Goal: Information Seeking & Learning: Learn about a topic

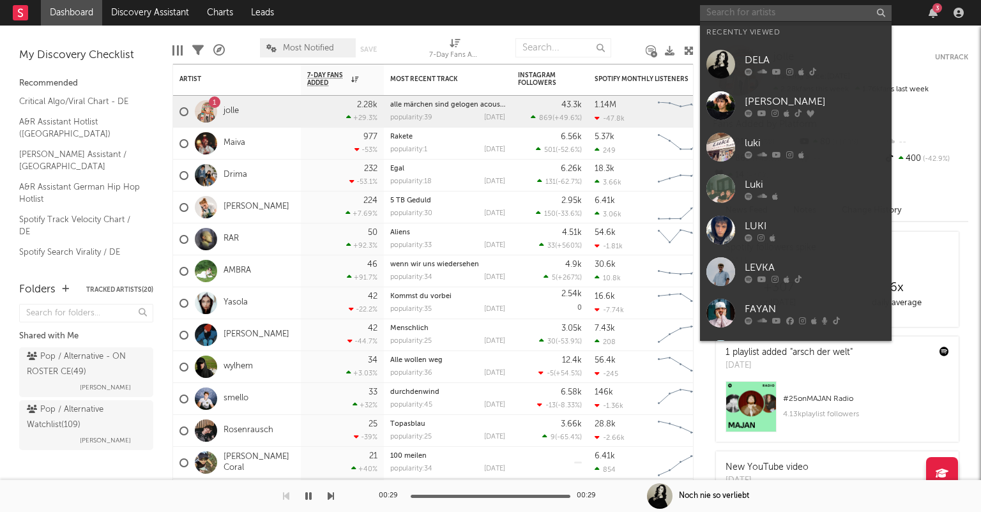
click at [771, 11] on input "text" at bounding box center [796, 13] width 192 height 16
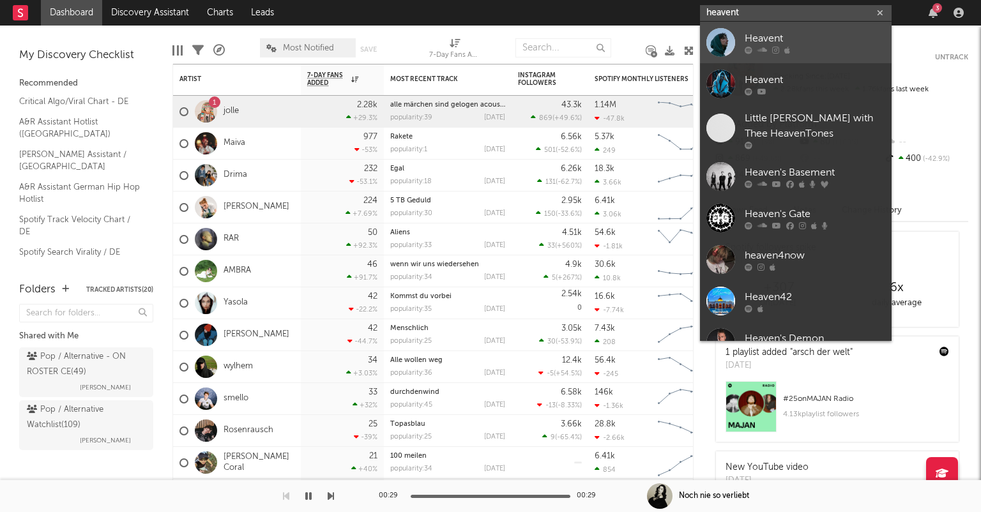
type input "heavent"
click at [805, 47] on div at bounding box center [815, 50] width 140 height 8
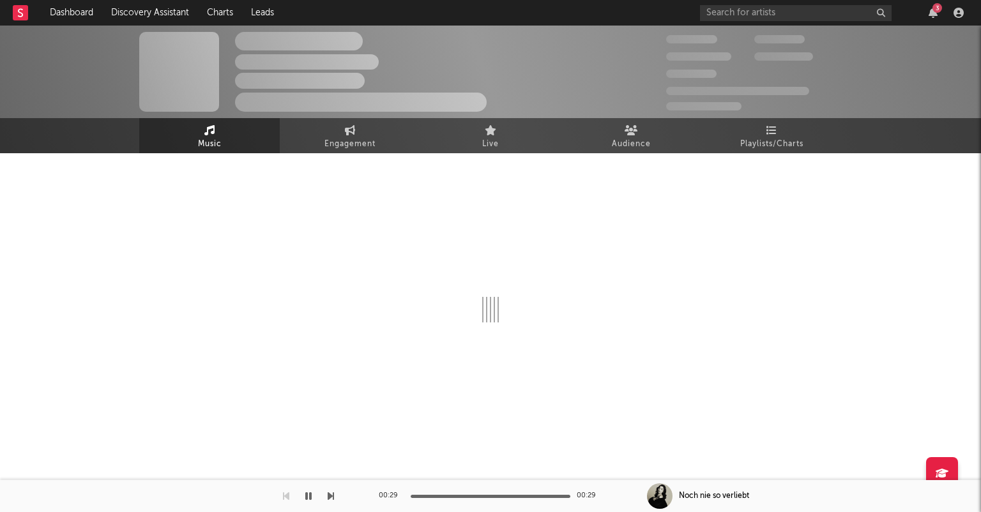
select select "1w"
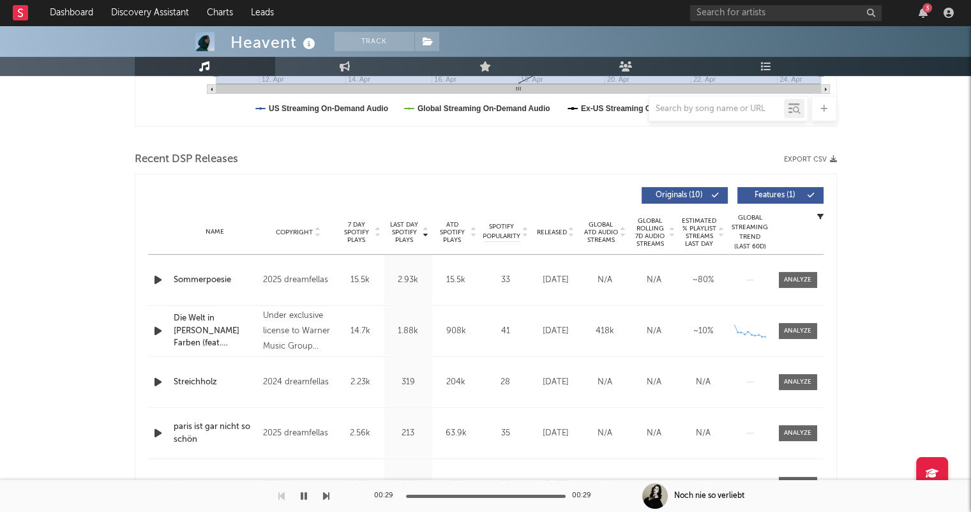
scroll to position [447, 0]
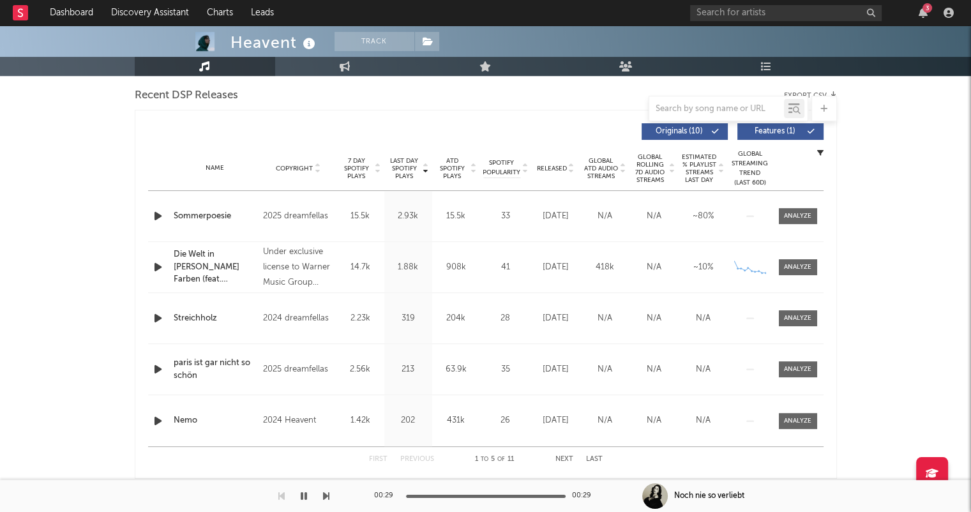
click at [570, 171] on icon at bounding box center [571, 171] width 6 height 5
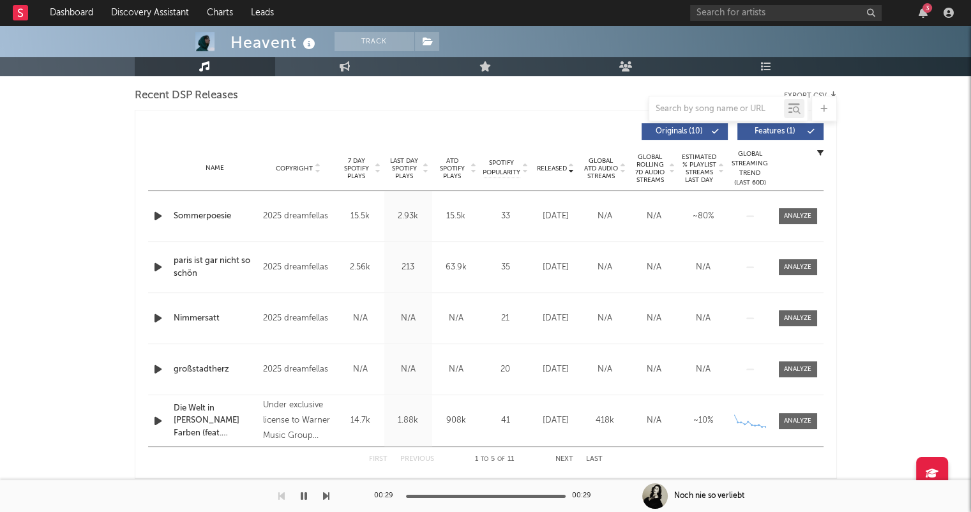
click at [568, 457] on button "Next" at bounding box center [565, 459] width 18 height 7
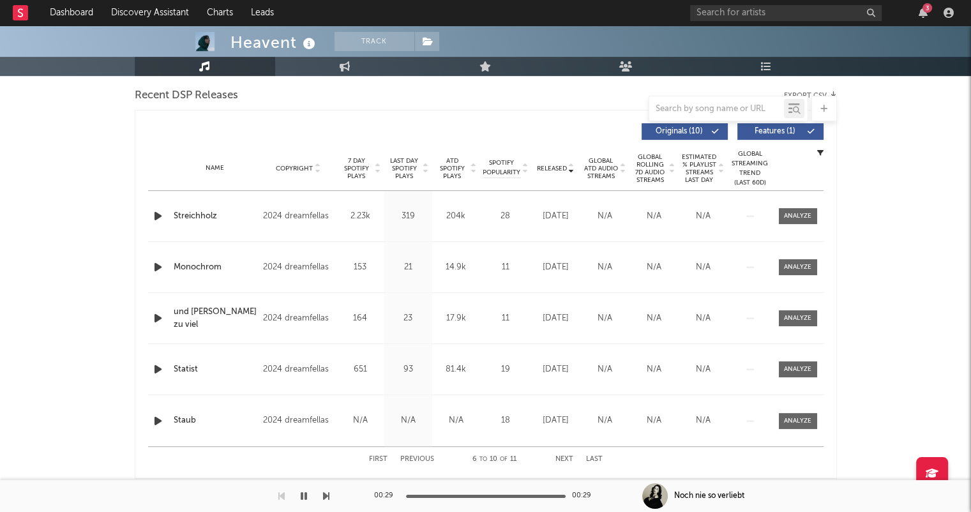
click at [568, 457] on button "Next" at bounding box center [565, 459] width 18 height 7
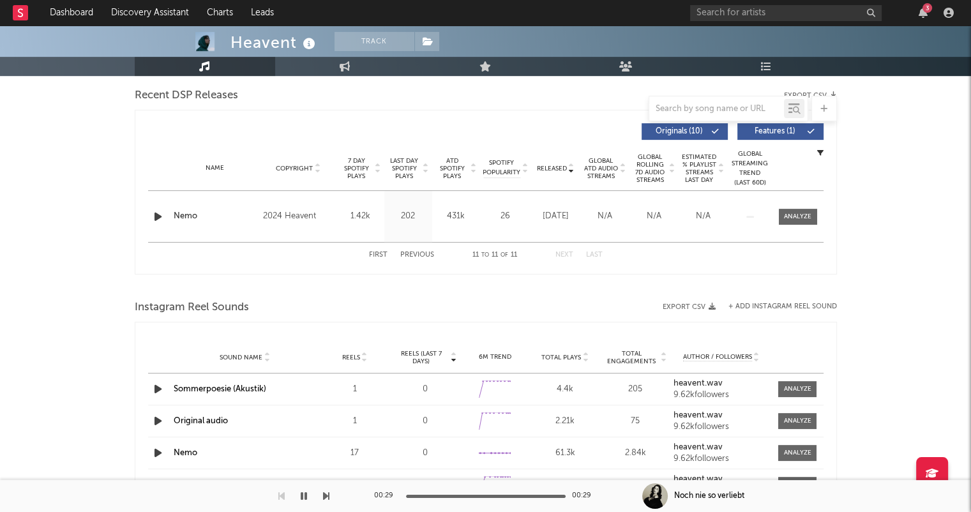
click at [381, 254] on button "First" at bounding box center [378, 255] width 19 height 7
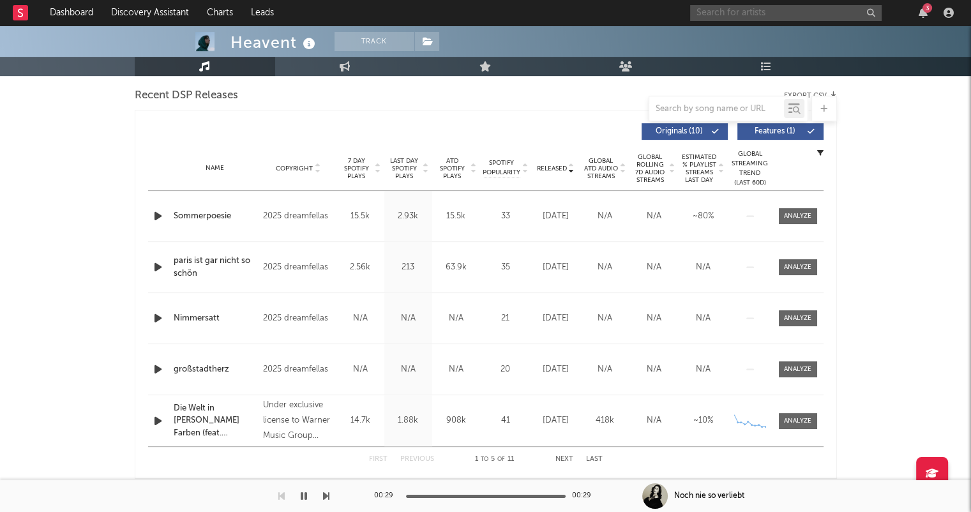
click at [790, 17] on input "text" at bounding box center [786, 13] width 192 height 16
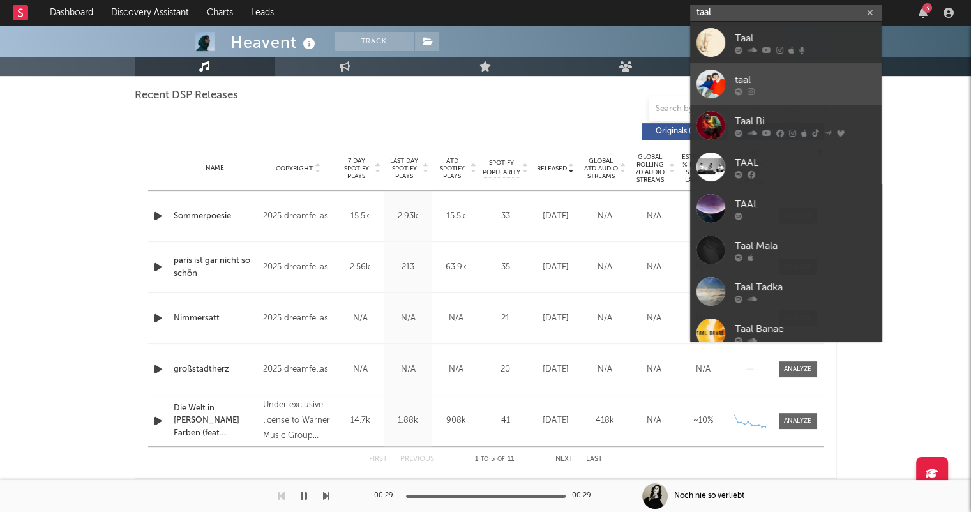
type input "taal"
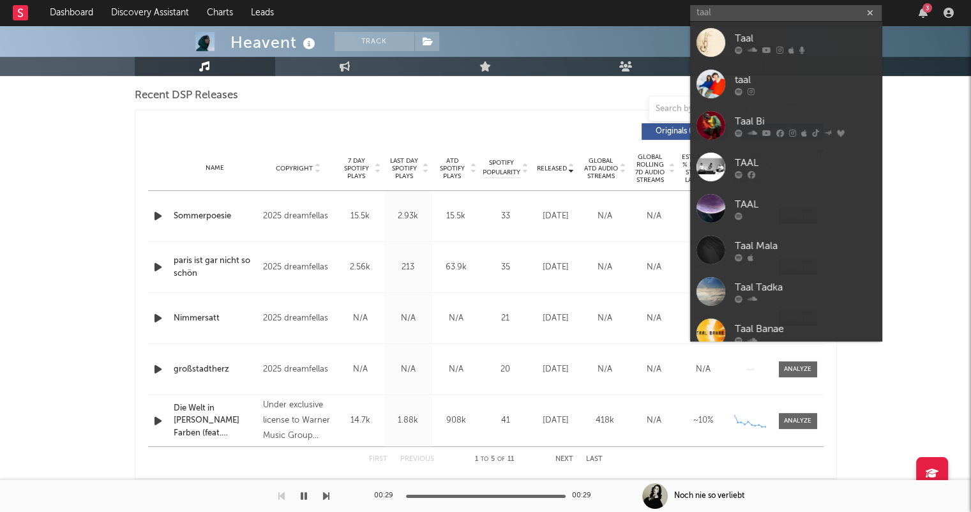
click at [784, 91] on div at bounding box center [805, 91] width 140 height 8
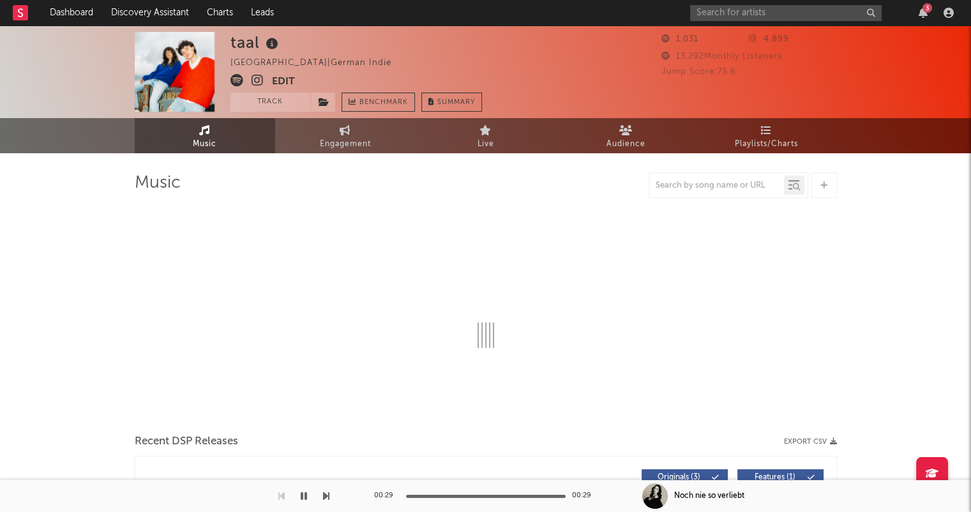
select select "1w"
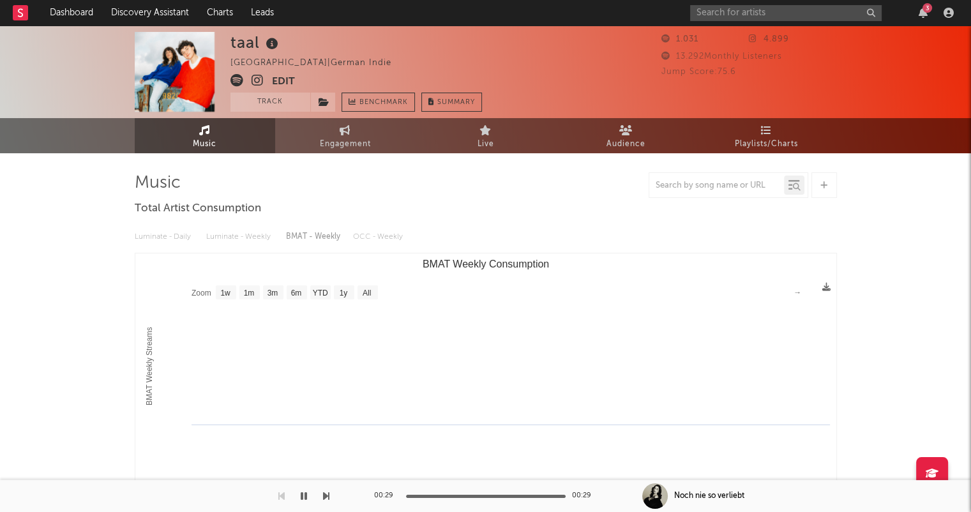
click at [257, 82] on icon at bounding box center [258, 80] width 12 height 13
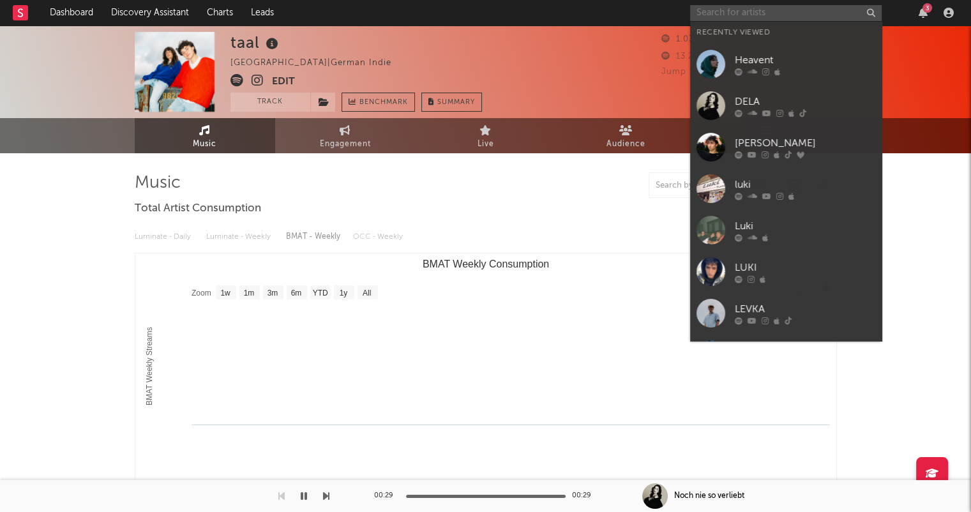
click at [732, 11] on input "text" at bounding box center [786, 13] width 192 height 16
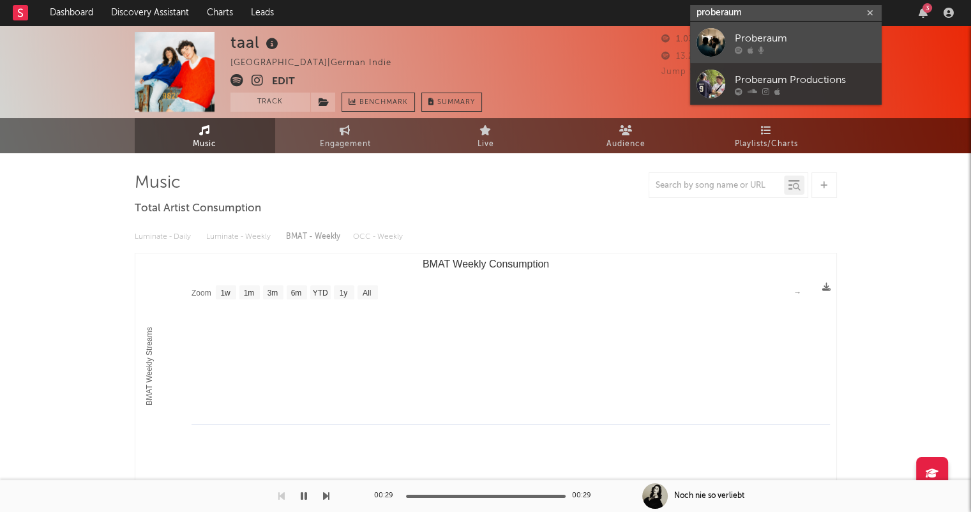
type input "proberaum"
click at [820, 40] on div "Proberaum" at bounding box center [805, 38] width 140 height 15
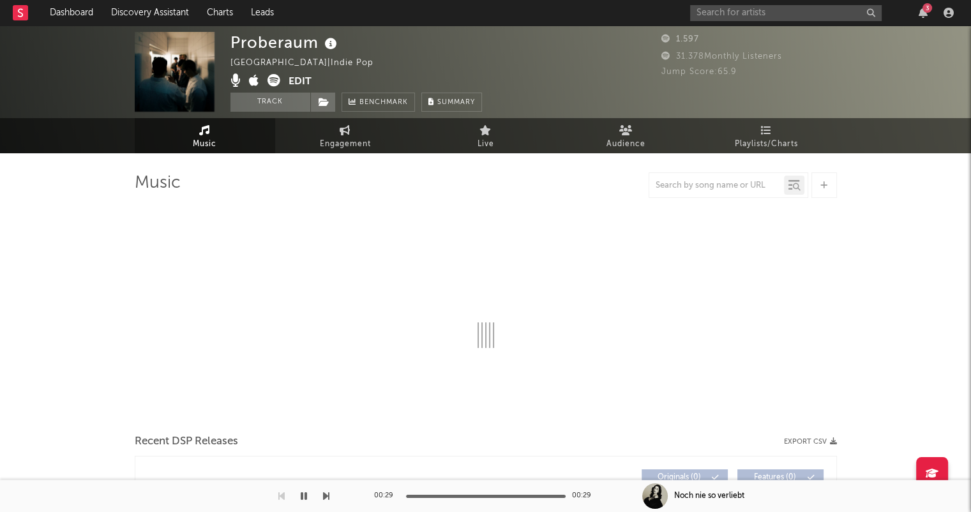
select select "1w"
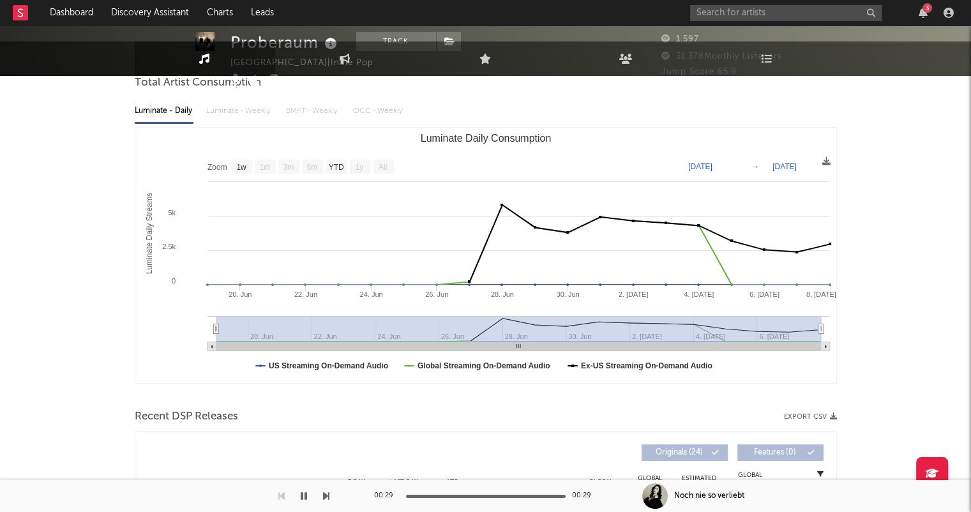
scroll to position [511, 0]
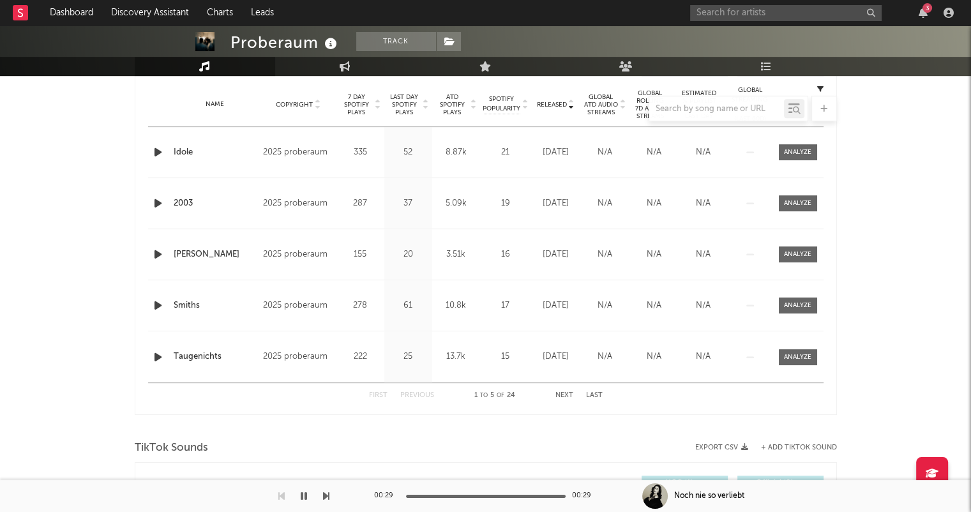
click at [570, 393] on button "Next" at bounding box center [565, 395] width 18 height 7
click at [570, 392] on button "Next" at bounding box center [565, 395] width 18 height 7
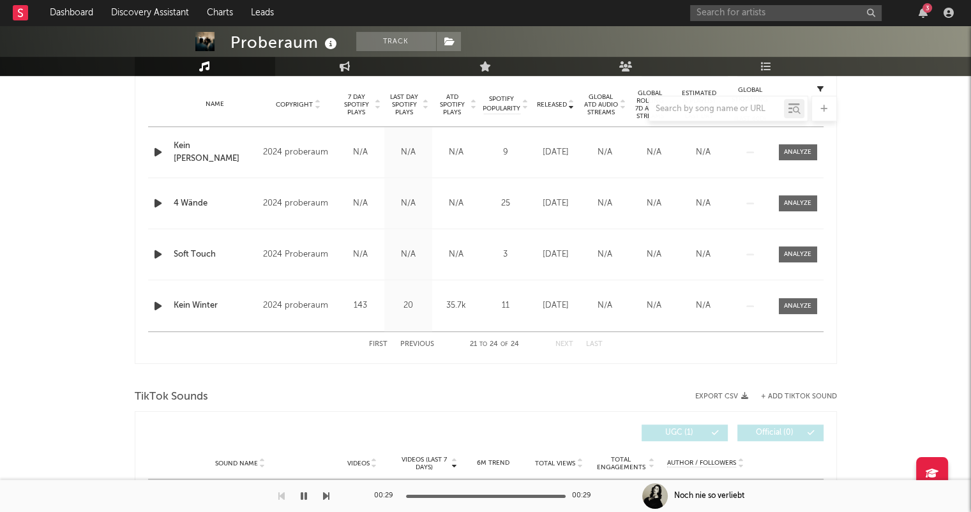
click at [419, 345] on button "Previous" at bounding box center [417, 344] width 34 height 7
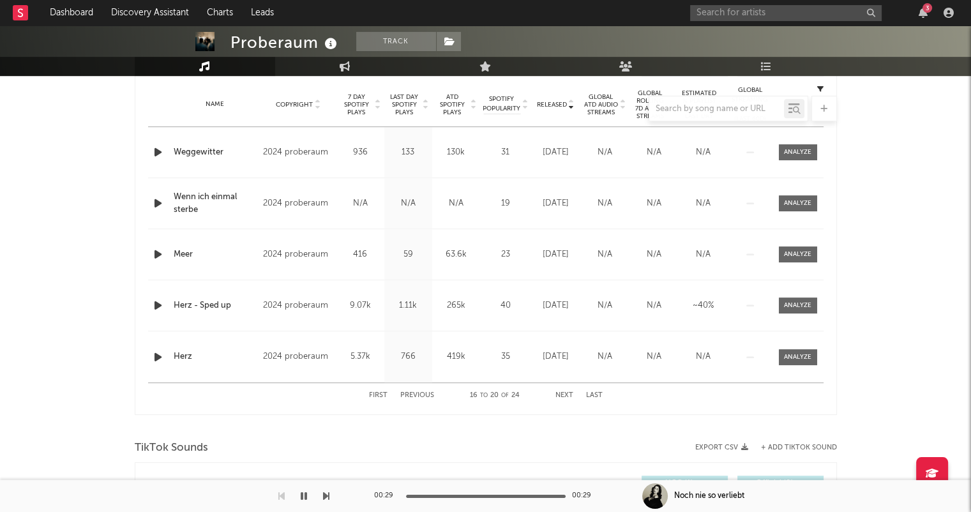
click at [417, 394] on button "Previous" at bounding box center [417, 395] width 34 height 7
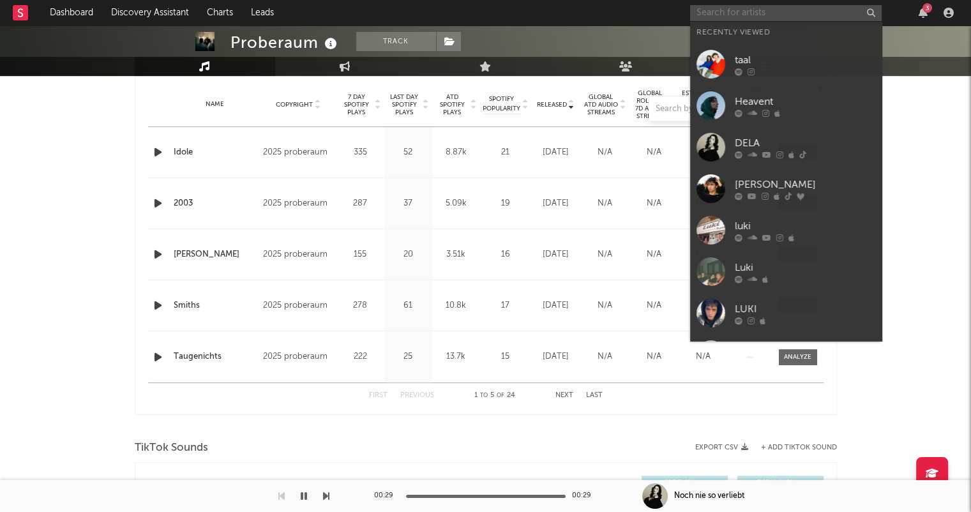
click at [709, 14] on input "text" at bounding box center [786, 13] width 192 height 16
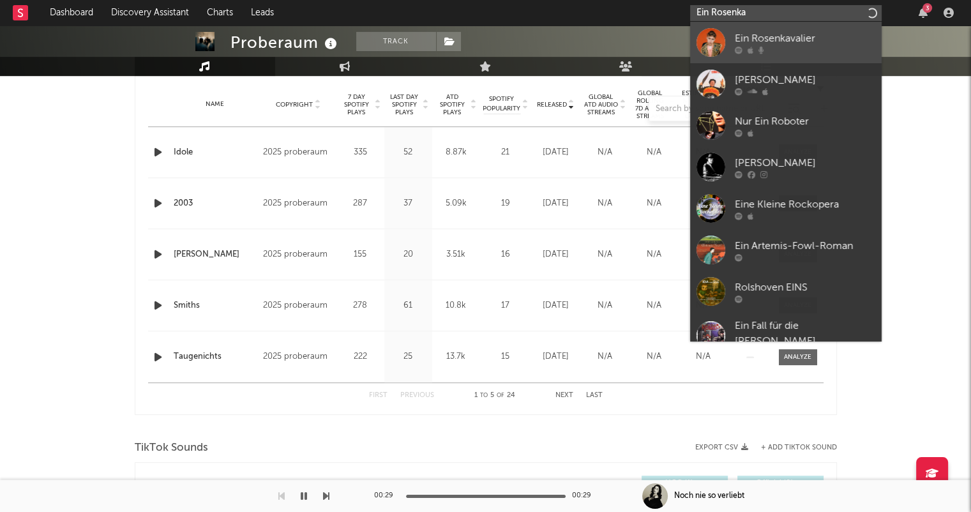
type input "Ein Rosenka"
click at [802, 42] on div "Ein Rosenkavalier" at bounding box center [805, 38] width 140 height 15
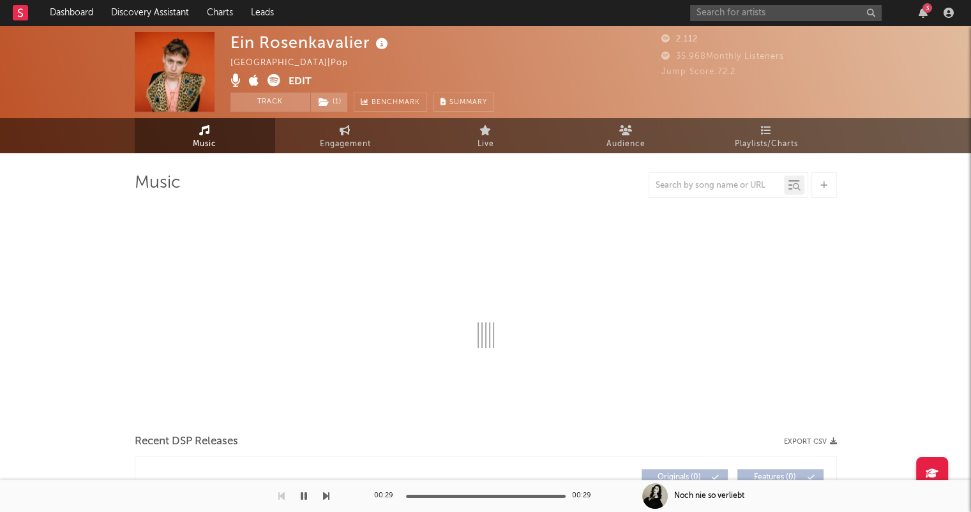
select select "6m"
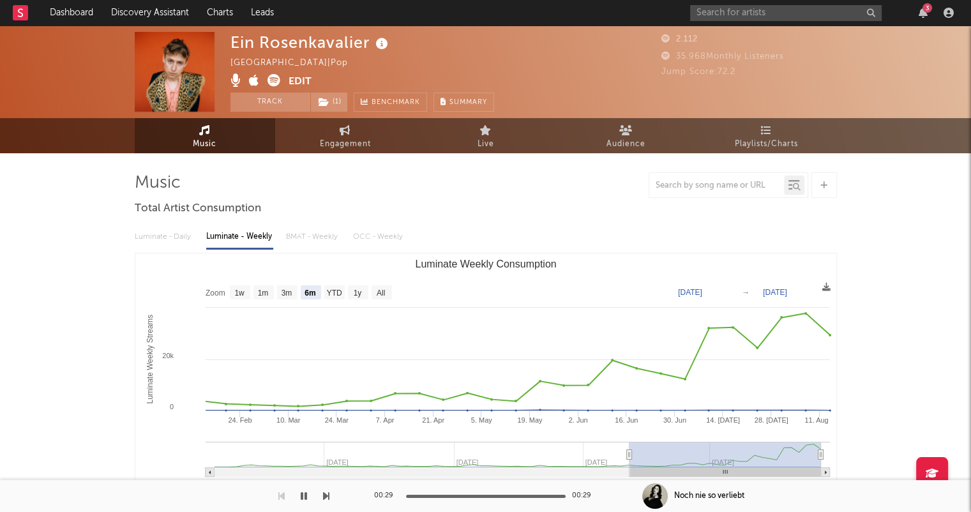
click at [278, 80] on icon at bounding box center [274, 80] width 13 height 13
click at [341, 130] on icon at bounding box center [345, 130] width 11 height 10
select select "1m"
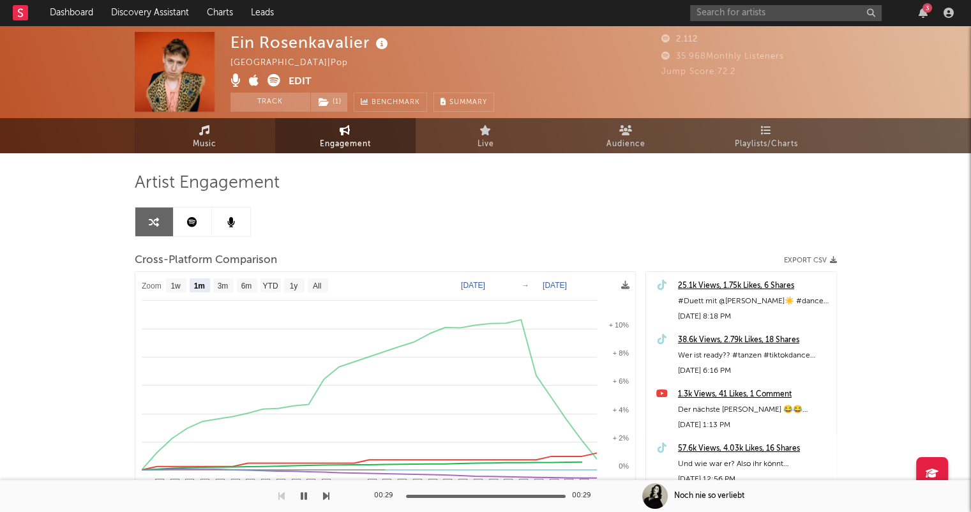
click at [207, 126] on icon at bounding box center [204, 130] width 11 height 10
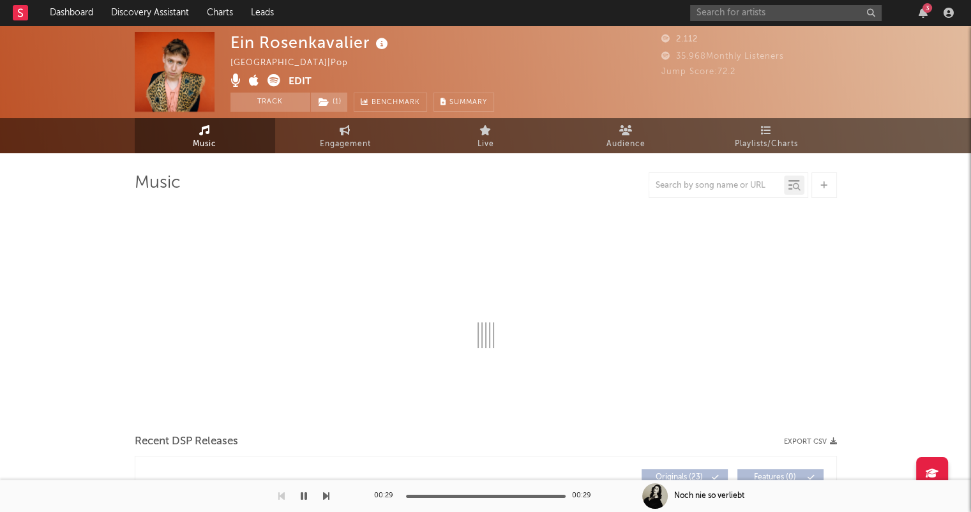
select select "6m"
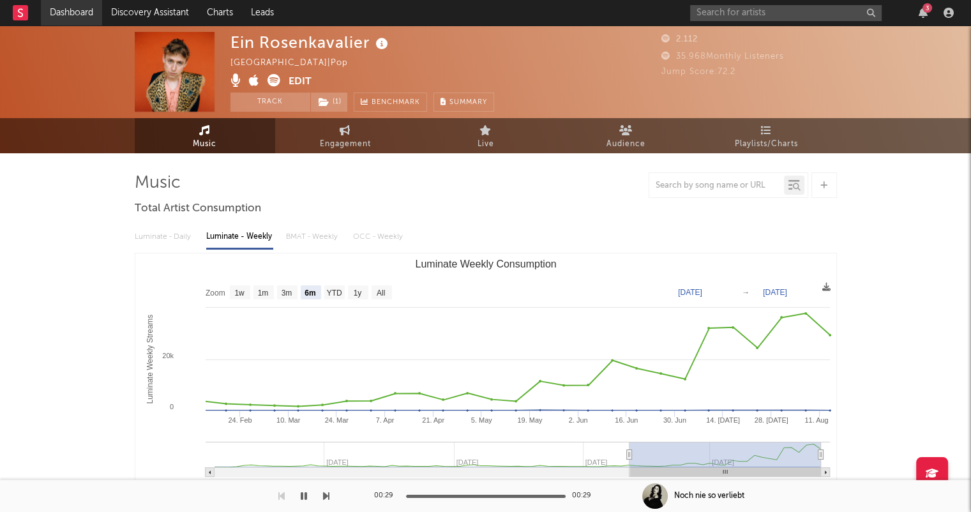
click at [75, 13] on link "Dashboard" at bounding box center [71, 13] width 61 height 26
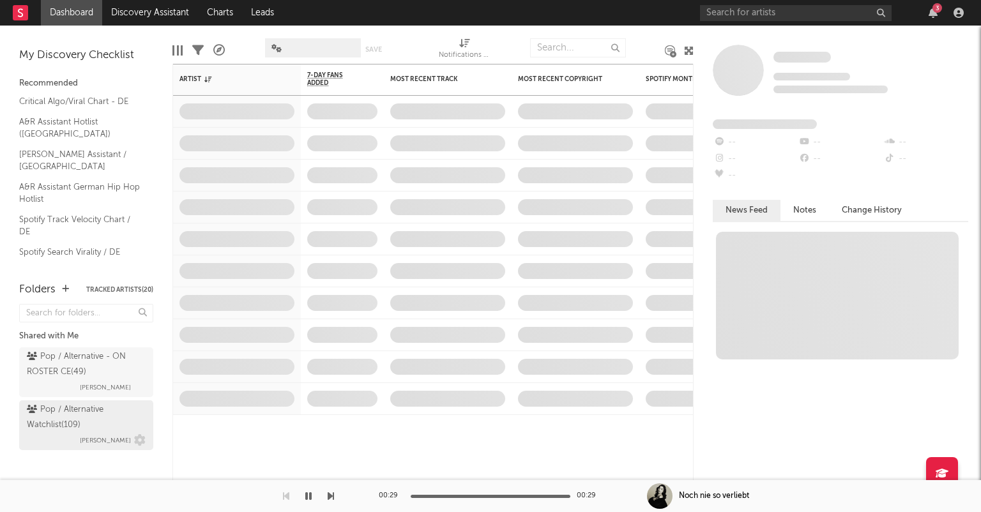
click at [118, 425] on div "Pop / Alternative Watchlist ( 109 )" at bounding box center [85, 417] width 116 height 31
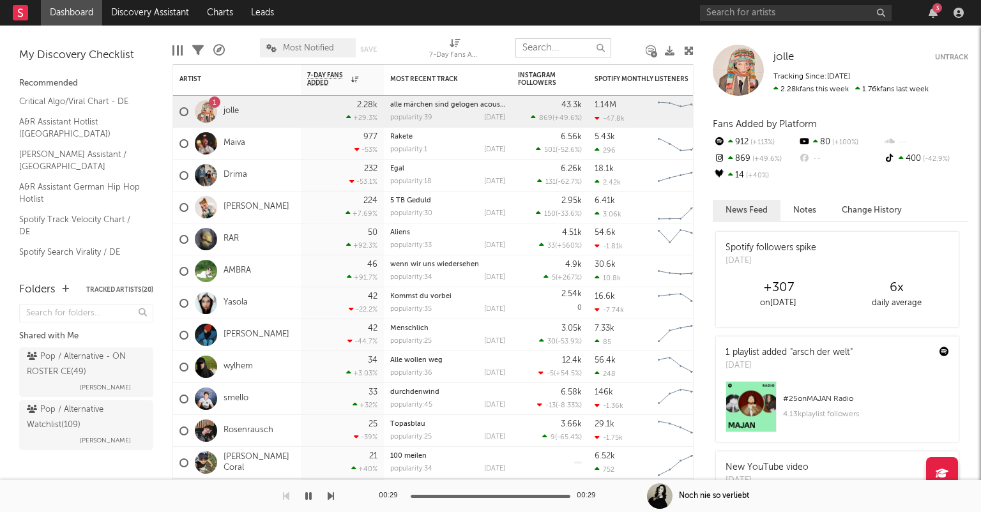
click at [547, 47] on input "text" at bounding box center [563, 47] width 96 height 19
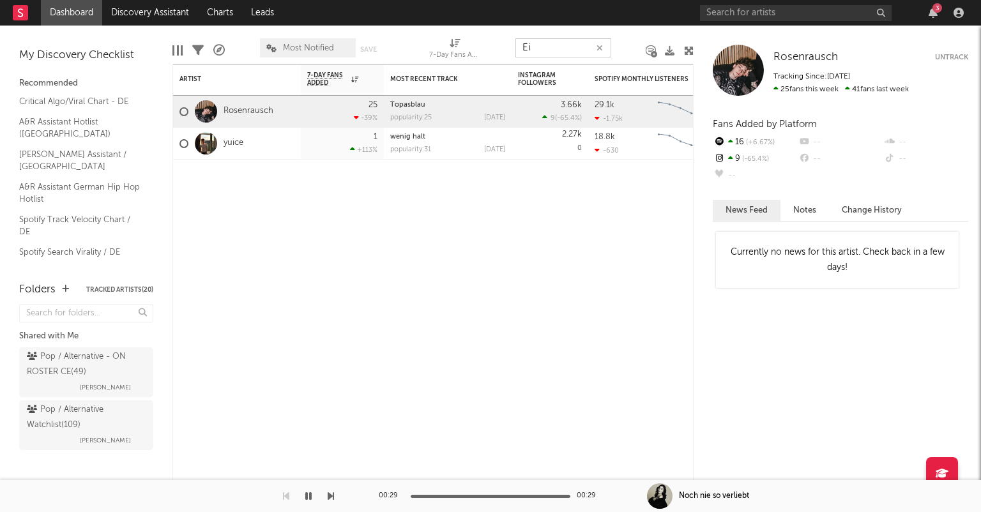
type input "E"
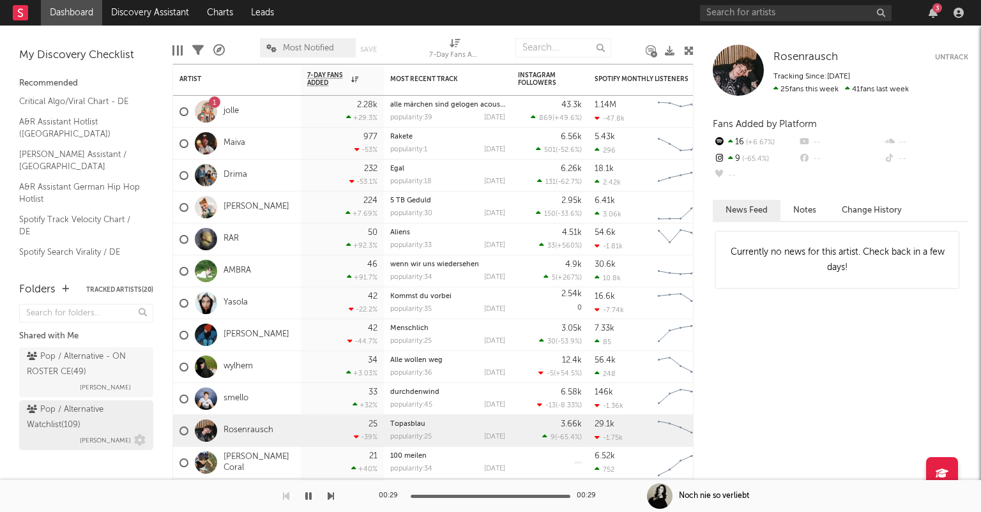
click at [105, 429] on div "Pop / Alternative Watchlist ( 109 )" at bounding box center [85, 417] width 116 height 31
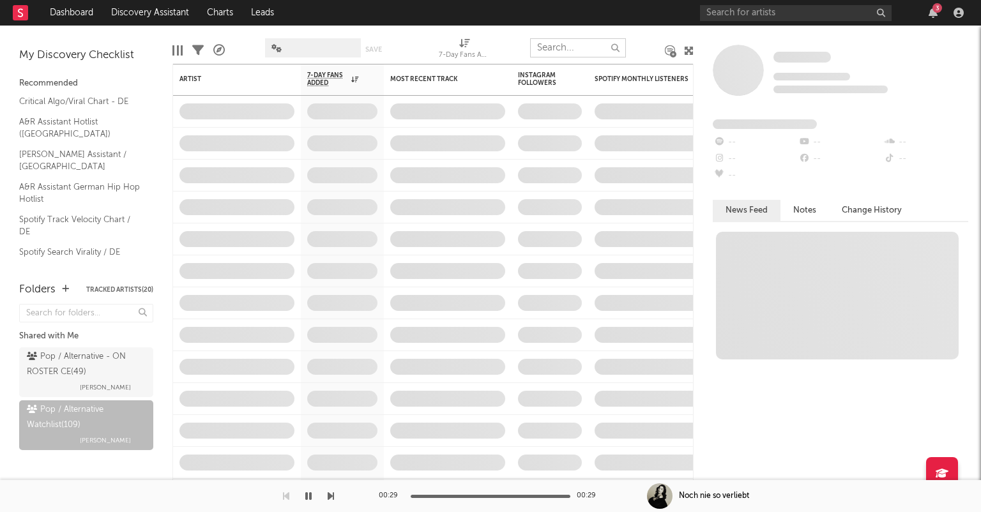
click at [567, 49] on input "text" at bounding box center [578, 47] width 96 height 19
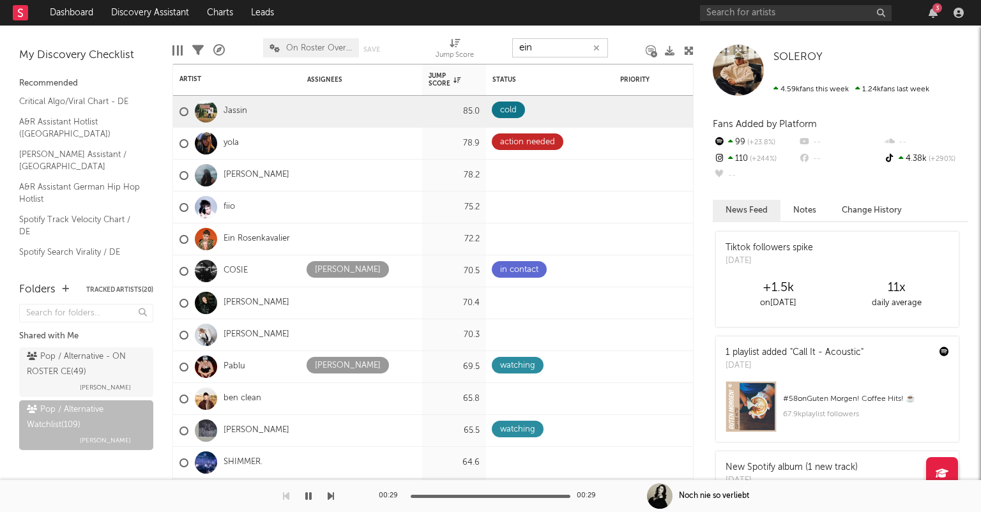
type input "ein"
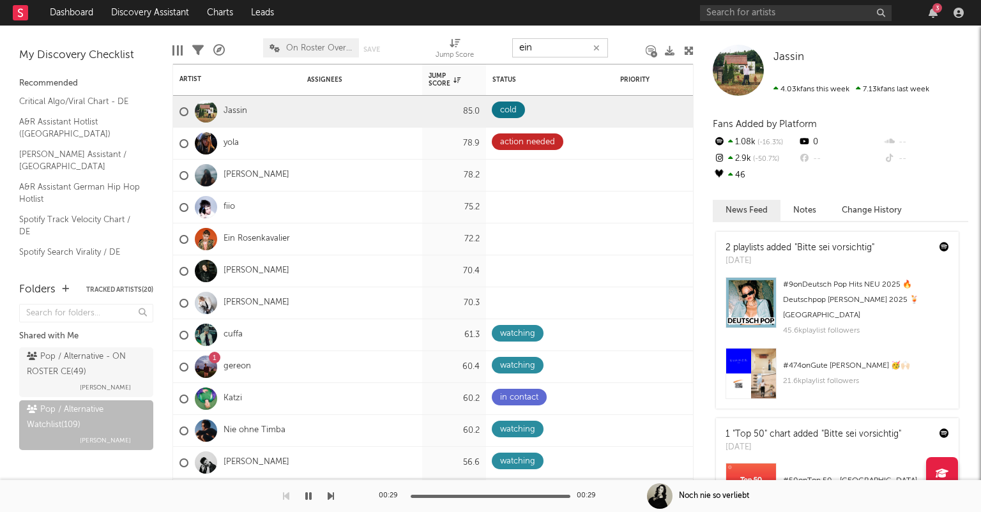
click at [600, 47] on icon "button" at bounding box center [596, 48] width 6 height 8
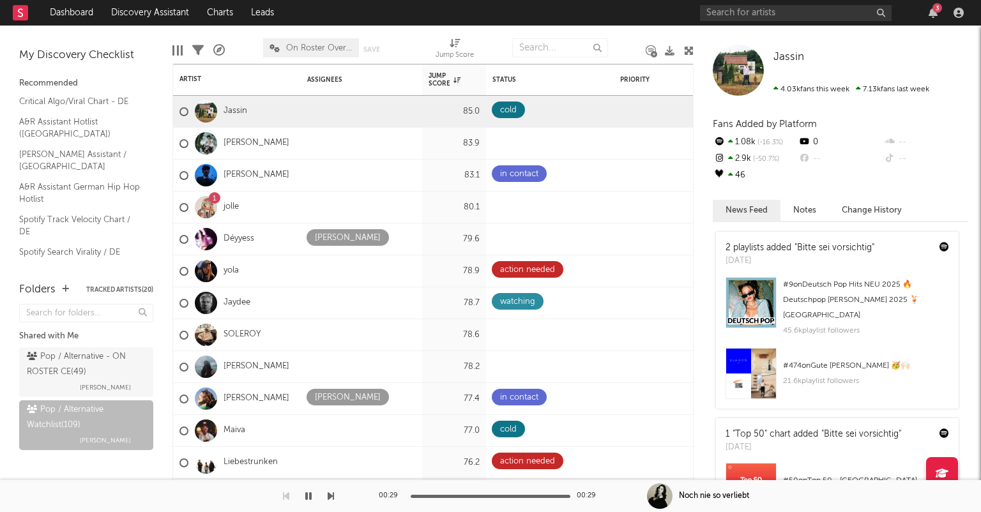
click at [750, 3] on div "3" at bounding box center [834, 13] width 268 height 26
click at [749, 10] on input "text" at bounding box center [796, 13] width 192 height 16
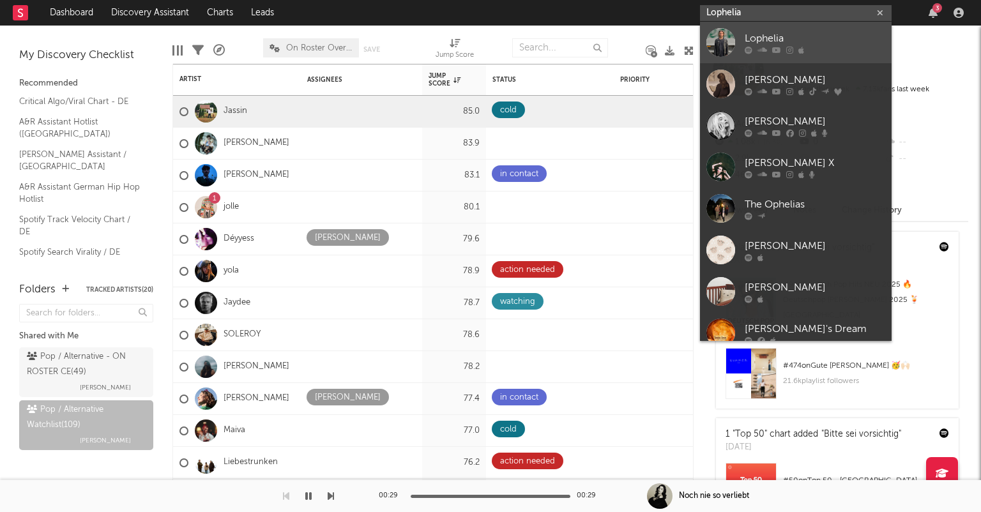
type input "Lophelia"
click at [814, 36] on div "Lophelia" at bounding box center [815, 38] width 140 height 15
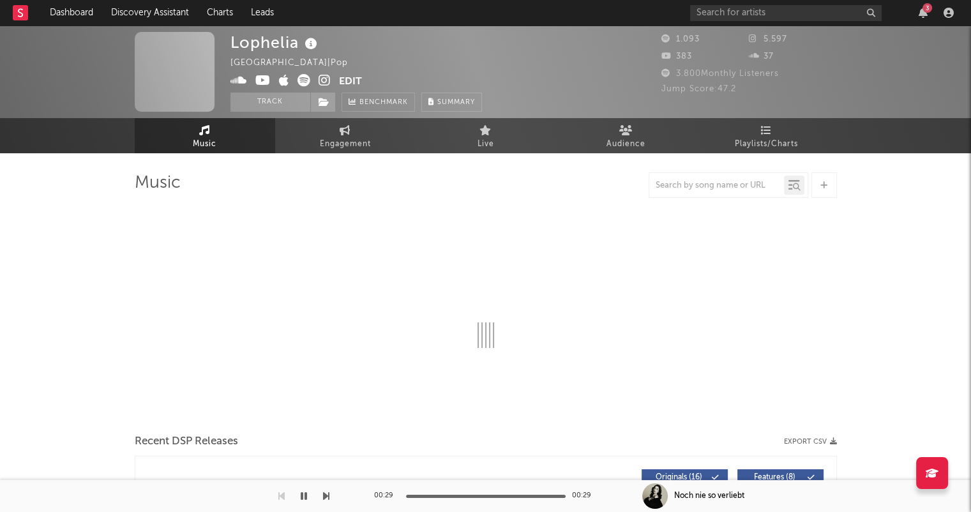
select select "1w"
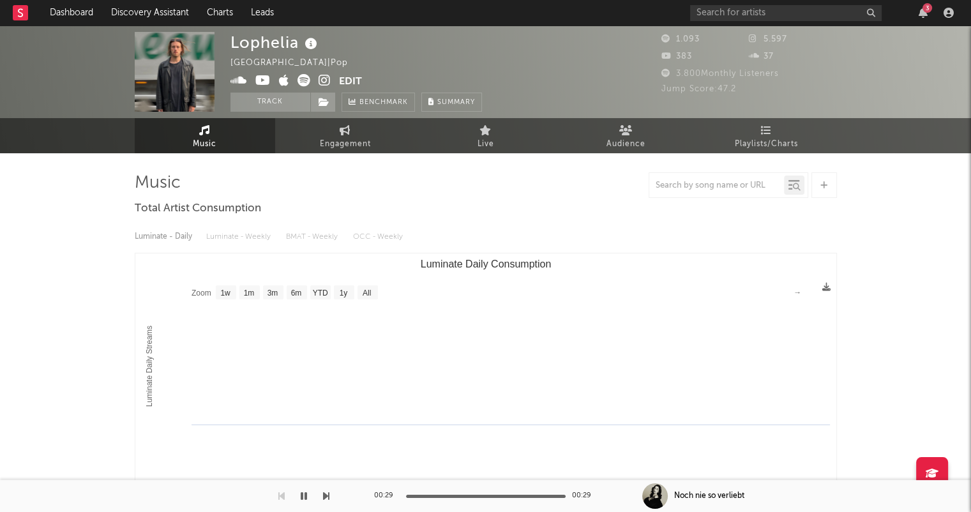
select select "1w"
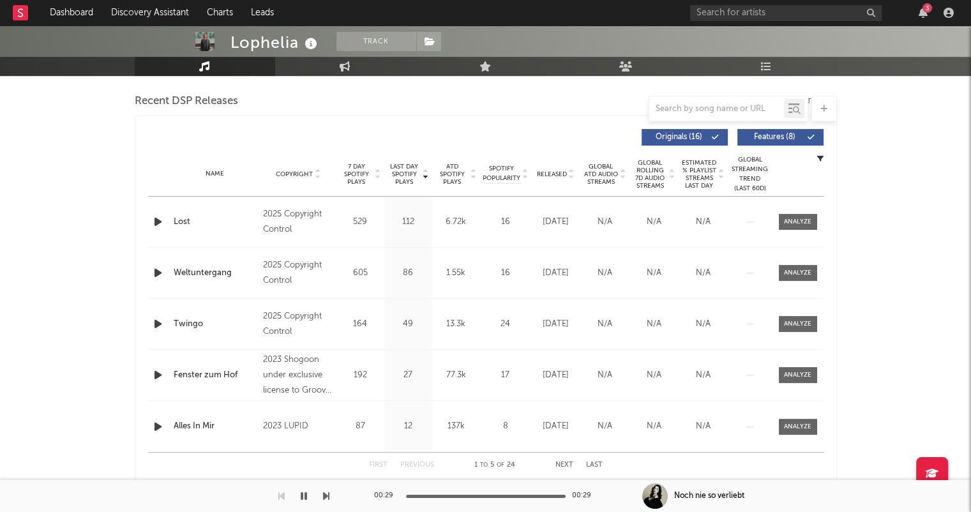
scroll to position [447, 0]
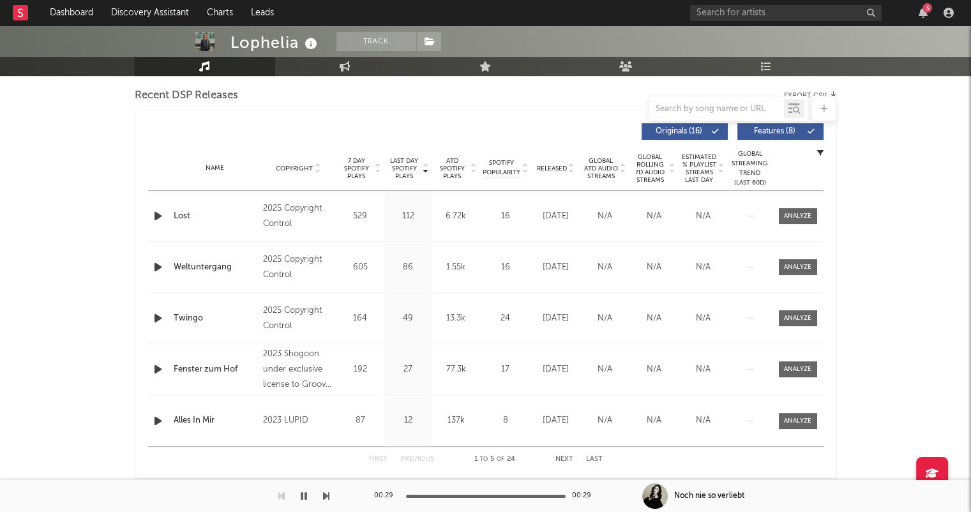
click at [568, 169] on icon at bounding box center [571, 171] width 6 height 5
click at [569, 459] on button "Next" at bounding box center [565, 459] width 18 height 7
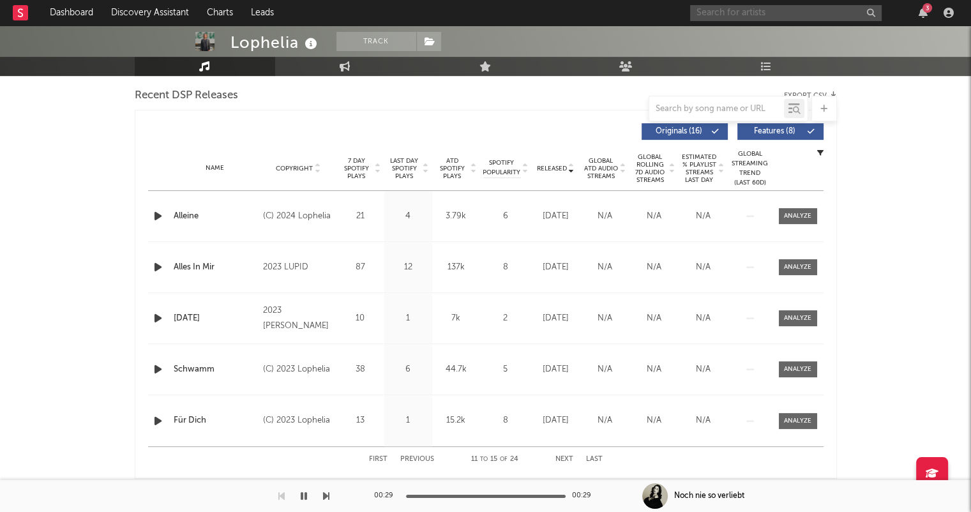
click at [707, 11] on input "text" at bounding box center [786, 13] width 192 height 16
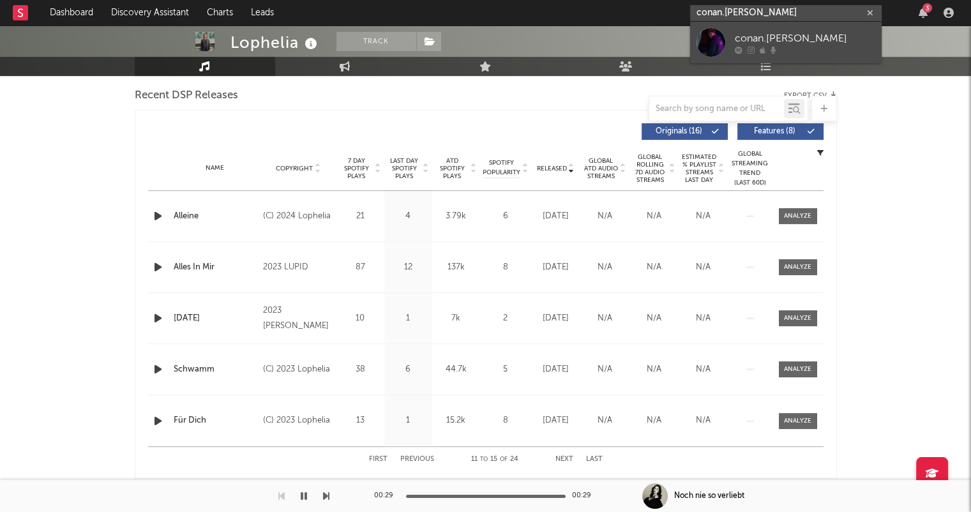
type input "conan.[PERSON_NAME]"
click at [791, 34] on div "conan.[PERSON_NAME]" at bounding box center [805, 38] width 140 height 15
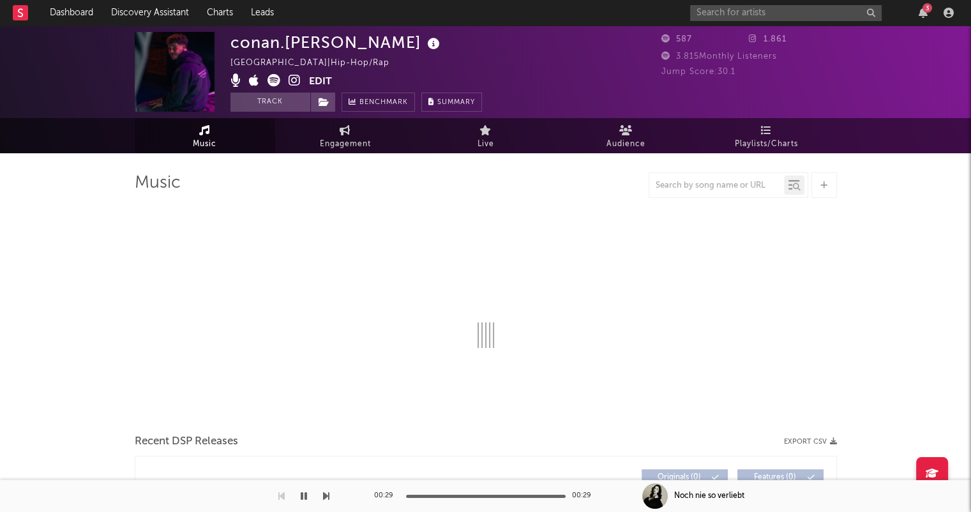
select select "1w"
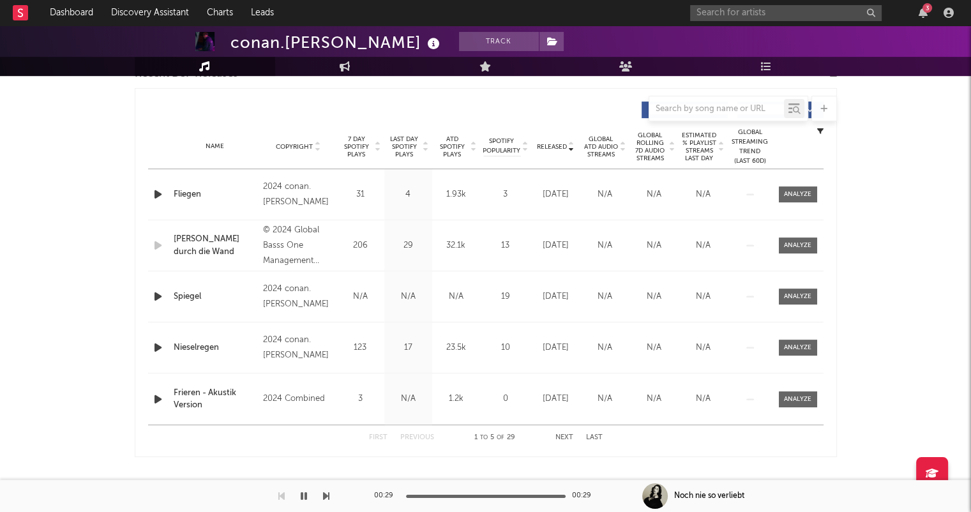
scroll to position [447, 0]
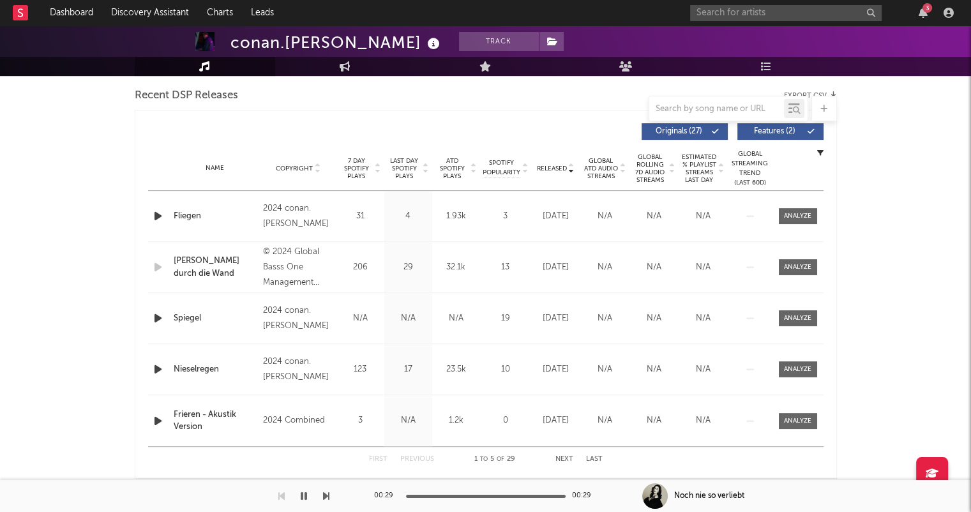
click at [572, 163] on icon at bounding box center [571, 165] width 6 height 5
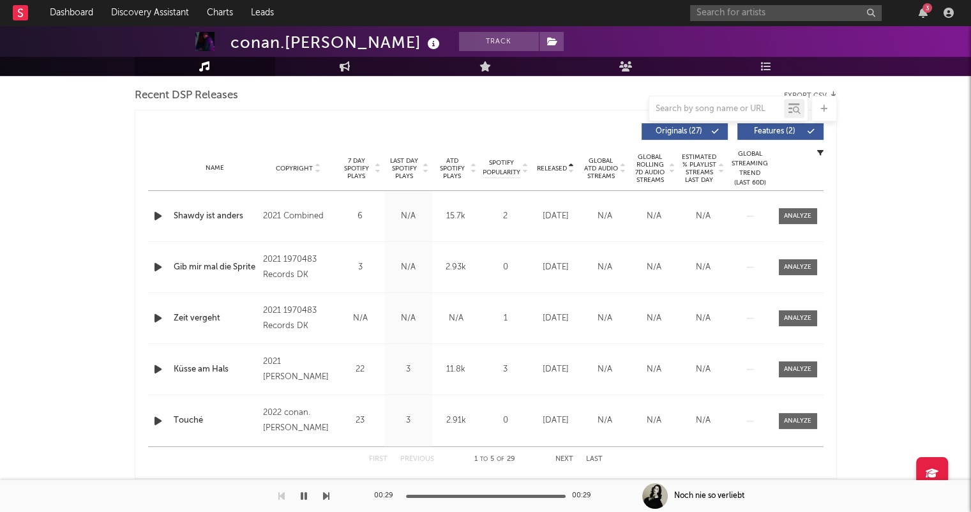
click at [572, 169] on icon at bounding box center [571, 171] width 6 height 5
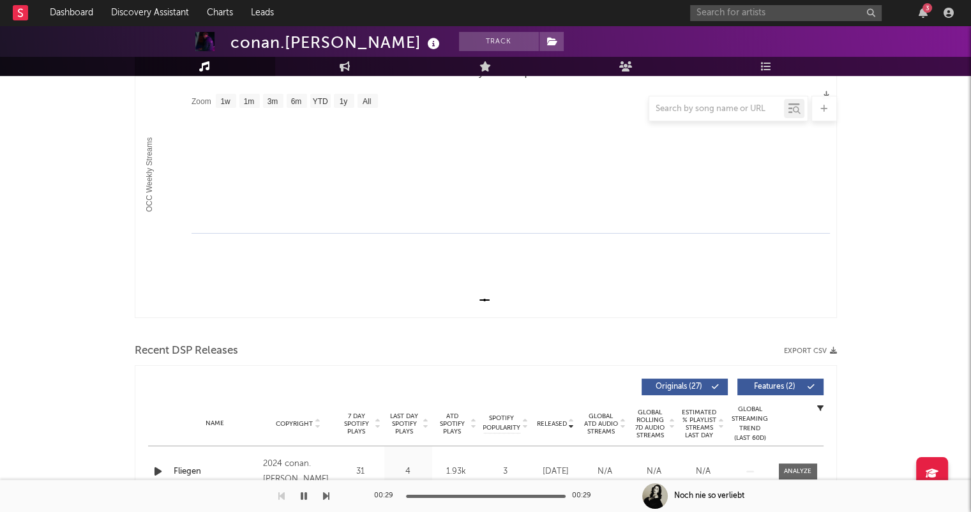
scroll to position [0, 0]
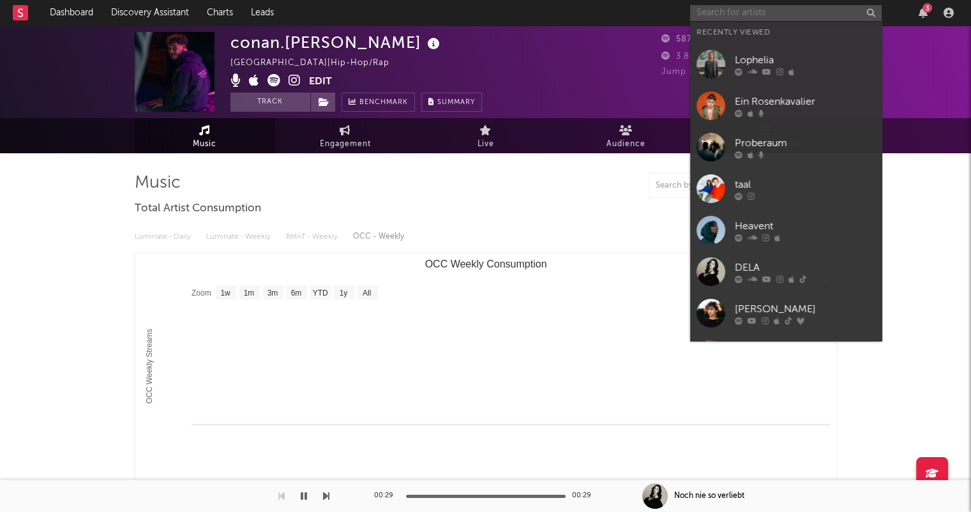
drag, startPoint x: 784, startPoint y: 13, endPoint x: 775, endPoint y: 38, distance: 26.7
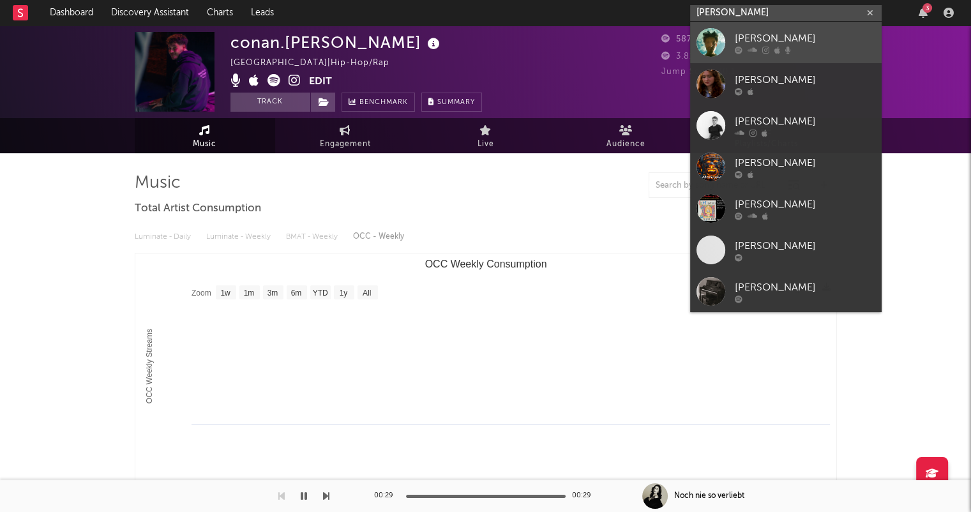
type input "[PERSON_NAME]"
click at [800, 36] on div "[PERSON_NAME]" at bounding box center [805, 38] width 140 height 15
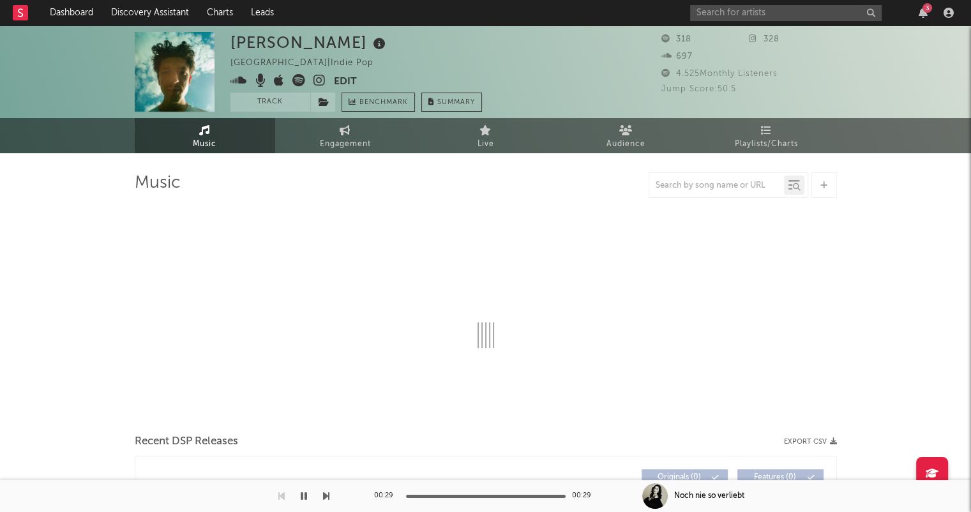
select select "1w"
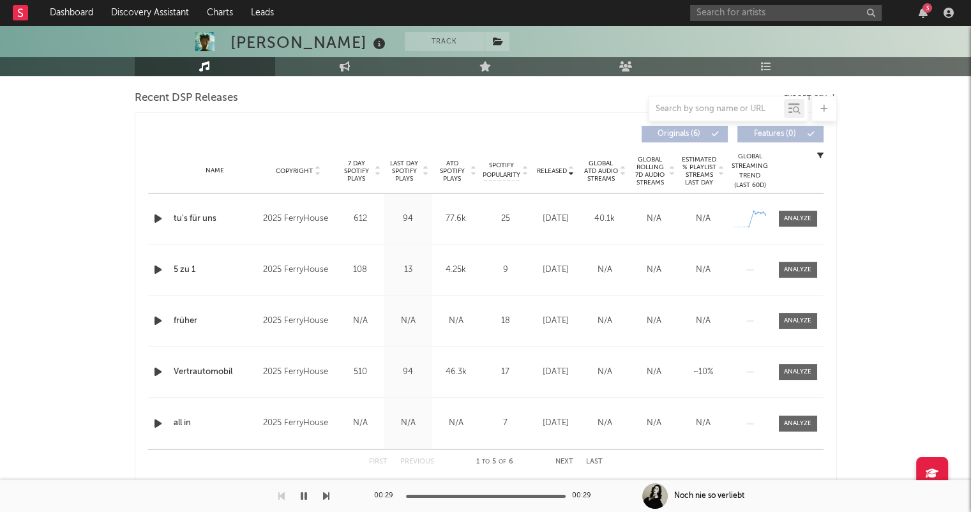
scroll to position [511, 0]
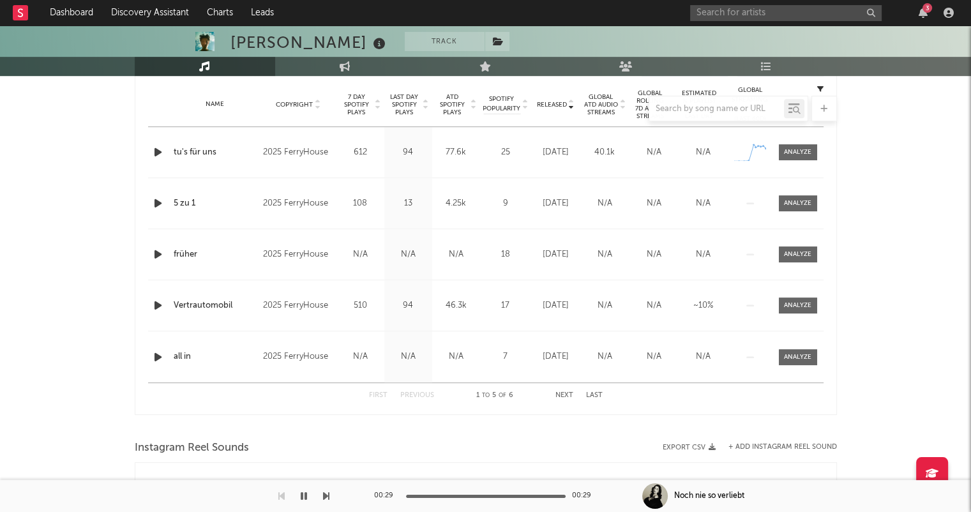
click at [568, 392] on button "Next" at bounding box center [565, 395] width 18 height 7
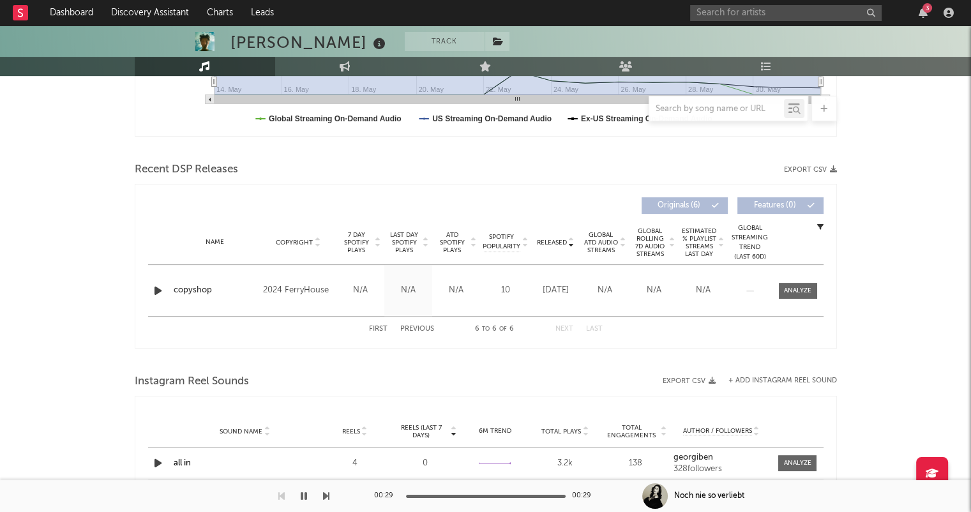
scroll to position [447, 0]
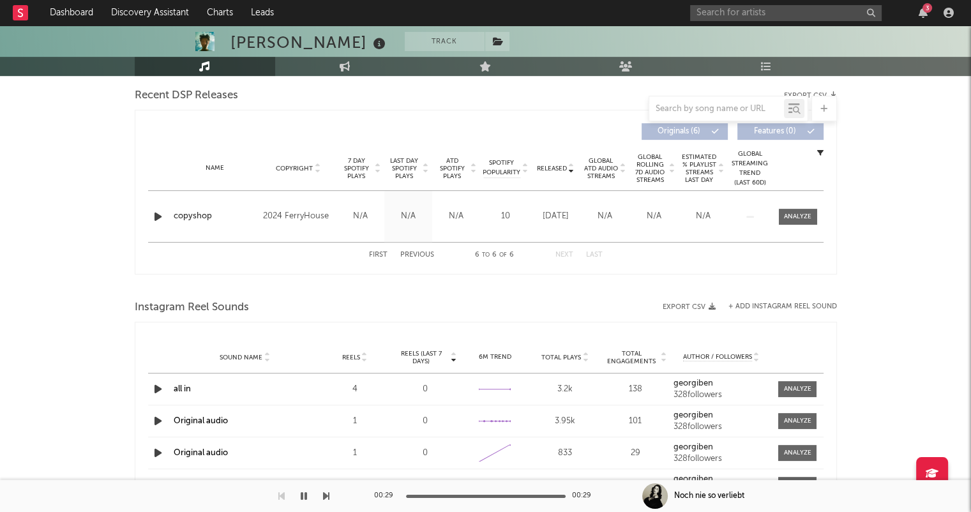
click at [375, 259] on div "First Previous 6 to 6 of 6 Next Last" at bounding box center [486, 255] width 234 height 25
click at [383, 256] on button "First" at bounding box center [378, 255] width 19 height 7
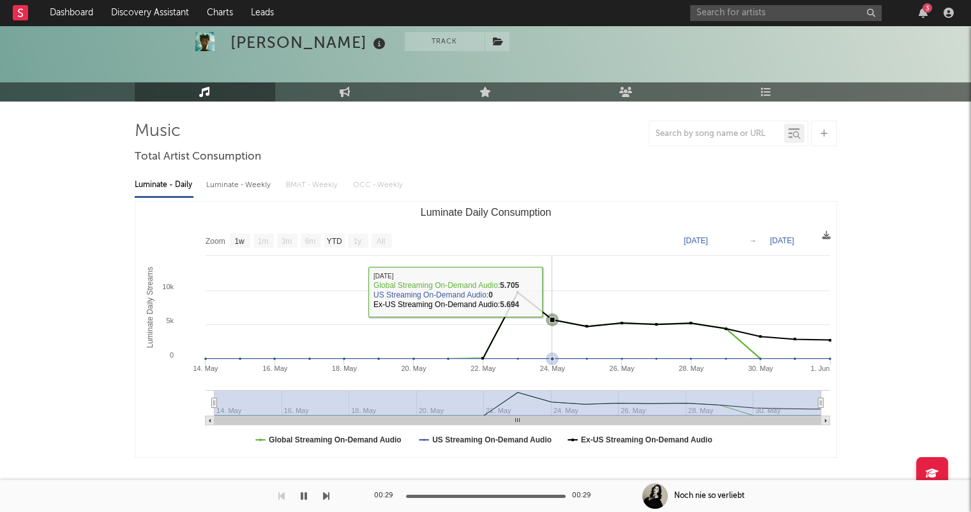
scroll to position [0, 0]
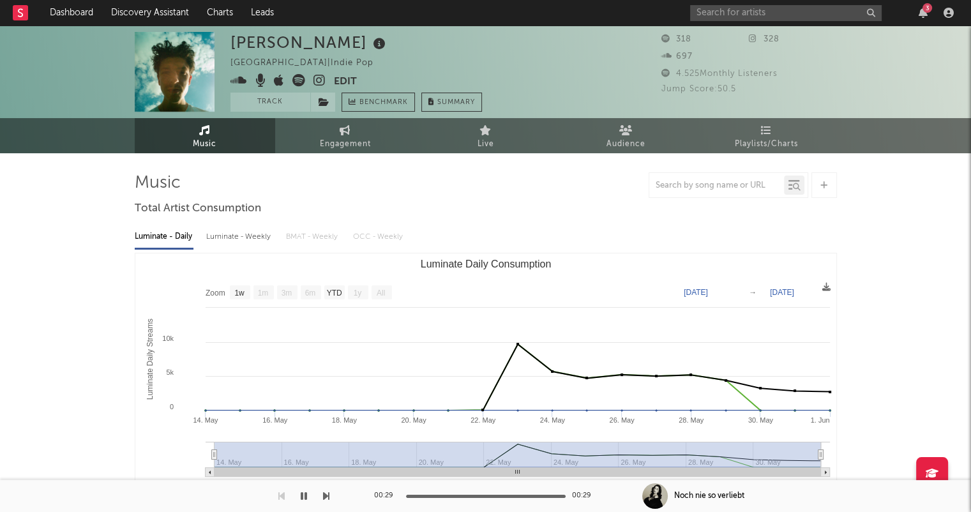
click at [317, 79] on icon at bounding box center [320, 80] width 12 height 13
click at [77, 17] on link "Dashboard" at bounding box center [71, 13] width 61 height 26
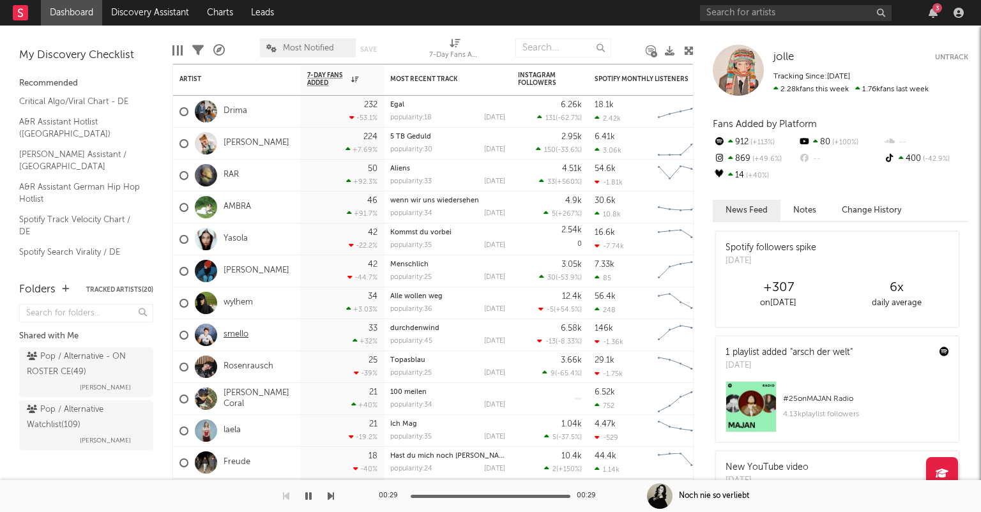
click at [241, 336] on link "smello" at bounding box center [236, 335] width 25 height 11
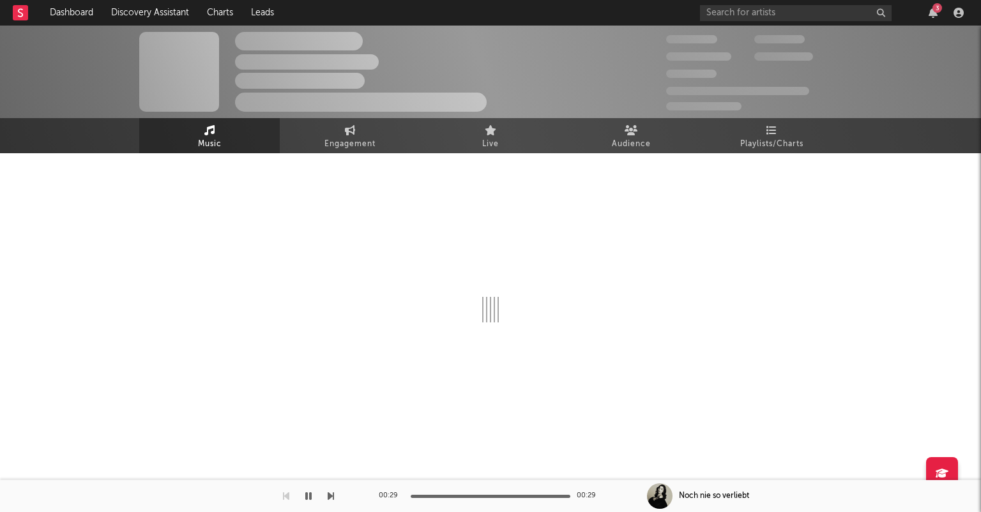
select select "6m"
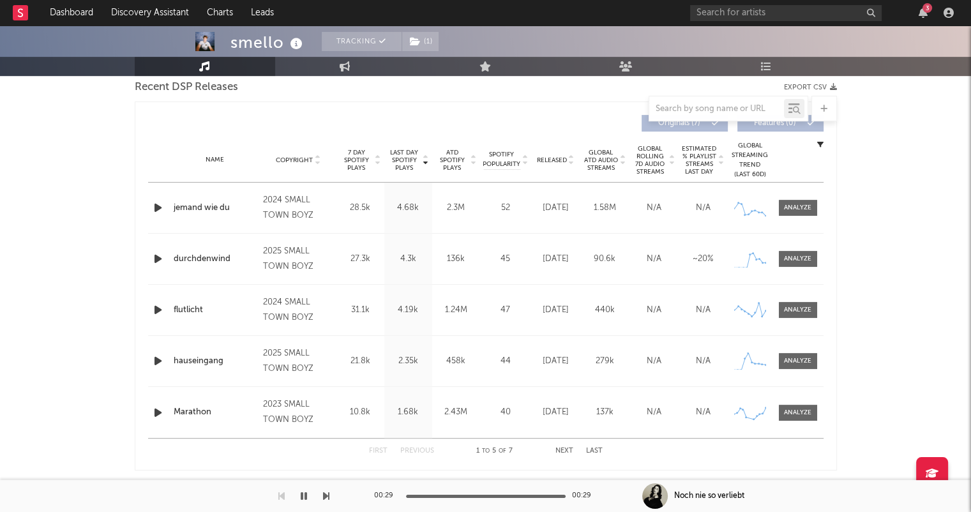
scroll to position [511, 0]
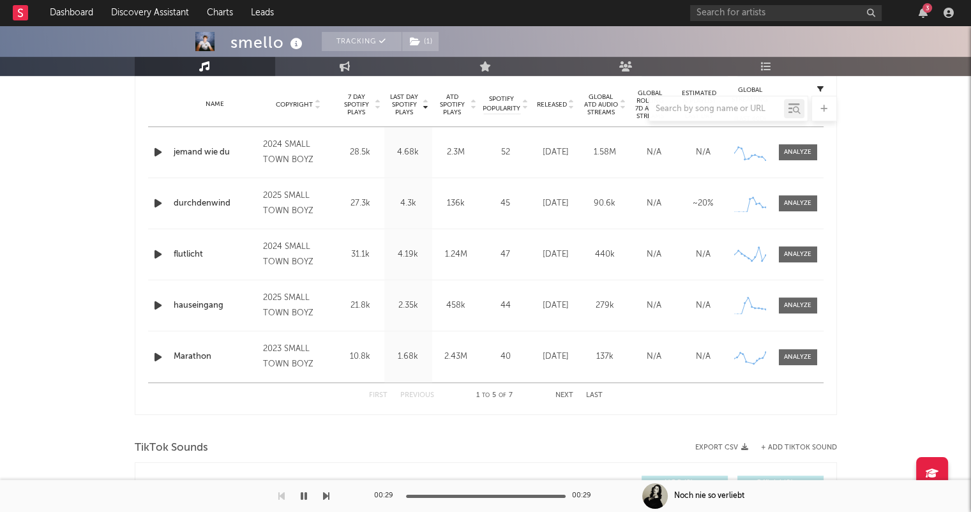
click at [572, 109] on div at bounding box center [486, 109] width 702 height 26
click at [572, 105] on div at bounding box center [486, 109] width 702 height 26
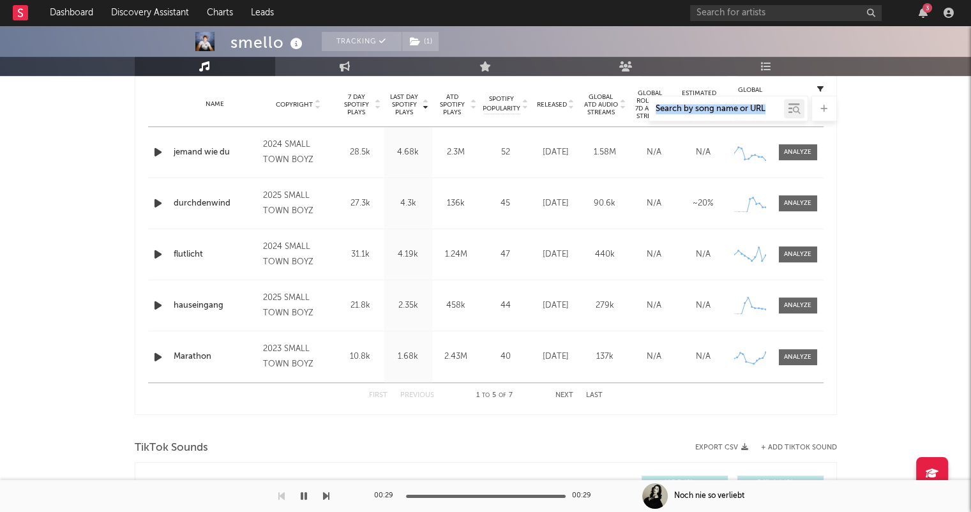
click at [572, 105] on div at bounding box center [486, 109] width 702 height 26
click at [577, 94] on div "Name Copyright Label Album Names Composer Names 7 Day Spotify Plays Last Day Sp…" at bounding box center [486, 104] width 676 height 45
click at [572, 107] on div at bounding box center [486, 109] width 702 height 26
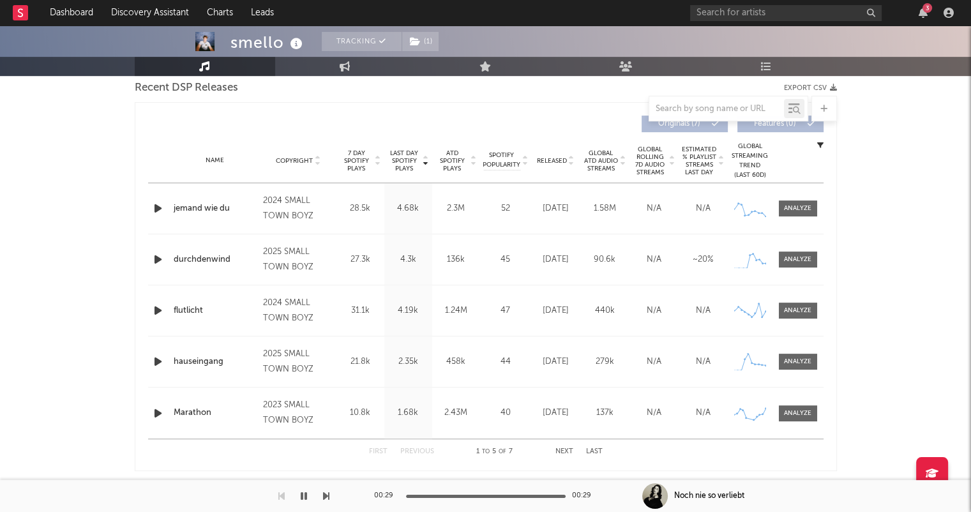
scroll to position [383, 0]
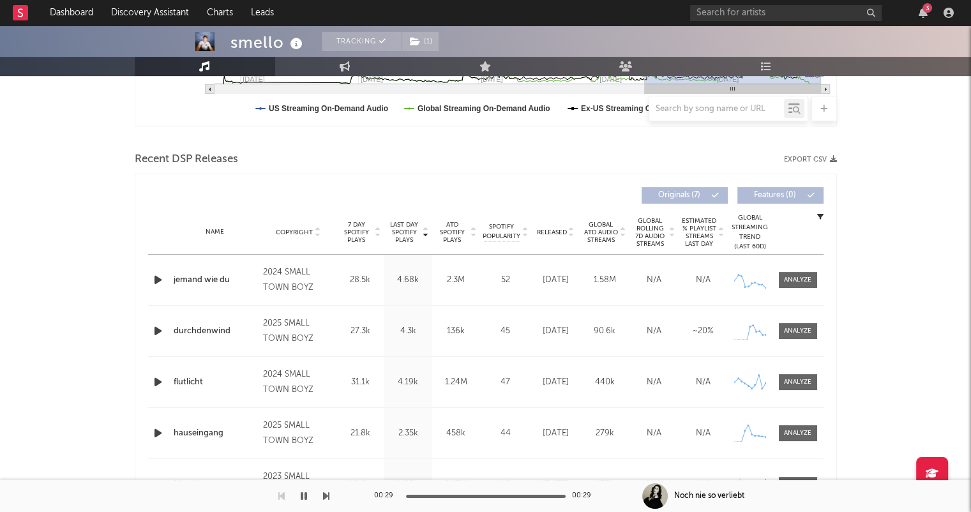
click at [572, 234] on icon at bounding box center [571, 234] width 6 height 5
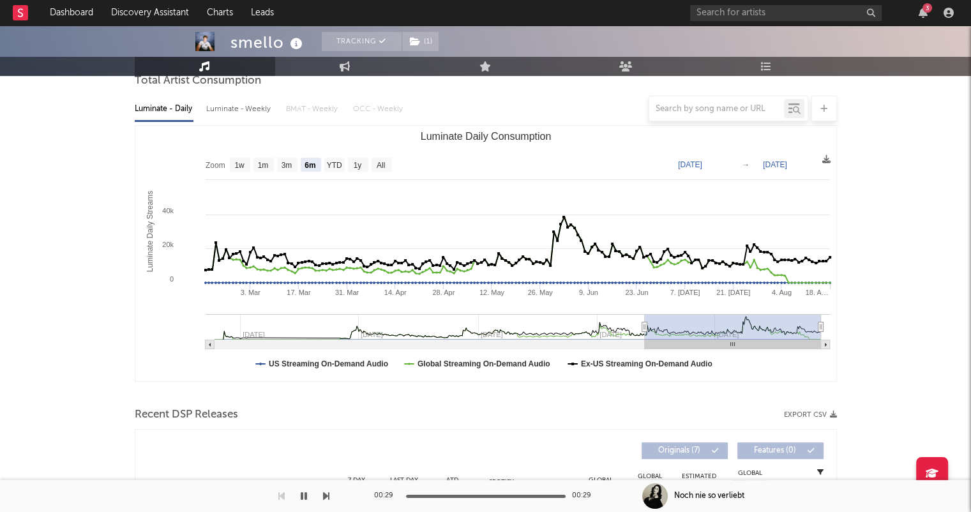
scroll to position [0, 0]
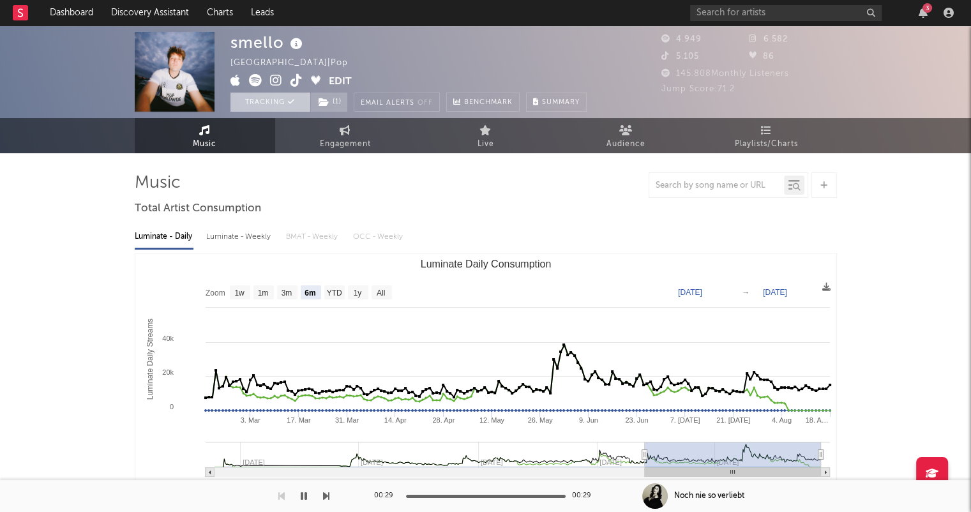
click at [285, 101] on button "Tracking" at bounding box center [271, 102] width 80 height 19
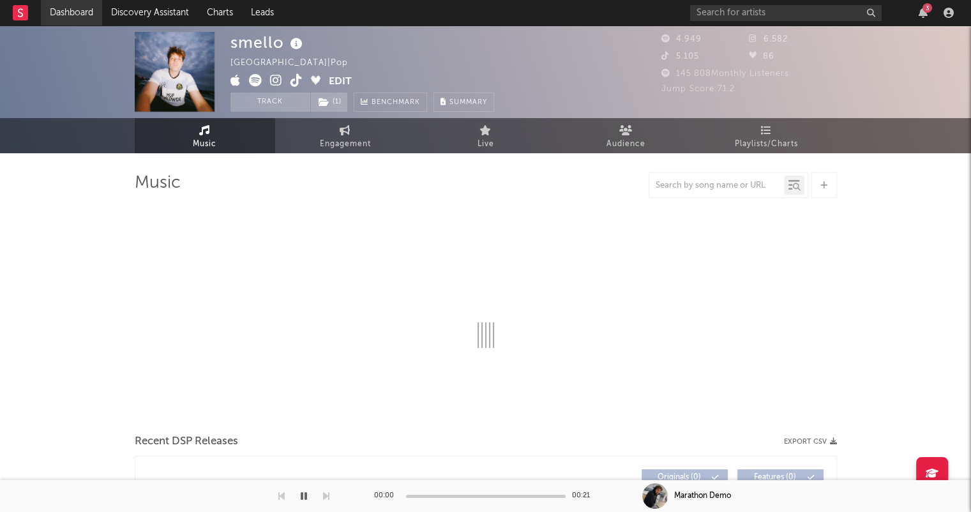
click at [94, 17] on link "Dashboard" at bounding box center [71, 13] width 61 height 26
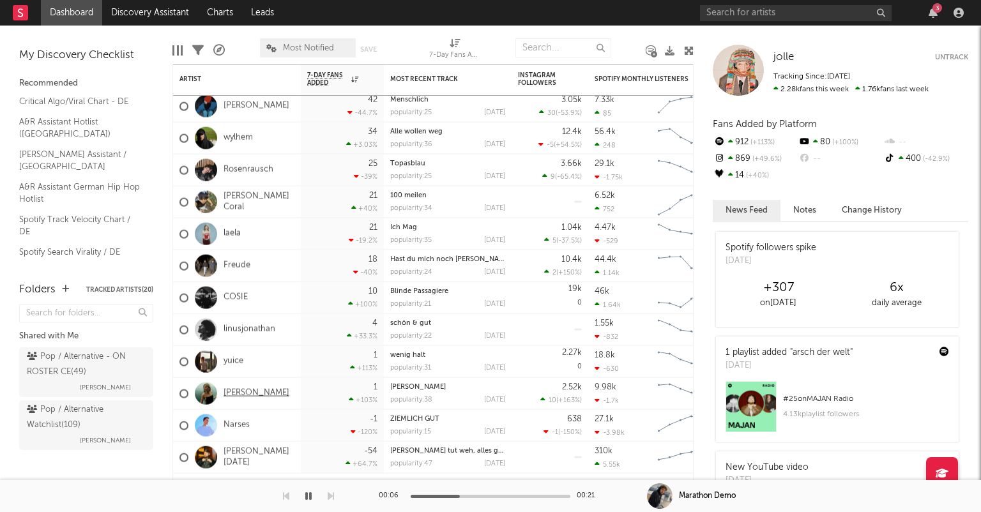
click at [242, 395] on link "[PERSON_NAME]" at bounding box center [257, 393] width 66 height 11
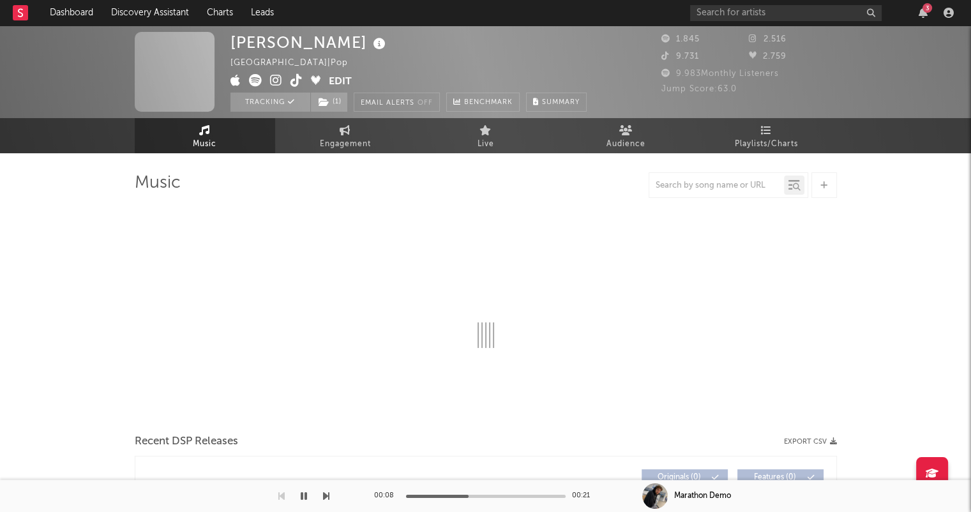
select select "1w"
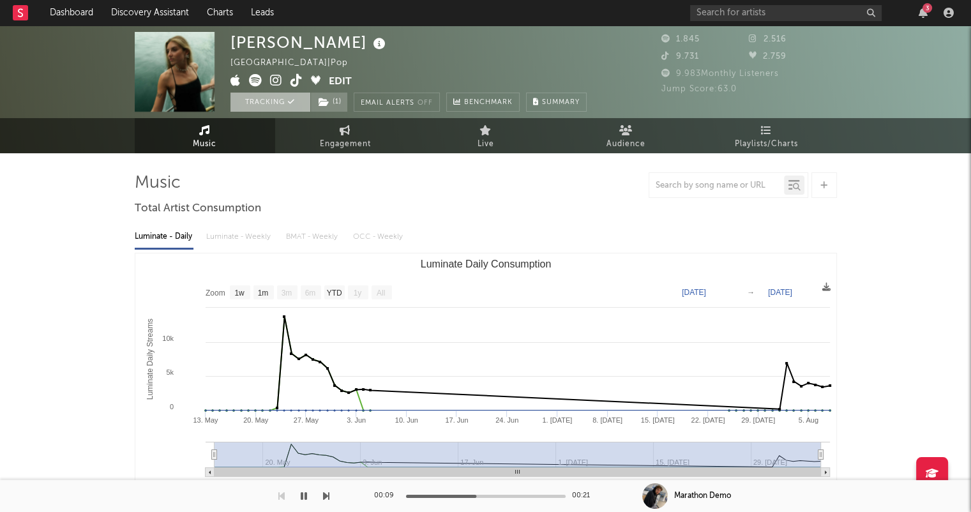
click at [282, 101] on button "Tracking" at bounding box center [271, 102] width 80 height 19
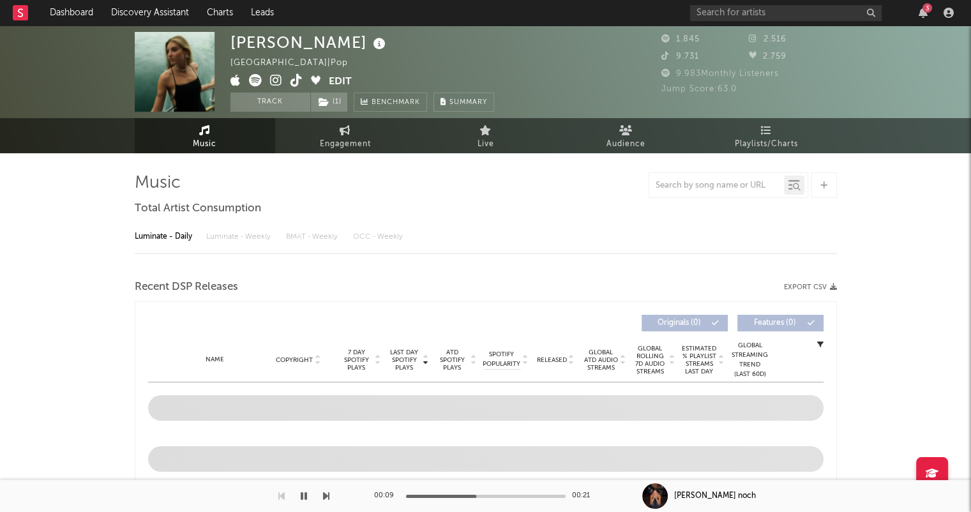
select select "1w"
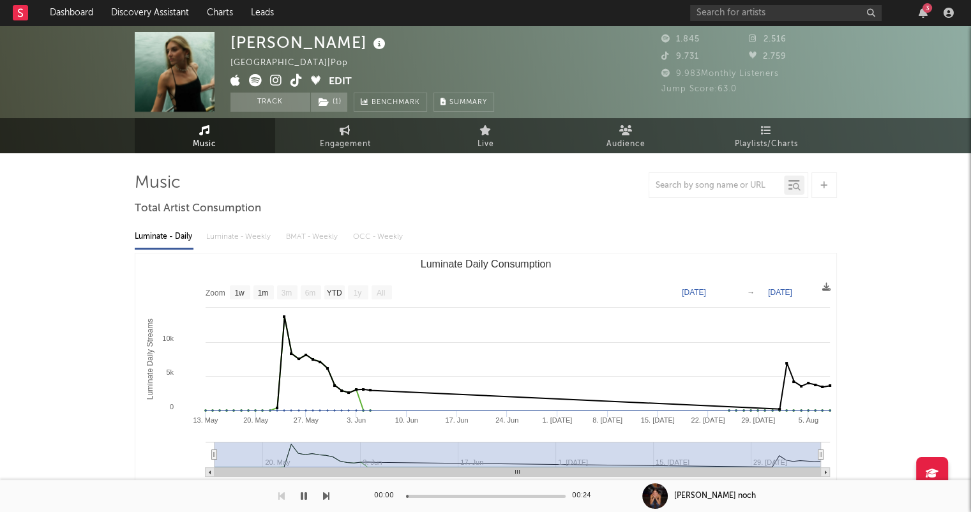
click at [303, 501] on icon "button" at bounding box center [304, 496] width 6 height 10
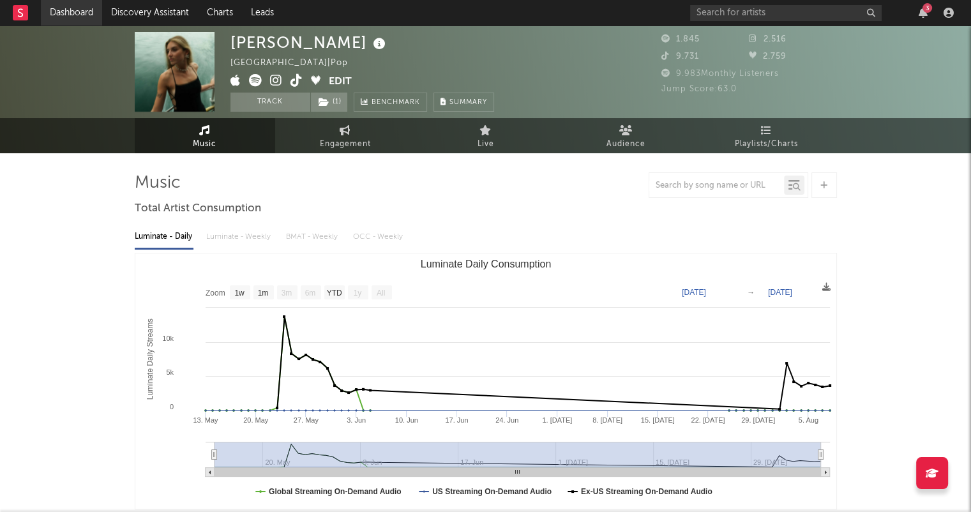
click at [87, 16] on link "Dashboard" at bounding box center [71, 13] width 61 height 26
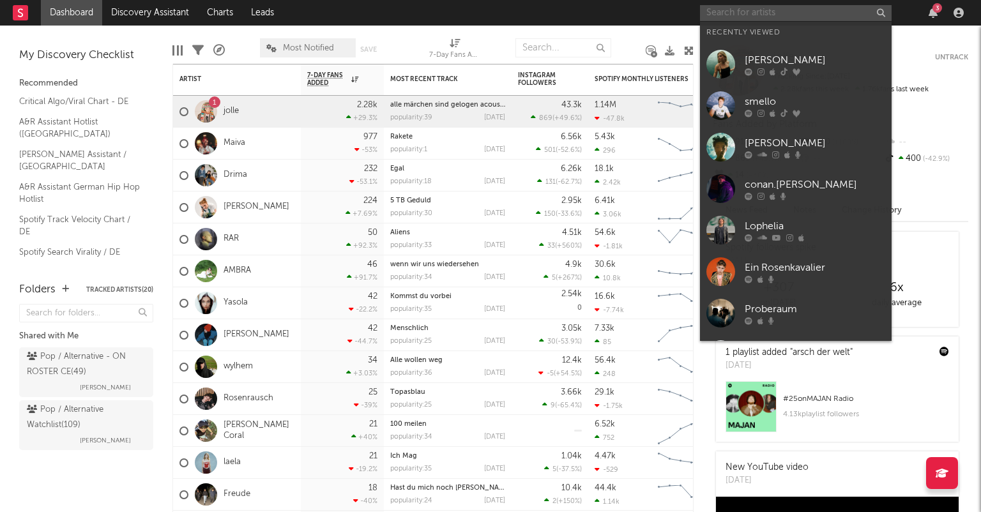
click at [804, 17] on input "text" at bounding box center [796, 13] width 192 height 16
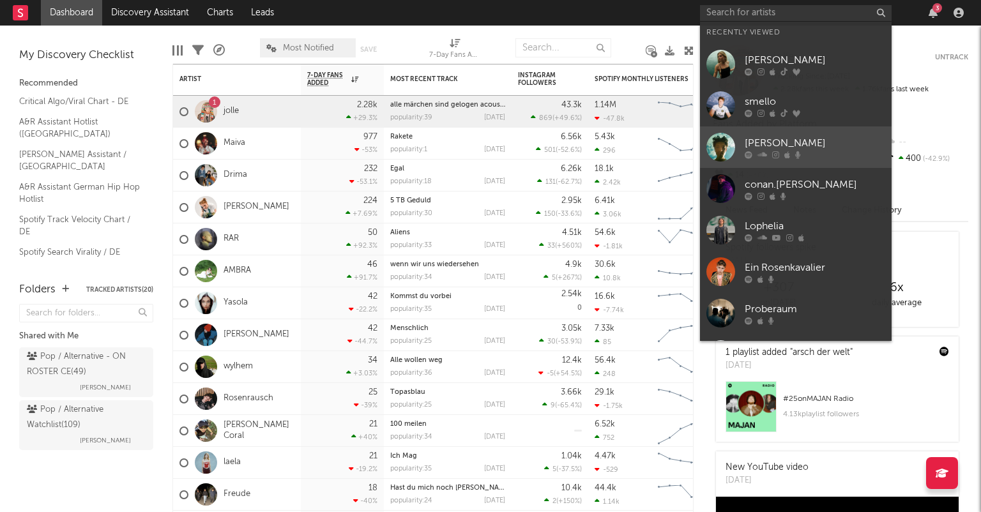
click at [825, 146] on div "[PERSON_NAME]" at bounding box center [815, 142] width 140 height 15
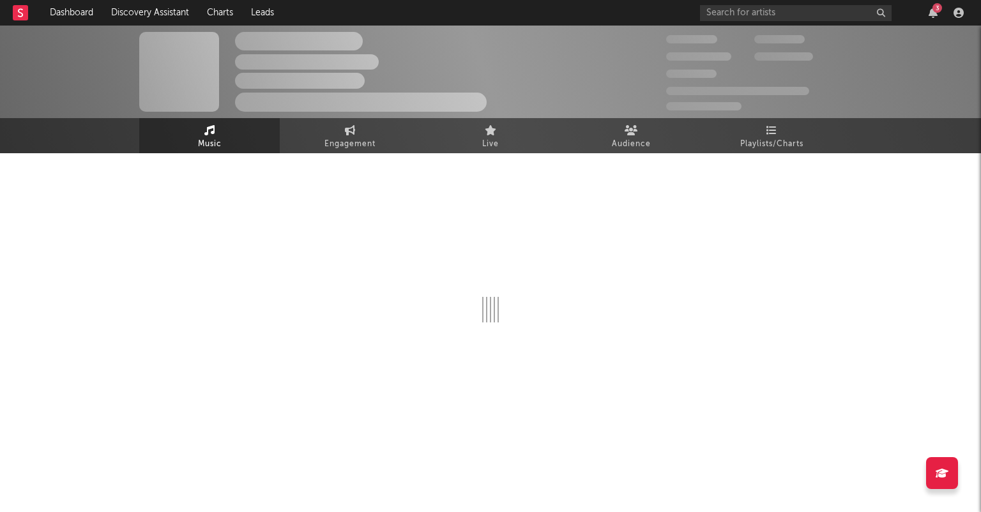
select select "1w"
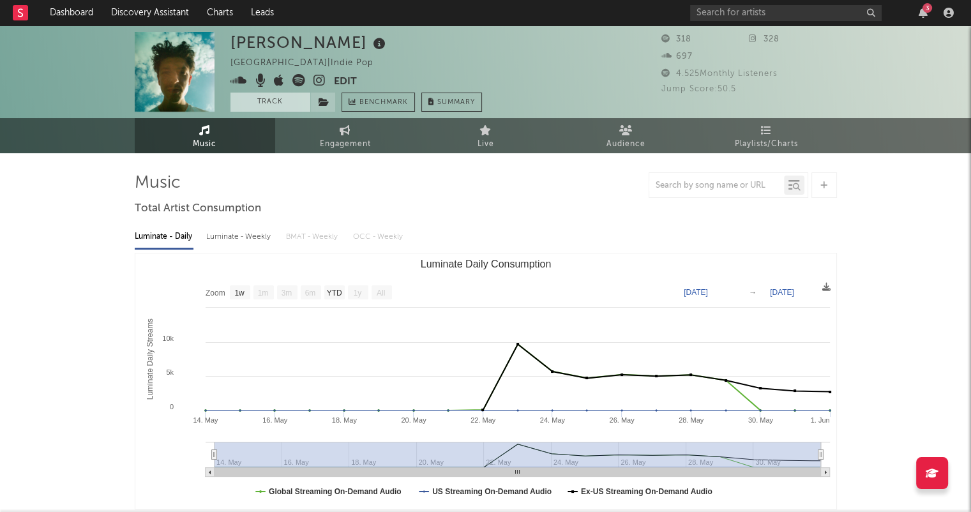
click at [278, 105] on button "Track" at bounding box center [271, 102] width 80 height 19
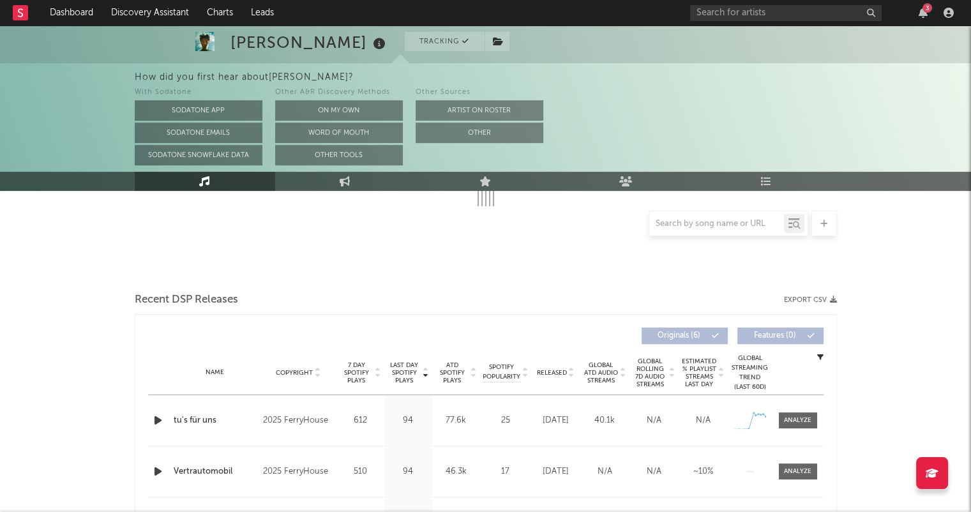
select select "1w"
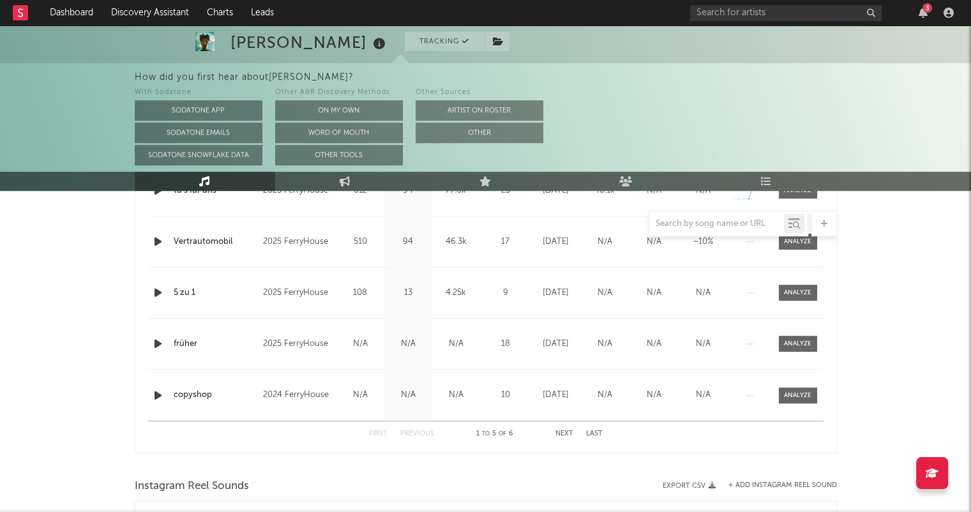
scroll to position [407, 0]
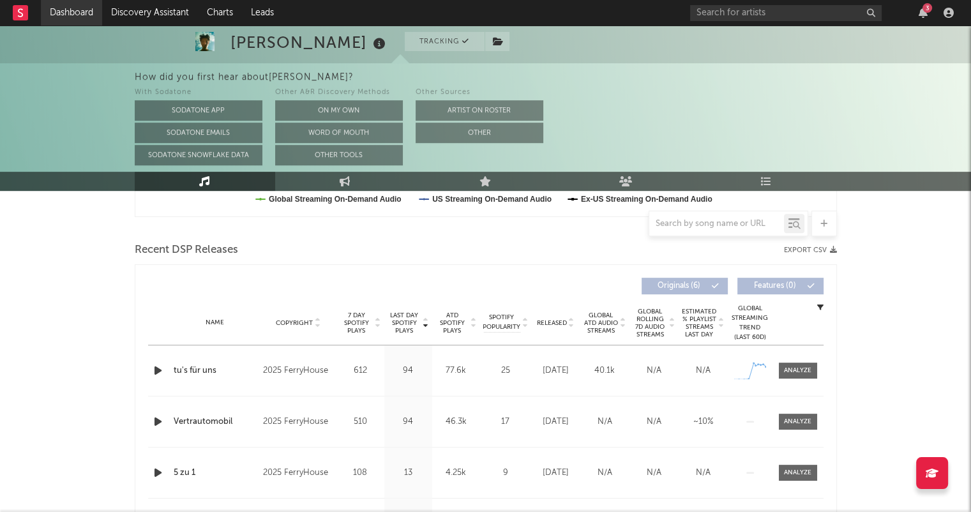
click at [87, 11] on link "Dashboard" at bounding box center [71, 13] width 61 height 26
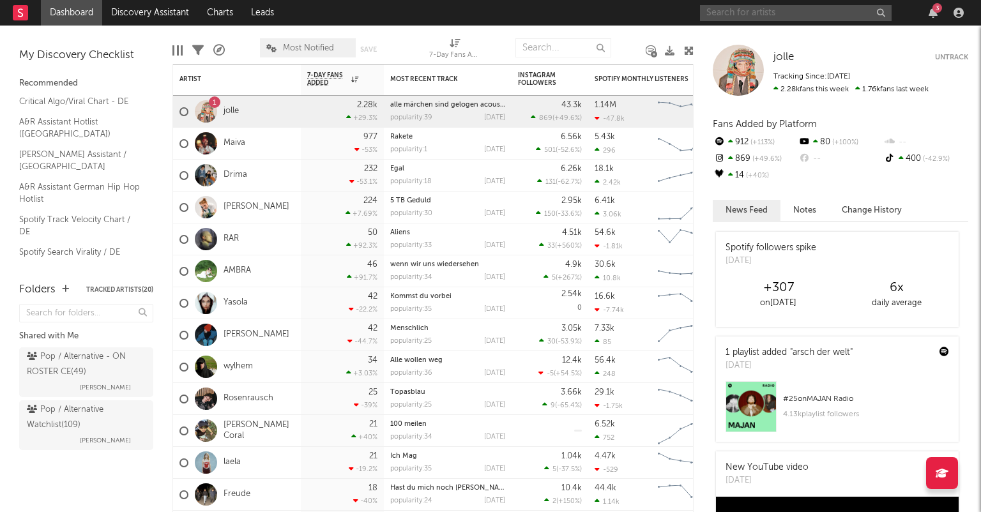
drag, startPoint x: 764, startPoint y: 5, endPoint x: 764, endPoint y: 13, distance: 8.3
click at [765, 13] on input "text" at bounding box center [796, 13] width 192 height 16
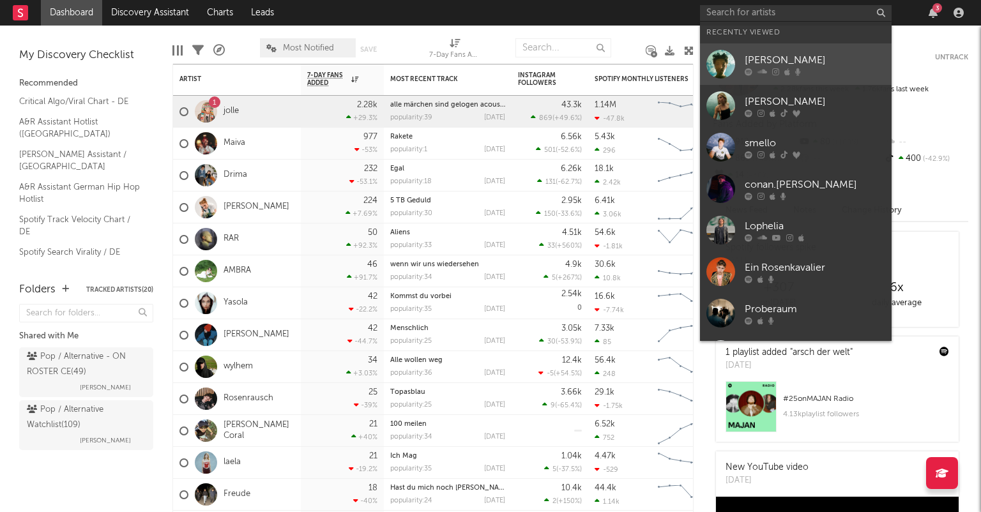
click at [768, 59] on div "[PERSON_NAME]" at bounding box center [815, 59] width 140 height 15
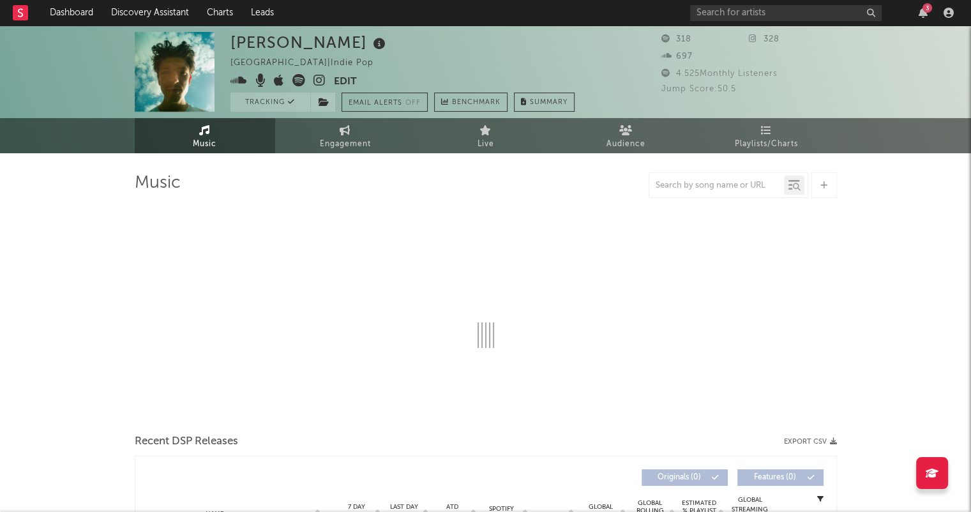
select select "1w"
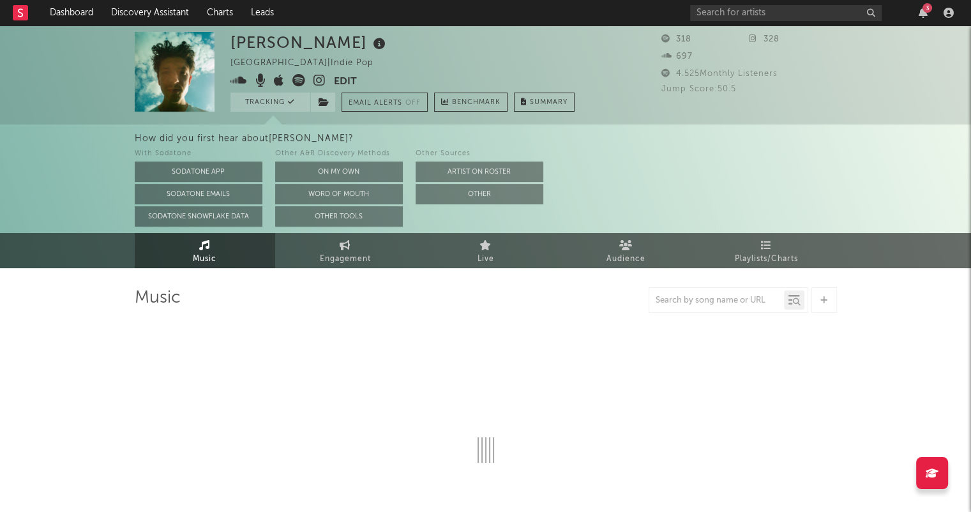
select select "1w"
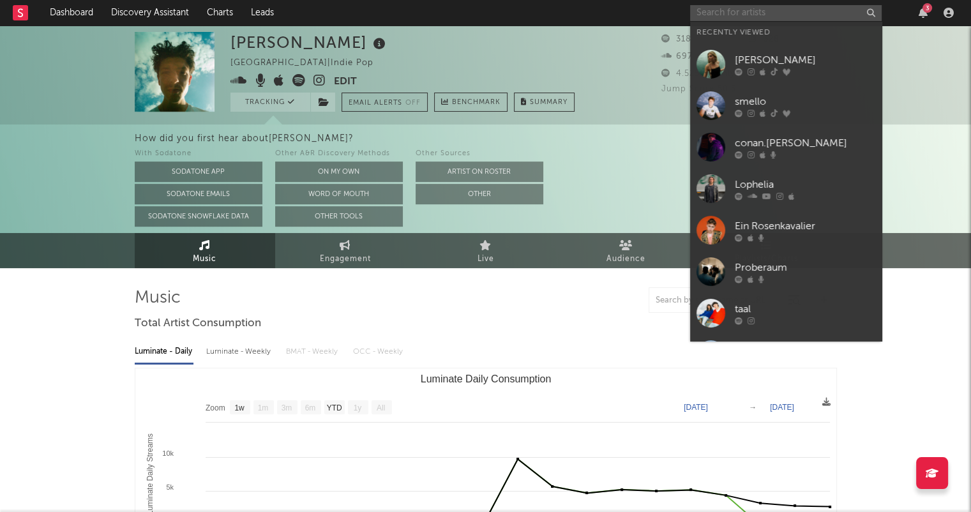
click at [768, 11] on input "text" at bounding box center [786, 13] width 192 height 16
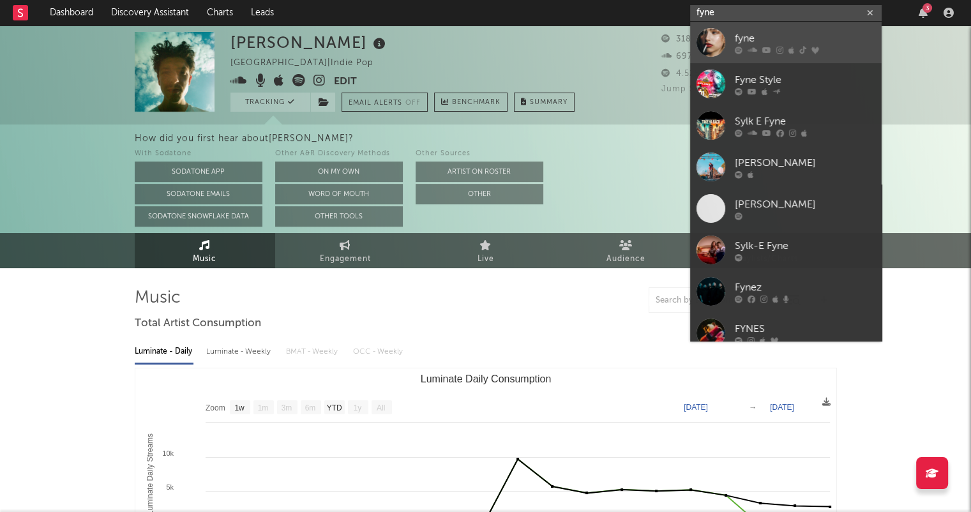
type input "fyne"
click at [798, 26] on link "fyne" at bounding box center [786, 43] width 192 height 42
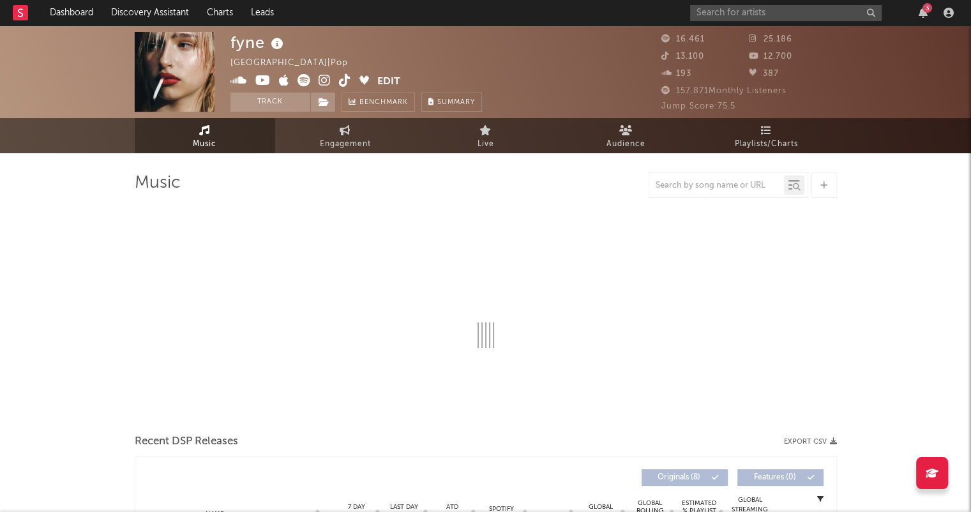
select select "6m"
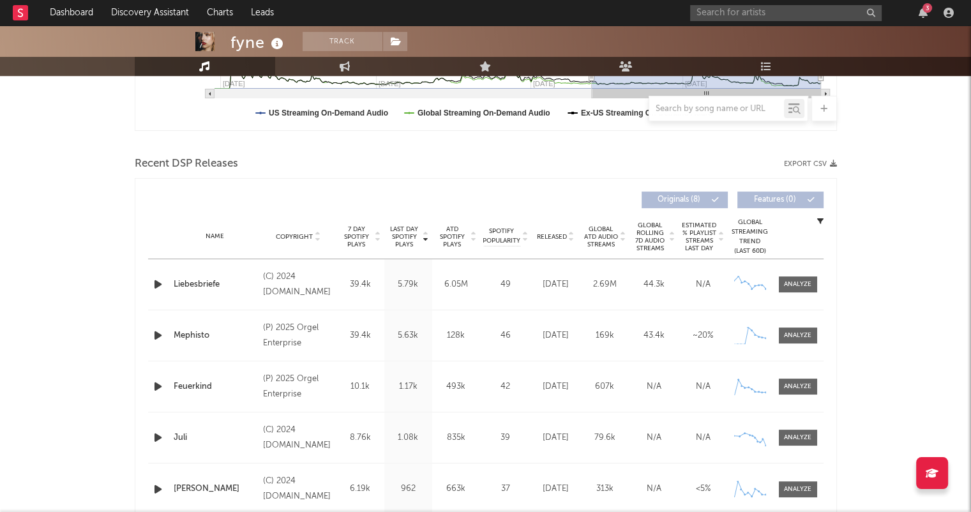
scroll to position [511, 0]
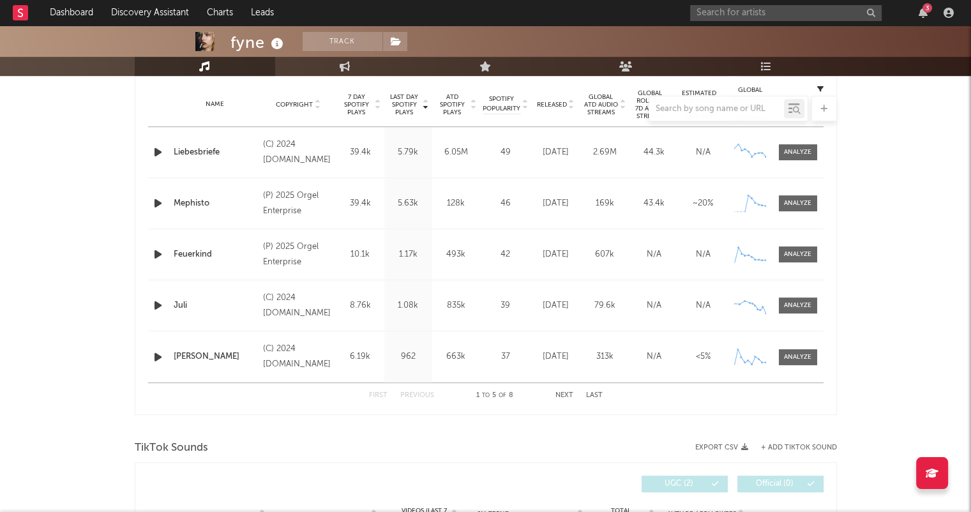
click at [572, 105] on div at bounding box center [486, 109] width 702 height 26
click at [571, 105] on div at bounding box center [486, 109] width 702 height 26
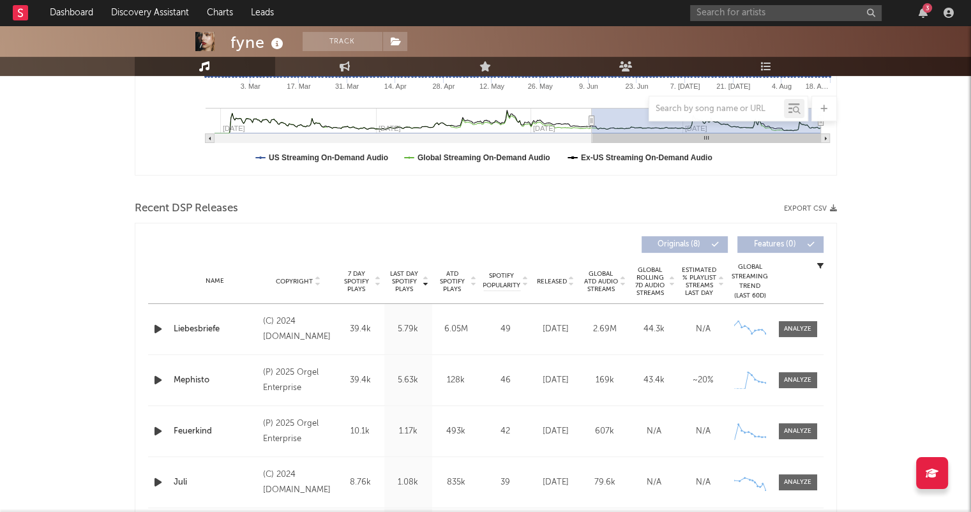
scroll to position [319, 0]
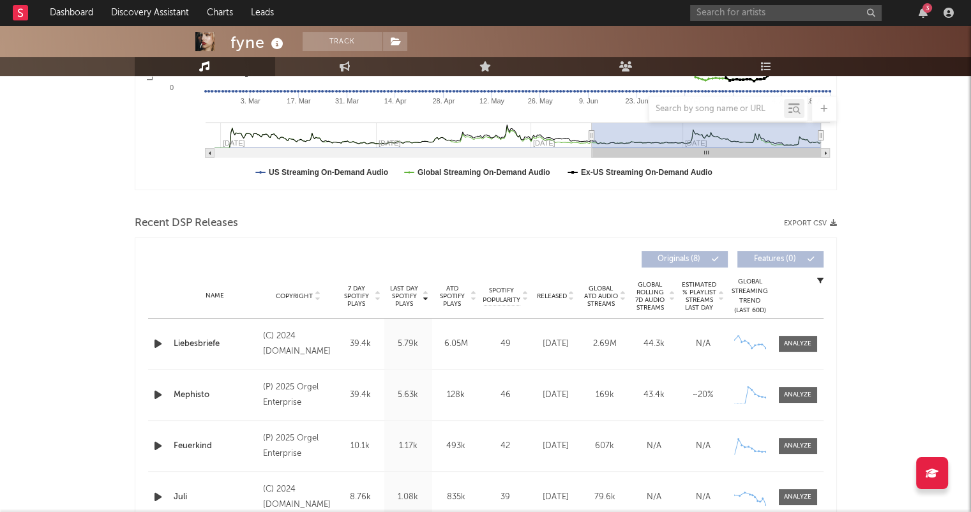
click at [571, 297] on icon at bounding box center [571, 298] width 6 height 5
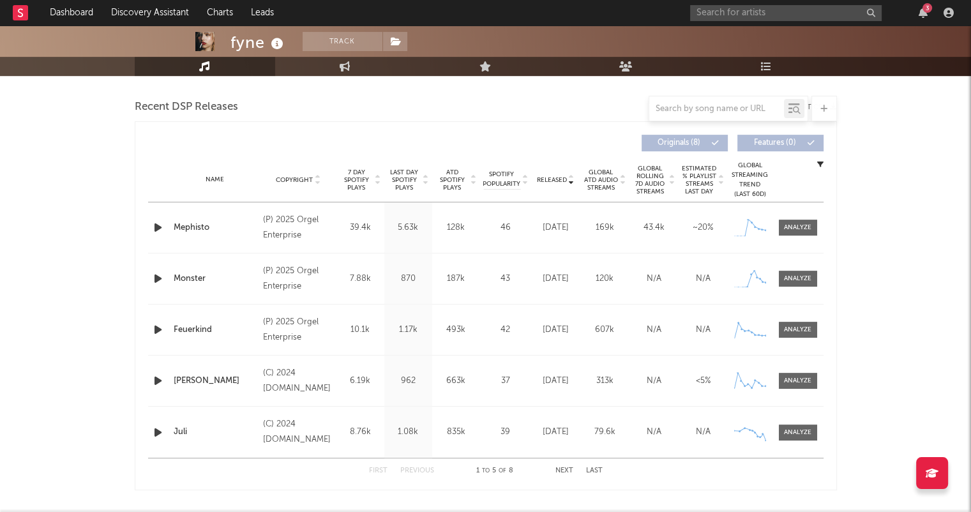
scroll to position [447, 0]
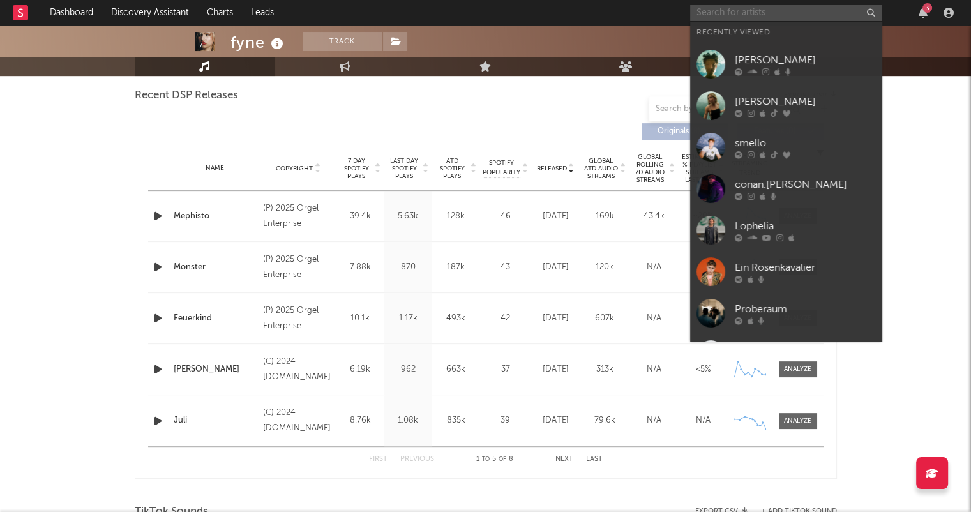
click at [784, 16] on input "text" at bounding box center [786, 13] width 192 height 16
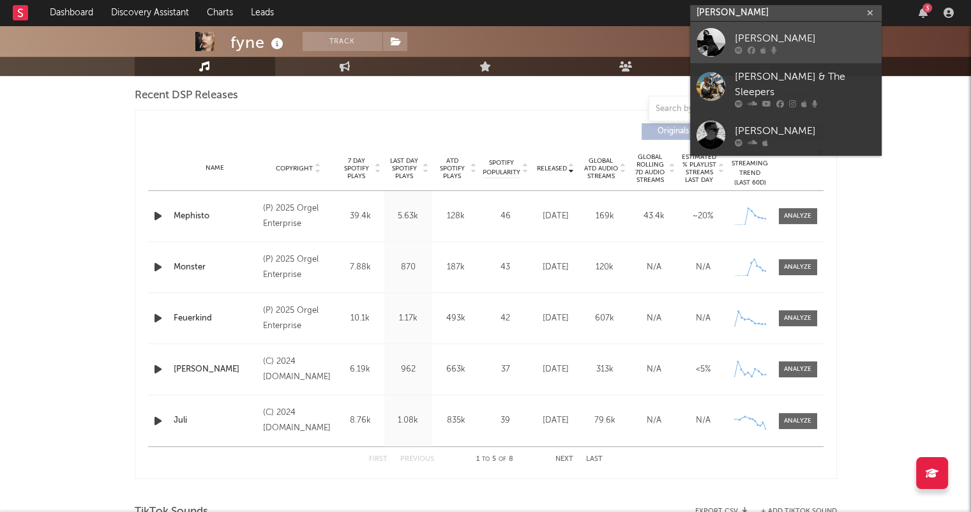
type input "[PERSON_NAME]"
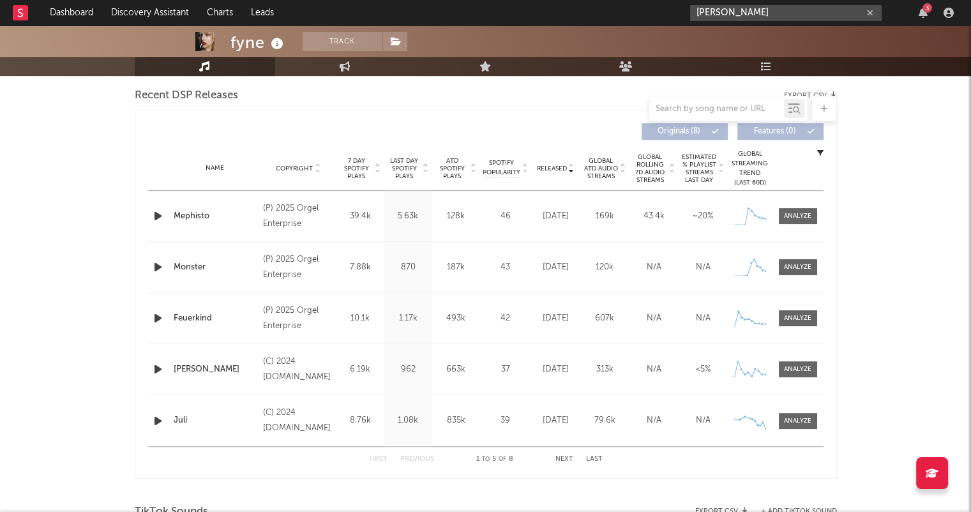
click at [752, 16] on input "[PERSON_NAME]" at bounding box center [786, 13] width 192 height 16
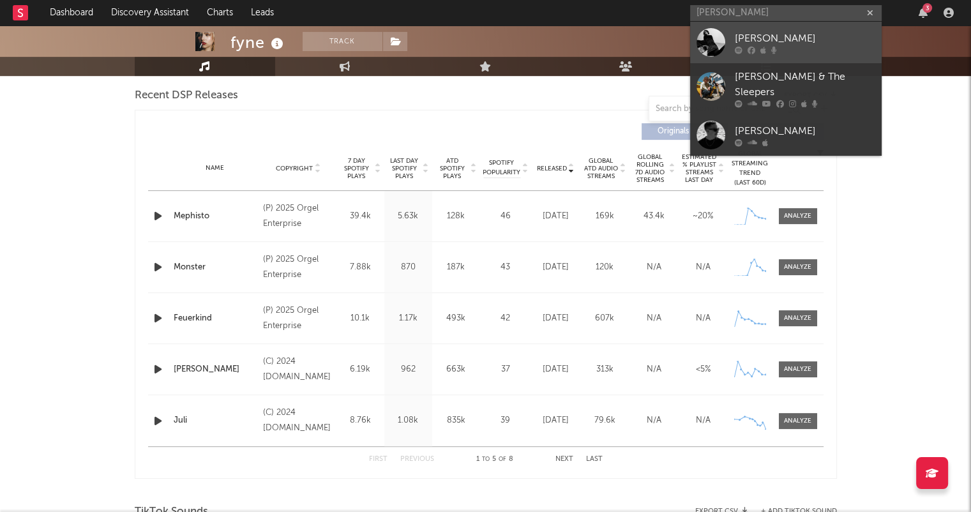
click at [769, 43] on div "[PERSON_NAME]" at bounding box center [805, 38] width 140 height 15
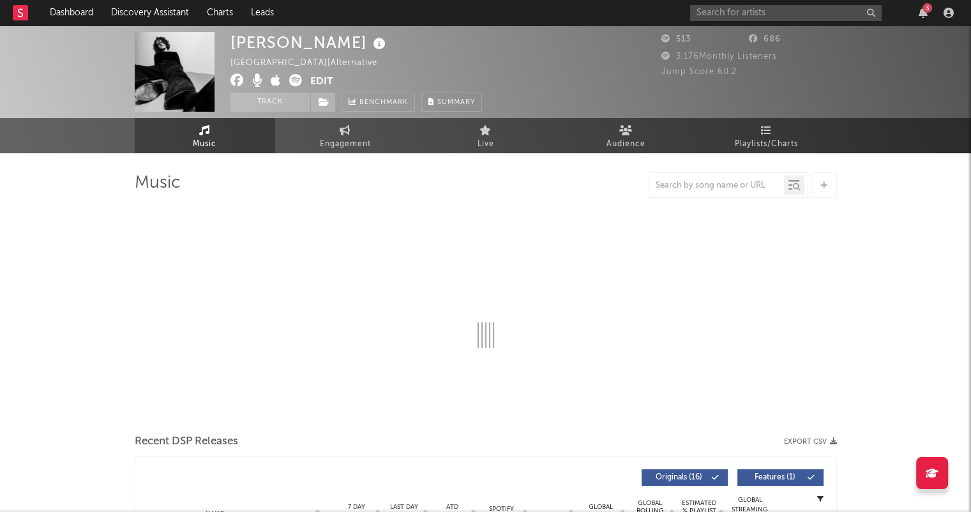
select select "1w"
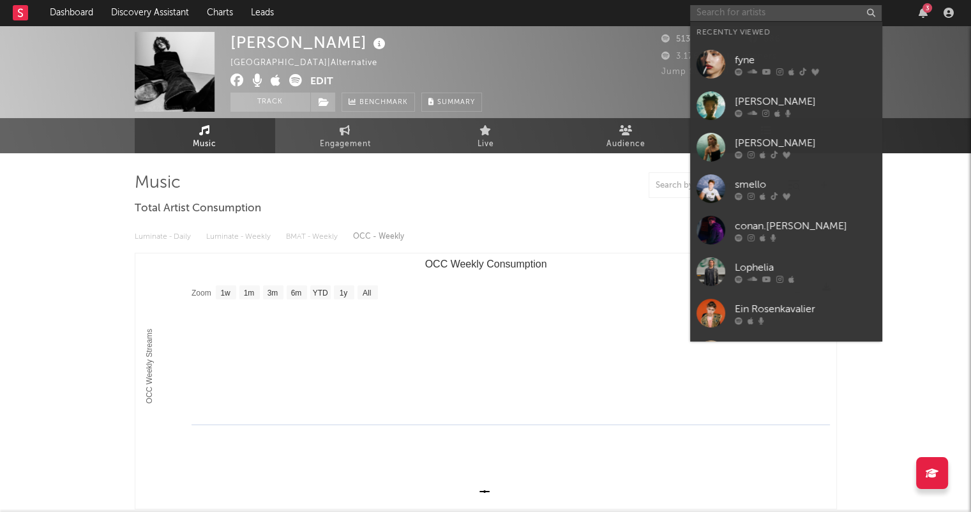
click at [727, 10] on input "text" at bounding box center [786, 13] width 192 height 16
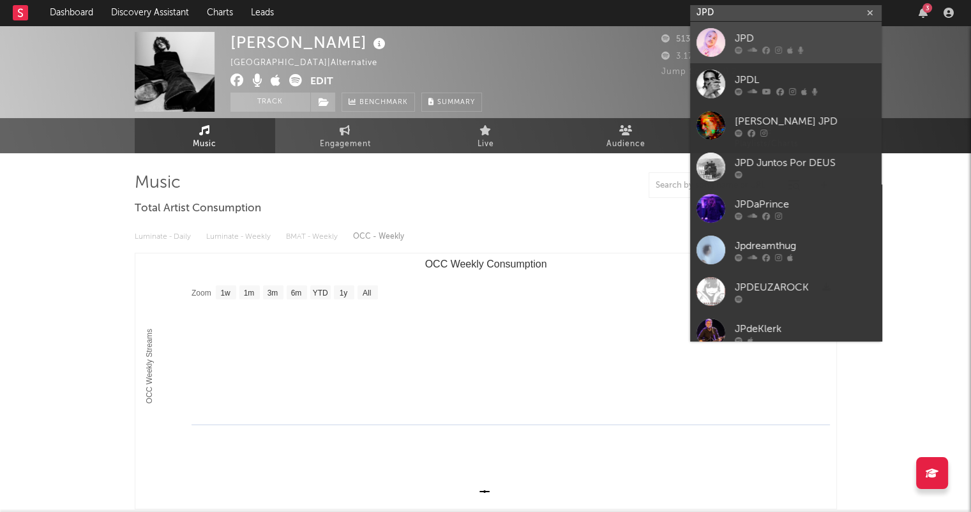
type input "JPD"
click at [787, 34] on div "JPD" at bounding box center [805, 38] width 140 height 15
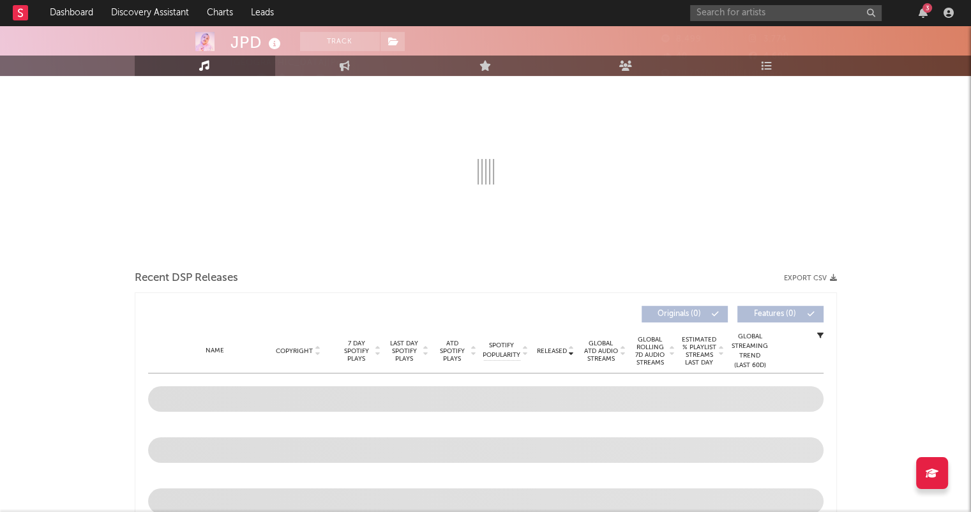
select select "6m"
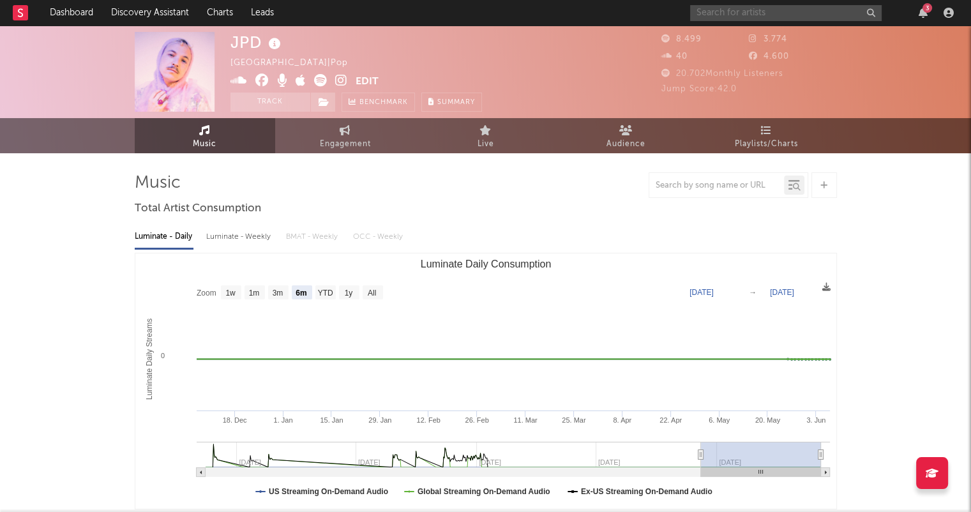
click at [777, 8] on input "text" at bounding box center [786, 13] width 192 height 16
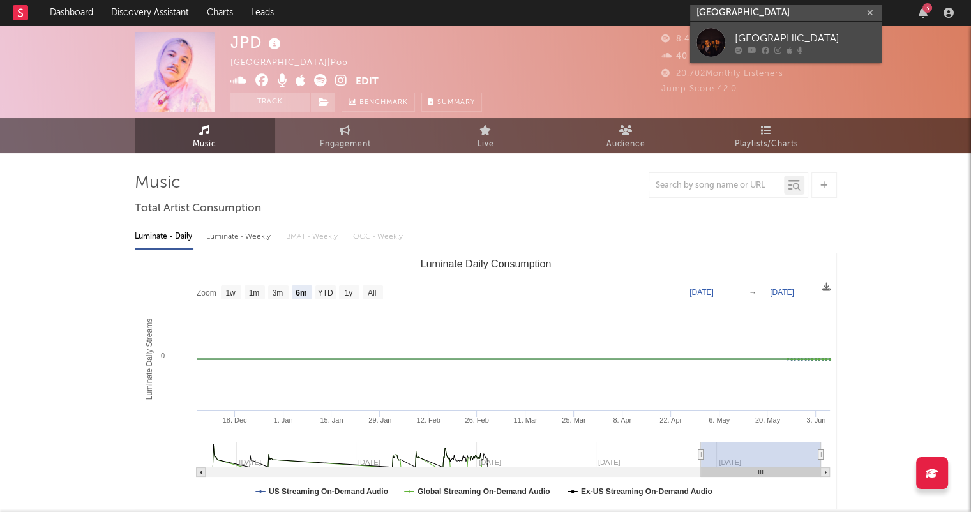
type input "[GEOGRAPHIC_DATA]"
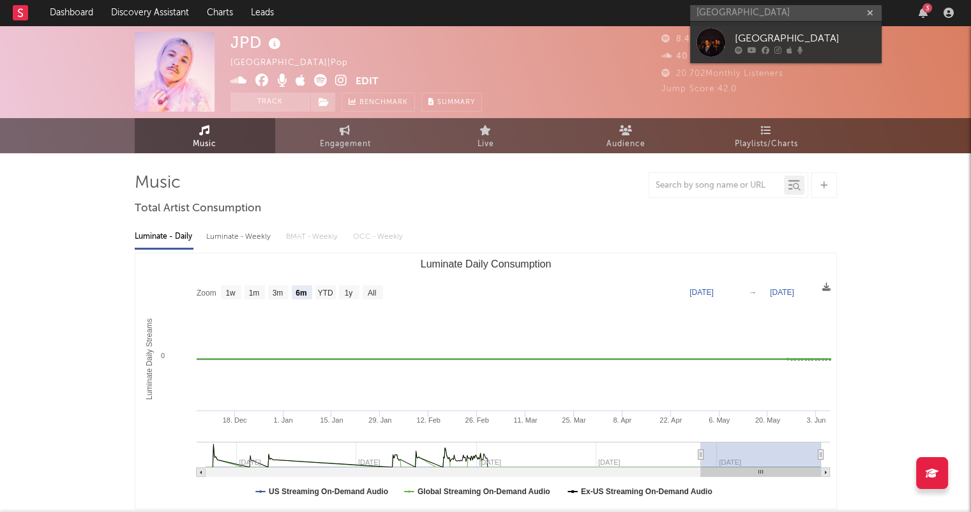
click at [820, 49] on div at bounding box center [805, 50] width 140 height 8
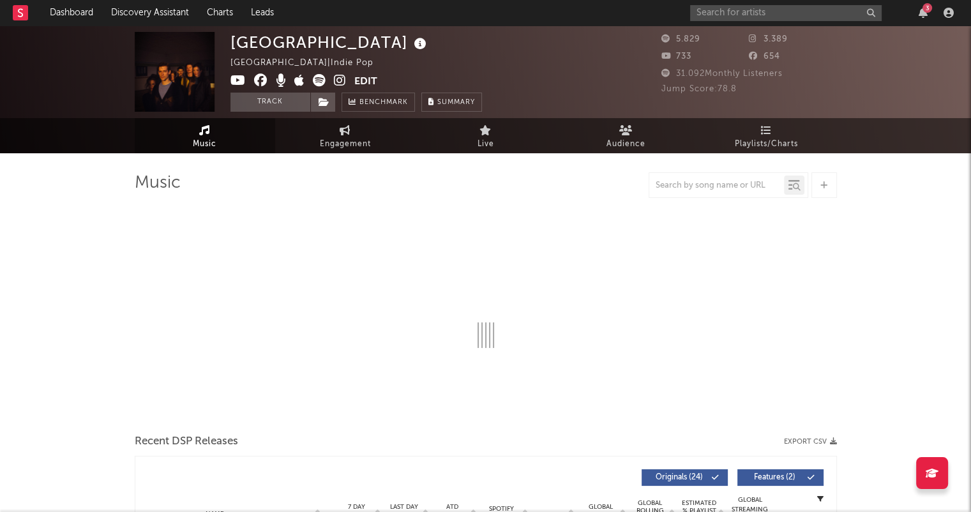
select select "1w"
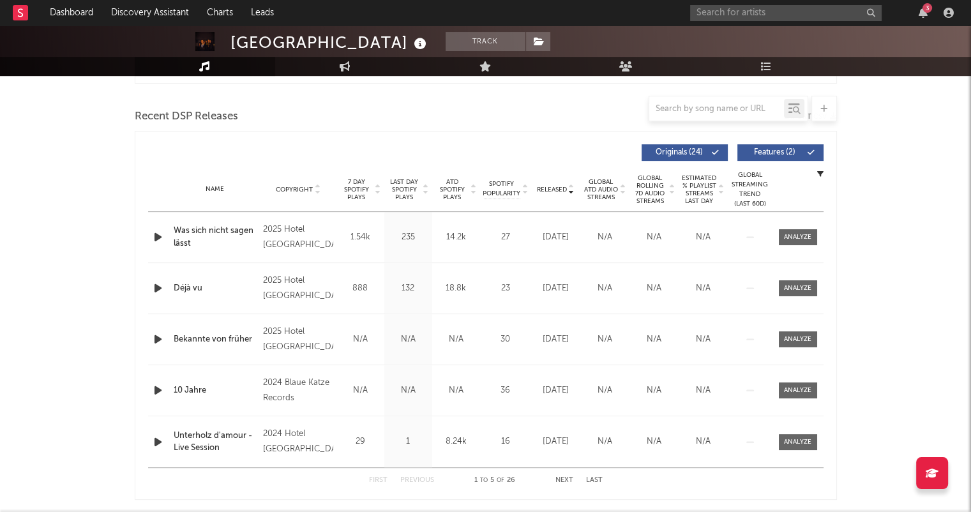
scroll to position [447, 0]
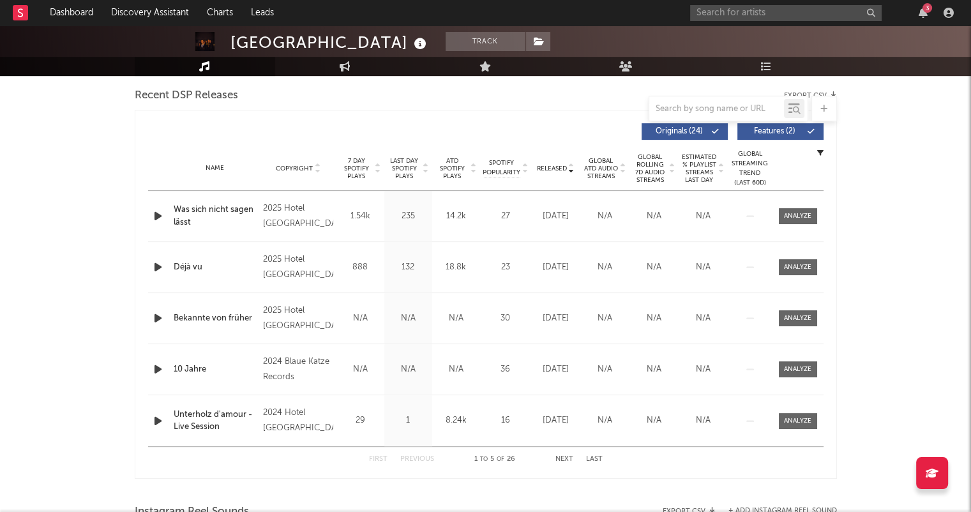
click at [565, 458] on button "Next" at bounding box center [565, 459] width 18 height 7
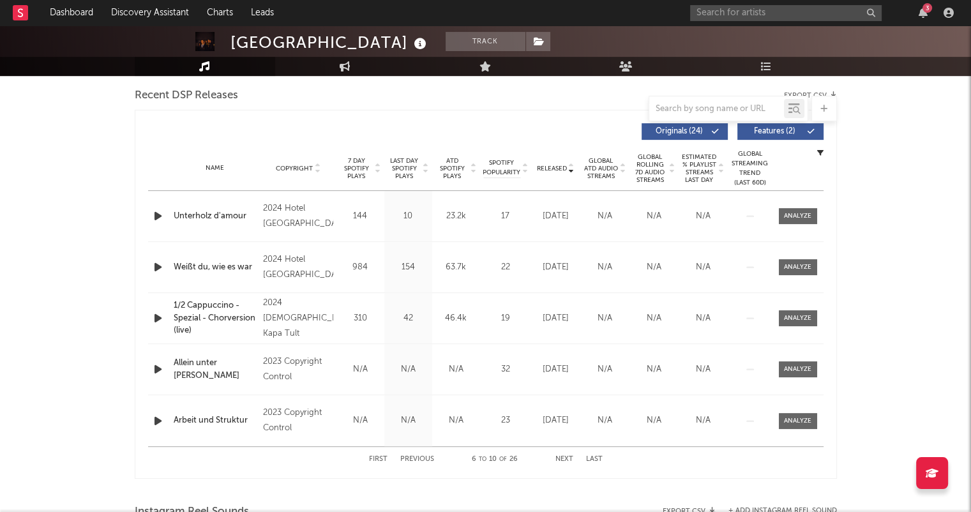
click at [566, 461] on button "Next" at bounding box center [565, 459] width 18 height 7
click at [566, 458] on button "Next" at bounding box center [565, 459] width 18 height 7
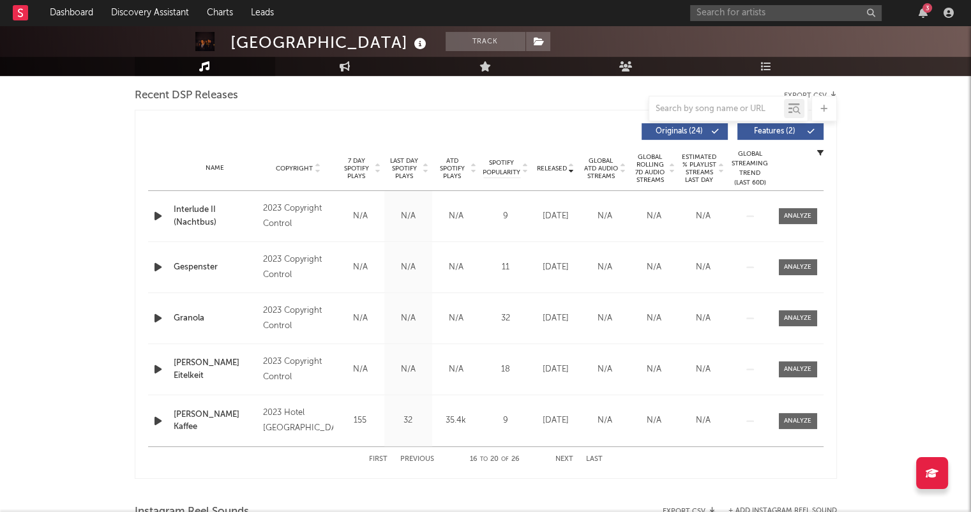
click at [566, 458] on button "Next" at bounding box center [565, 459] width 18 height 7
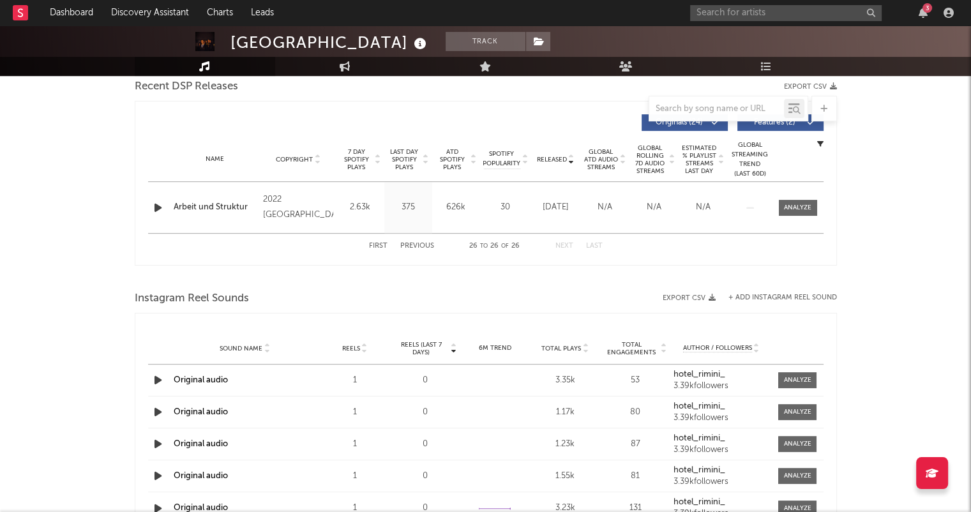
scroll to position [511, 0]
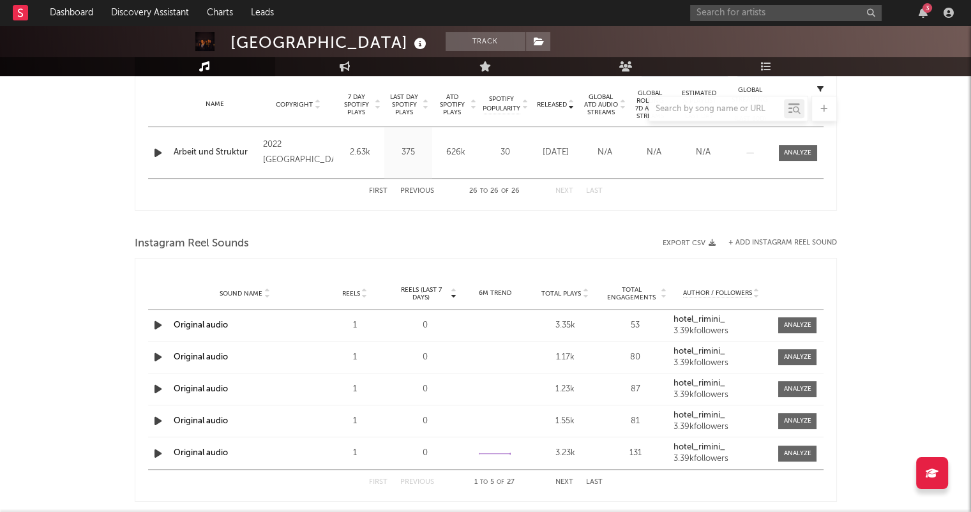
click at [383, 188] on button "First" at bounding box center [378, 191] width 19 height 7
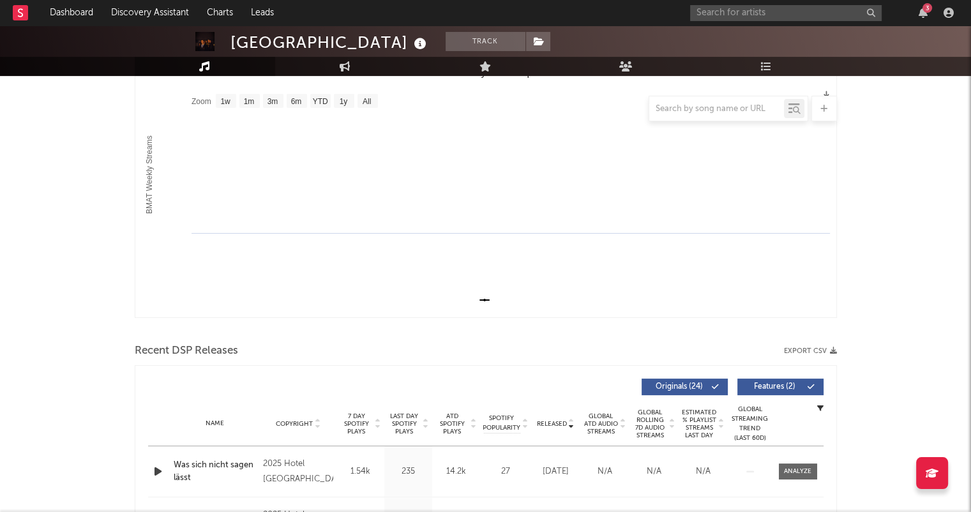
scroll to position [0, 0]
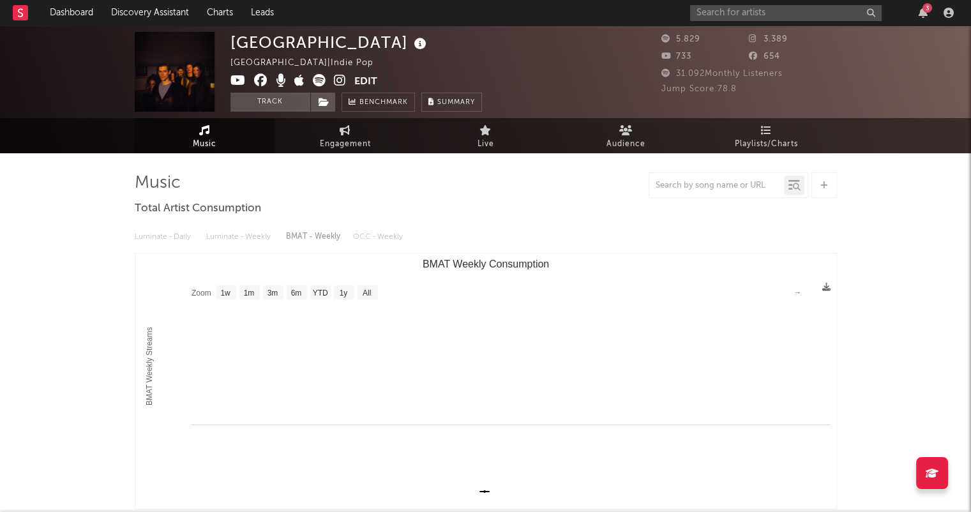
click at [342, 79] on icon at bounding box center [340, 80] width 12 height 13
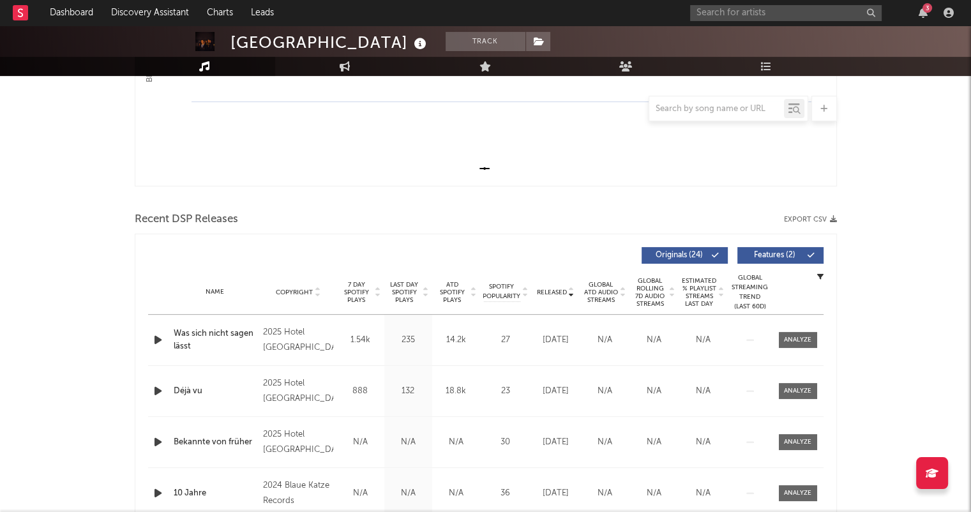
scroll to position [447, 0]
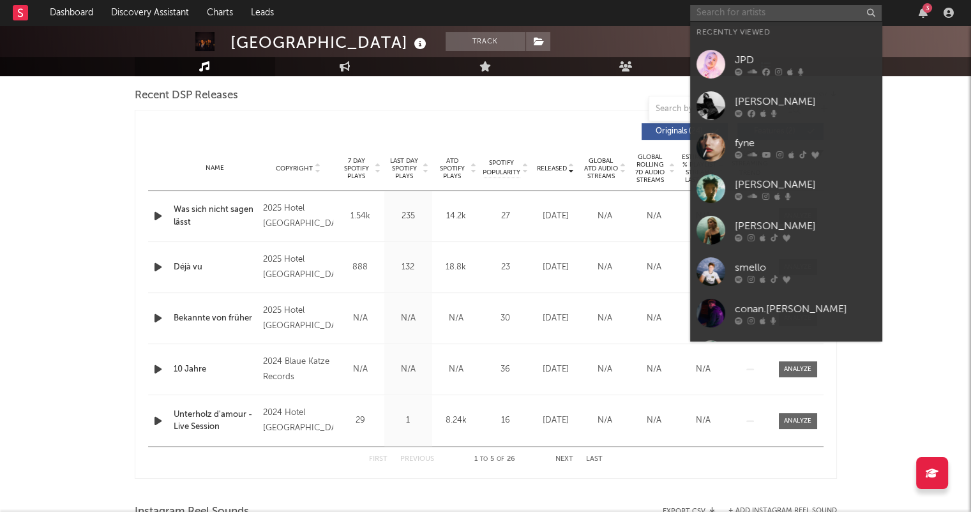
click at [789, 10] on input "text" at bounding box center [786, 13] width 192 height 16
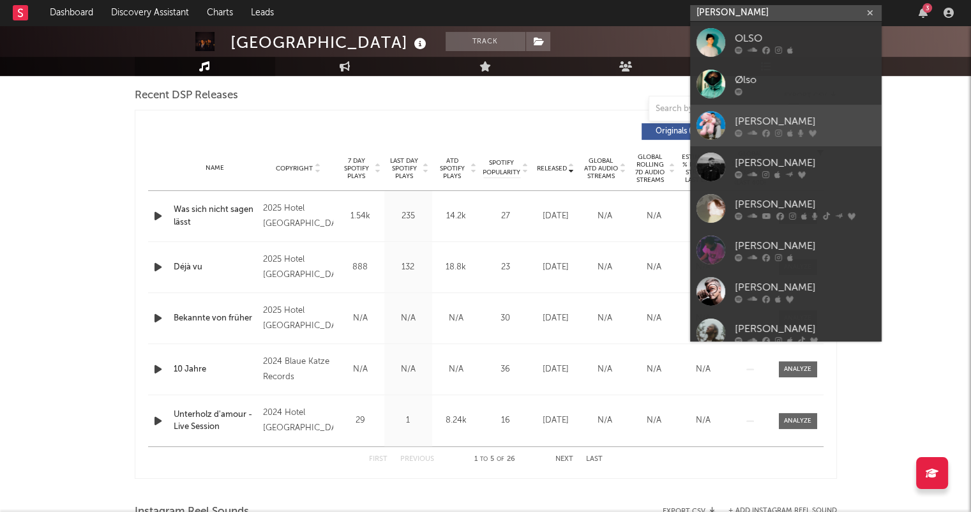
type input "[PERSON_NAME]"
click at [822, 108] on link "[PERSON_NAME]" at bounding box center [786, 126] width 192 height 42
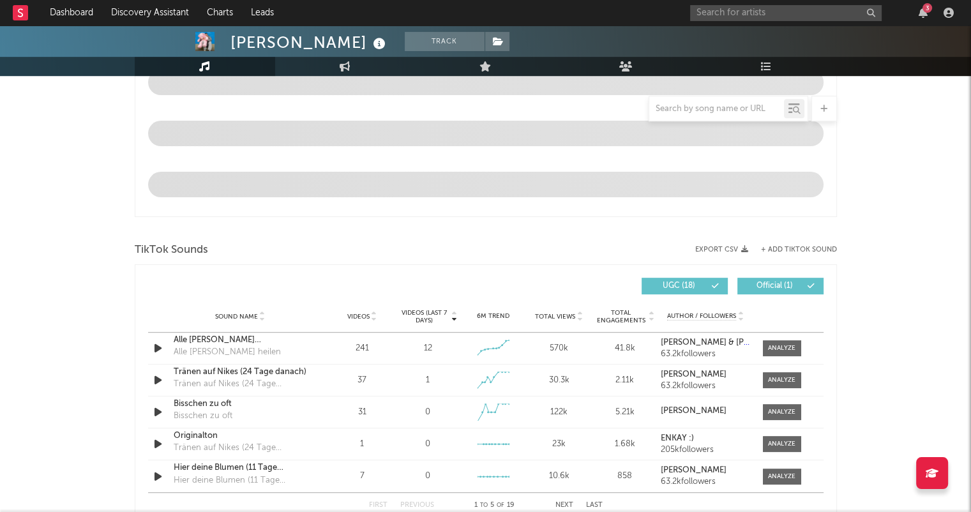
select select "6m"
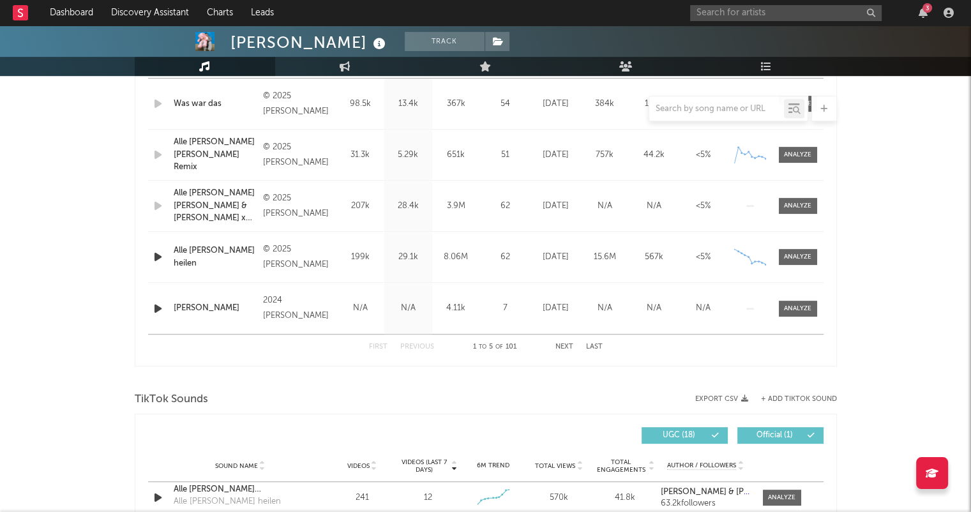
scroll to position [483, 0]
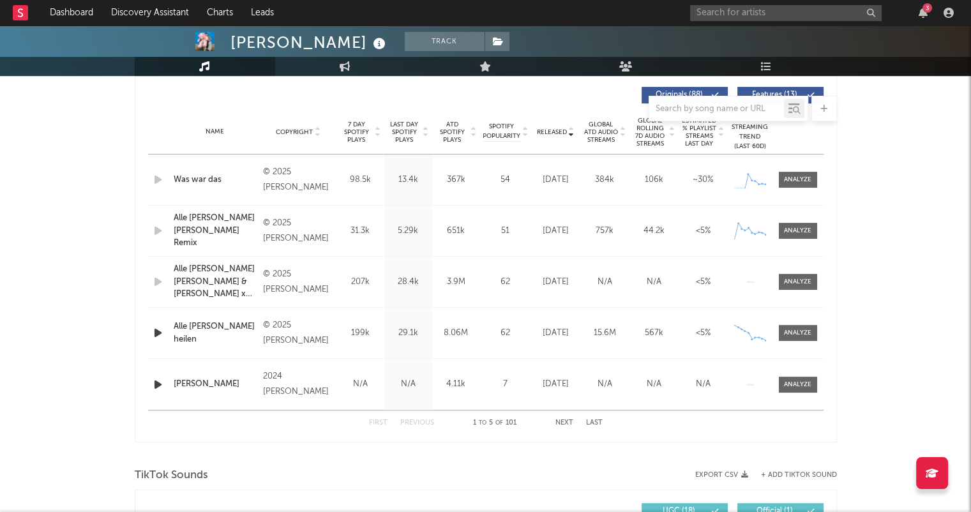
click at [567, 420] on button "Next" at bounding box center [565, 423] width 18 height 7
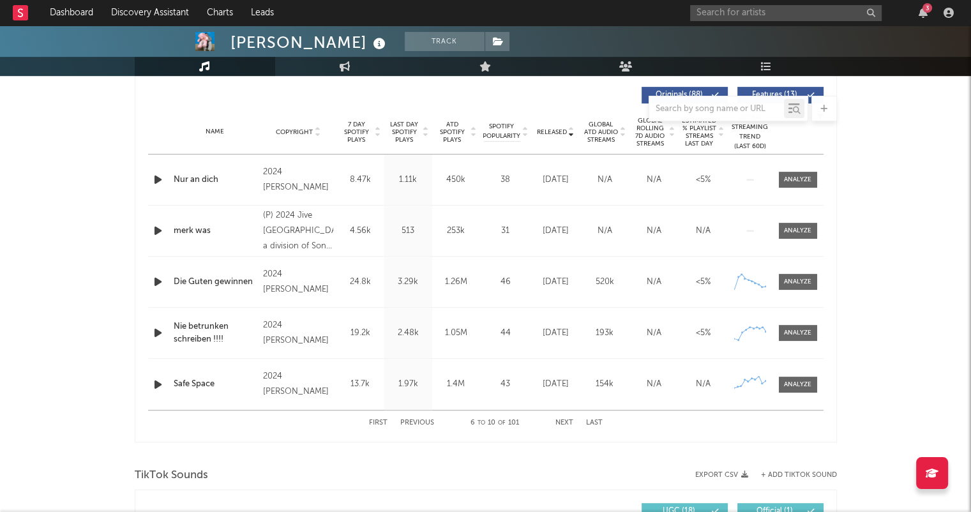
click at [567, 420] on button "Next" at bounding box center [565, 423] width 18 height 7
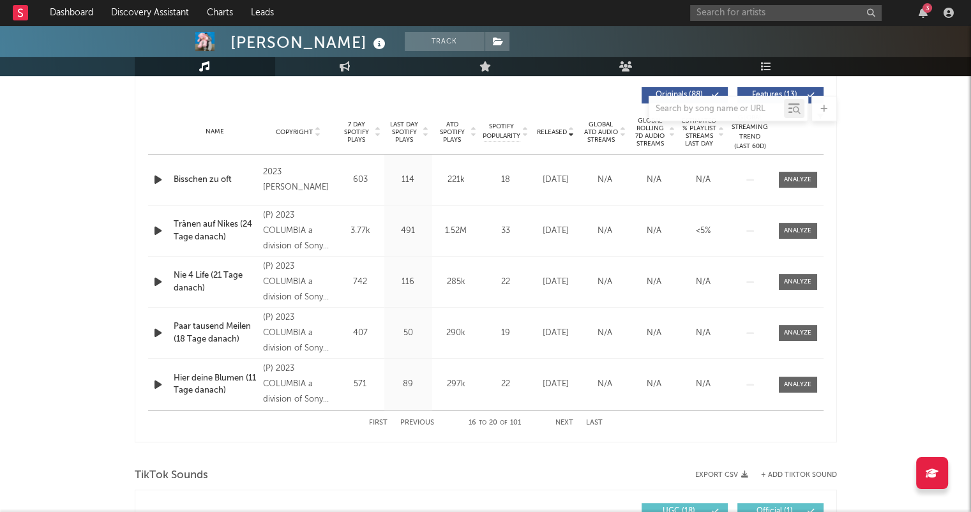
click at [567, 420] on button "Next" at bounding box center [565, 423] width 18 height 7
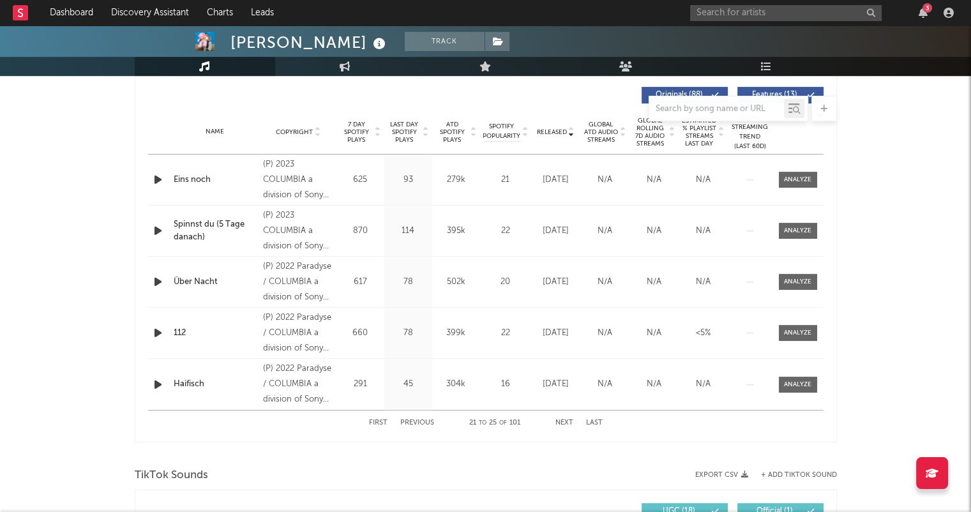
click at [572, 420] on button "Next" at bounding box center [565, 423] width 18 height 7
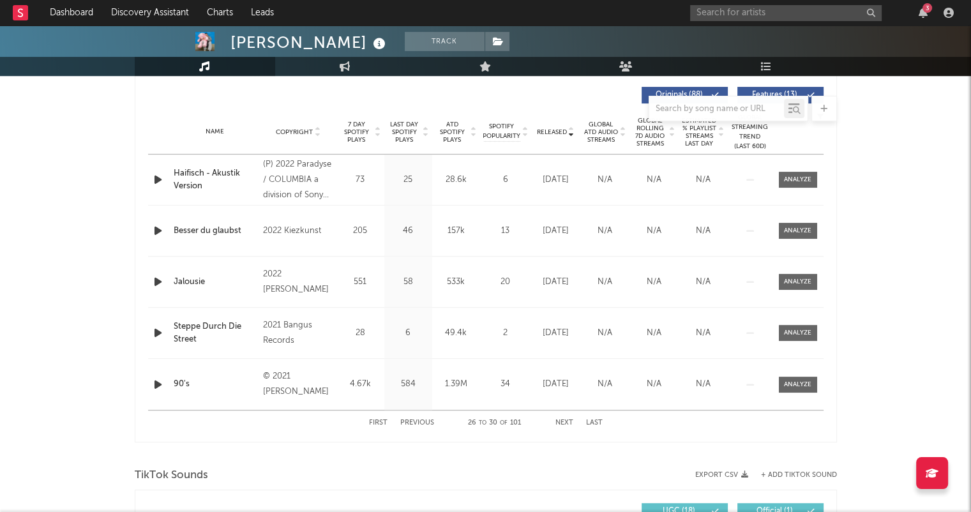
click at [572, 417] on div "First Previous 26 to 30 of 101 Next Last" at bounding box center [486, 423] width 234 height 25
click at [379, 420] on button "First" at bounding box center [378, 423] width 19 height 7
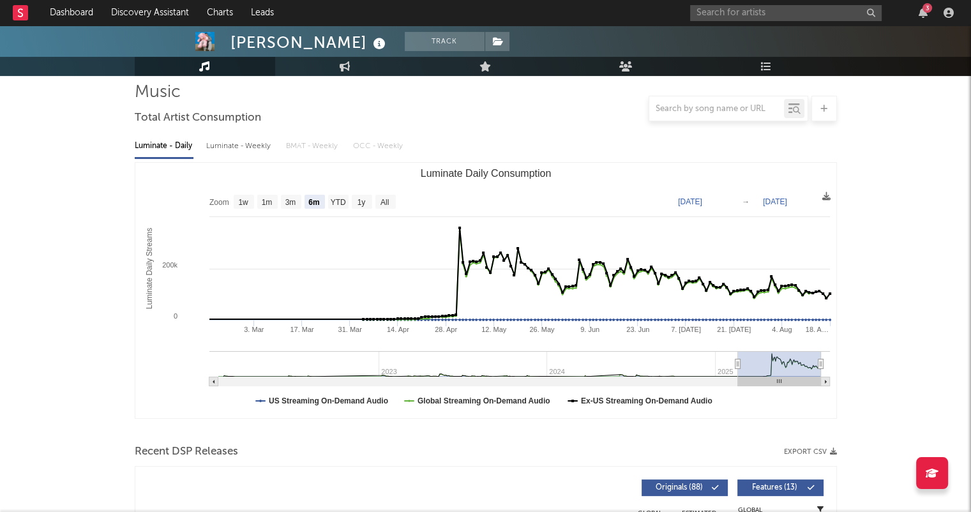
scroll to position [0, 0]
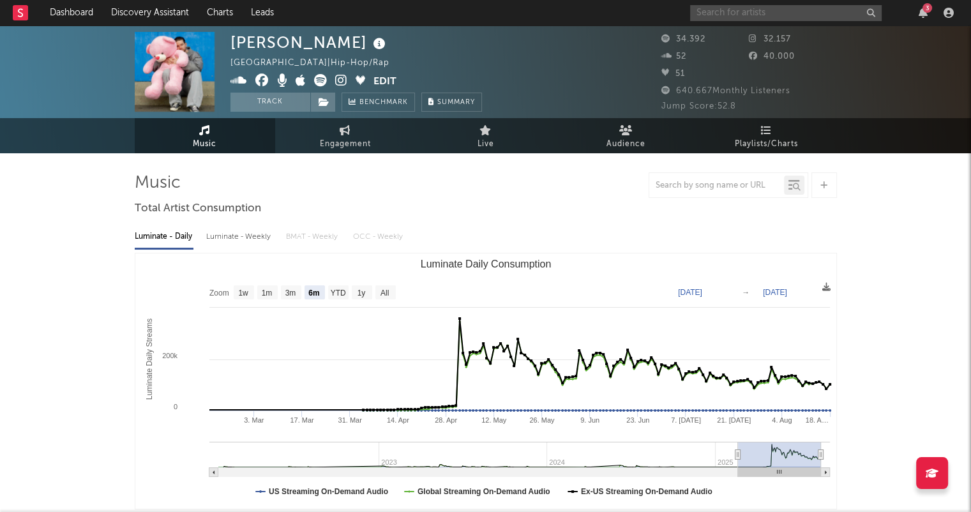
click at [742, 15] on input "text" at bounding box center [786, 13] width 192 height 16
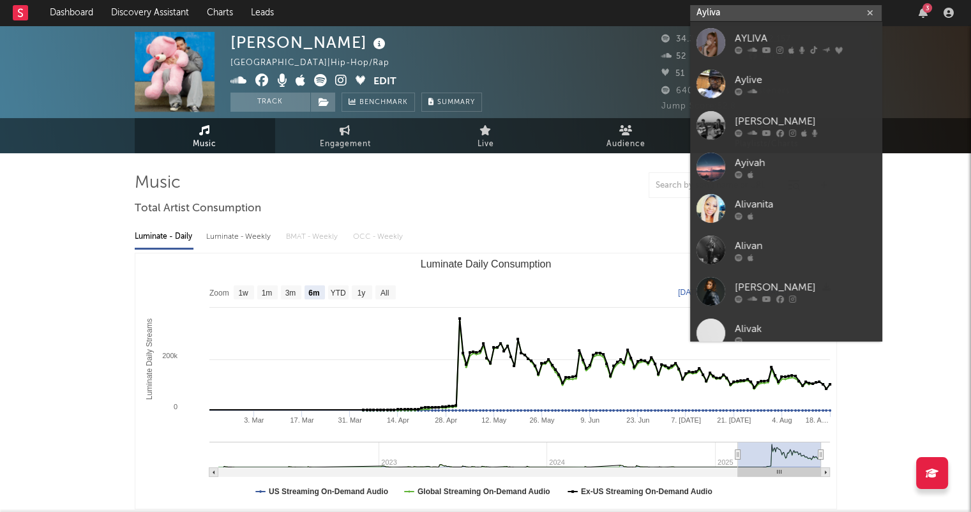
type input "Ayliva"
click at [789, 39] on div "AYLIVA" at bounding box center [805, 38] width 140 height 15
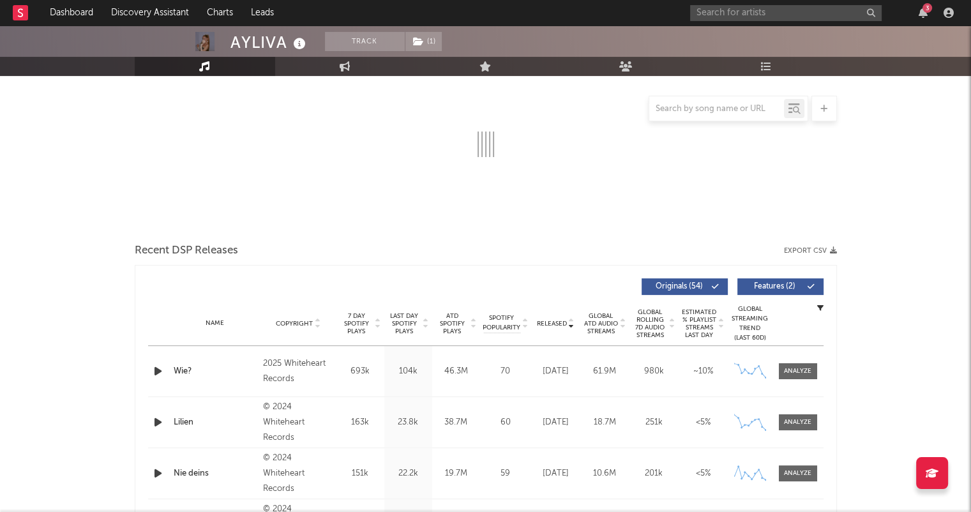
select select "6m"
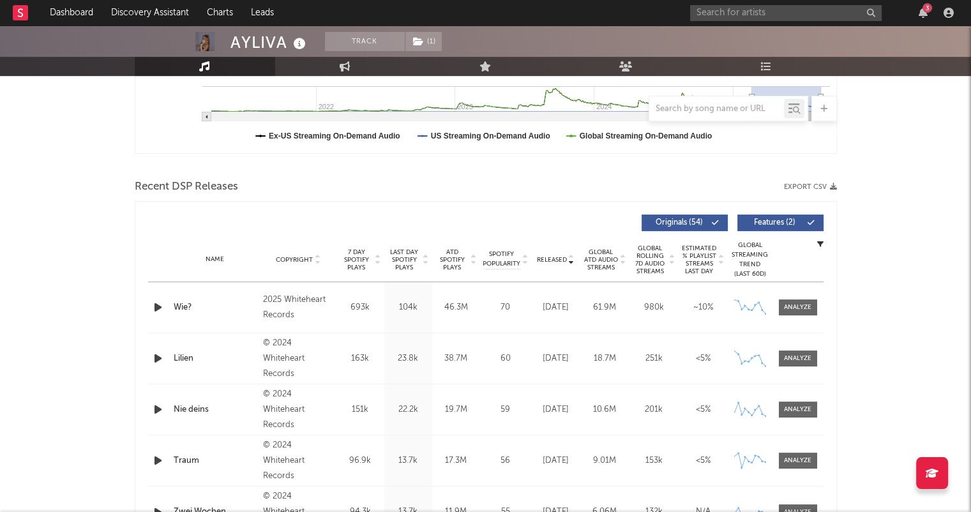
scroll to position [483, 0]
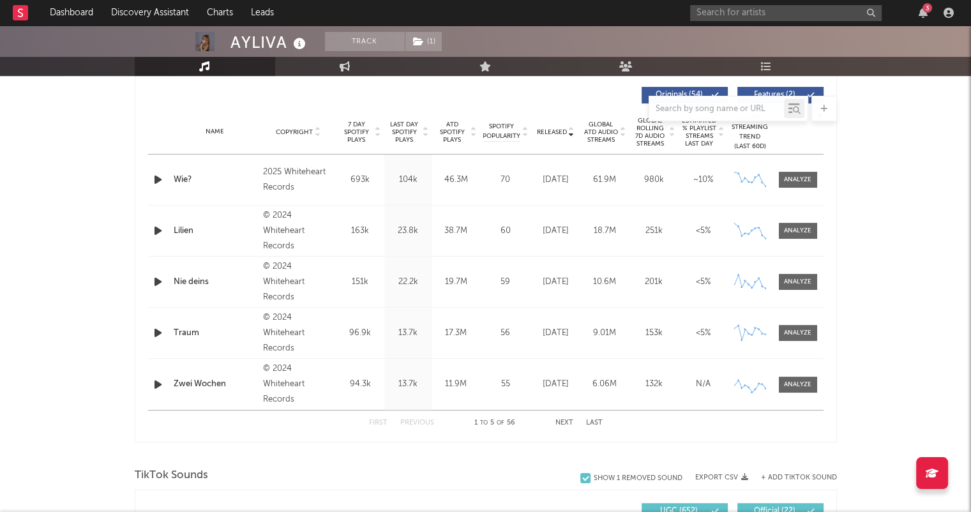
click at [561, 422] on button "Next" at bounding box center [565, 423] width 18 height 7
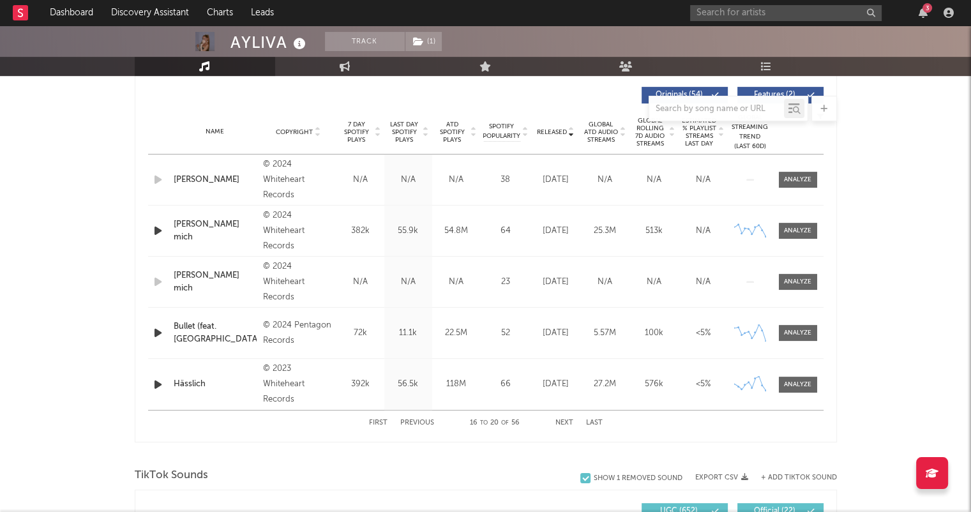
click at [561, 422] on button "Next" at bounding box center [565, 423] width 18 height 7
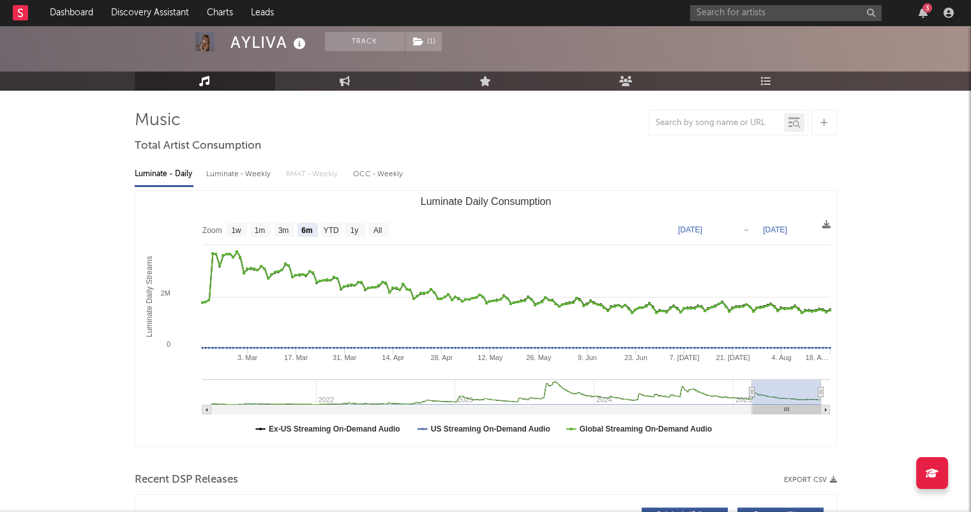
scroll to position [0, 0]
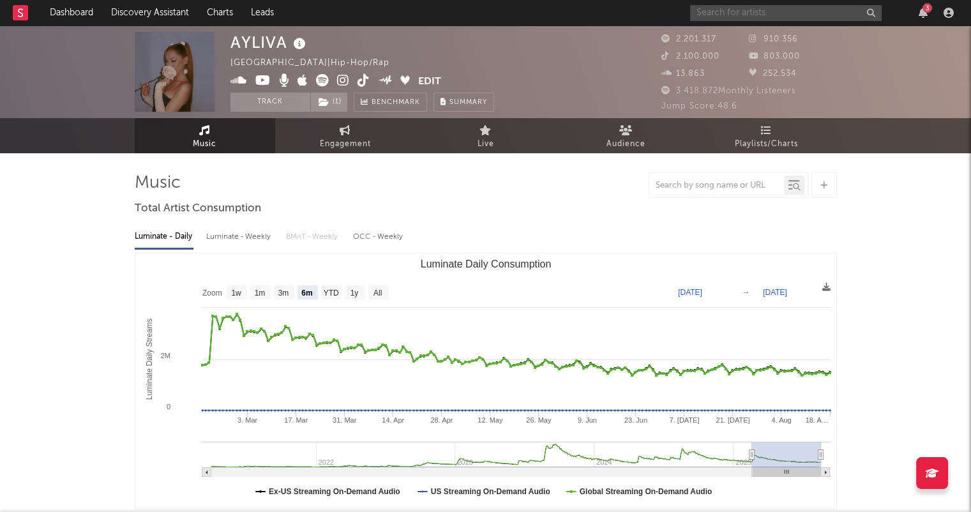
click at [731, 15] on input "text" at bounding box center [786, 13] width 192 height 16
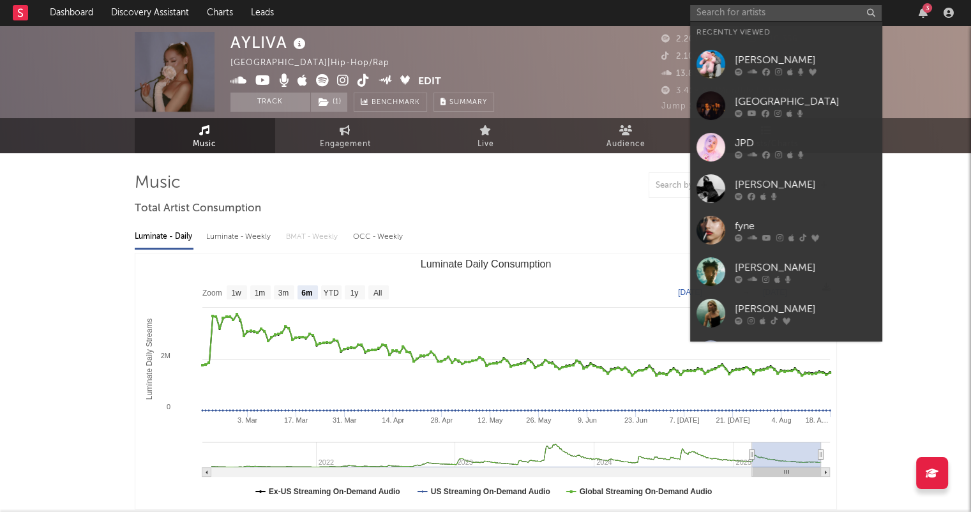
click at [769, 59] on div "[PERSON_NAME]" at bounding box center [805, 59] width 140 height 15
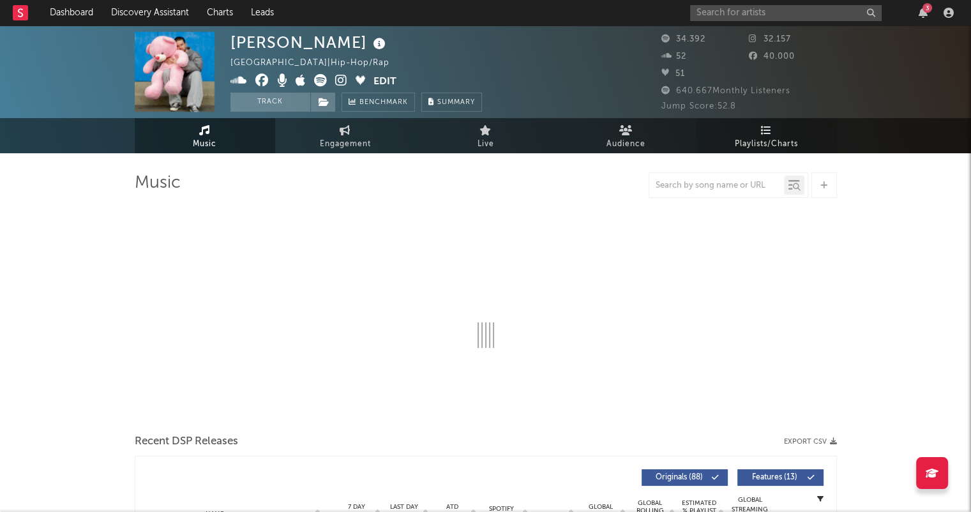
select select "6m"
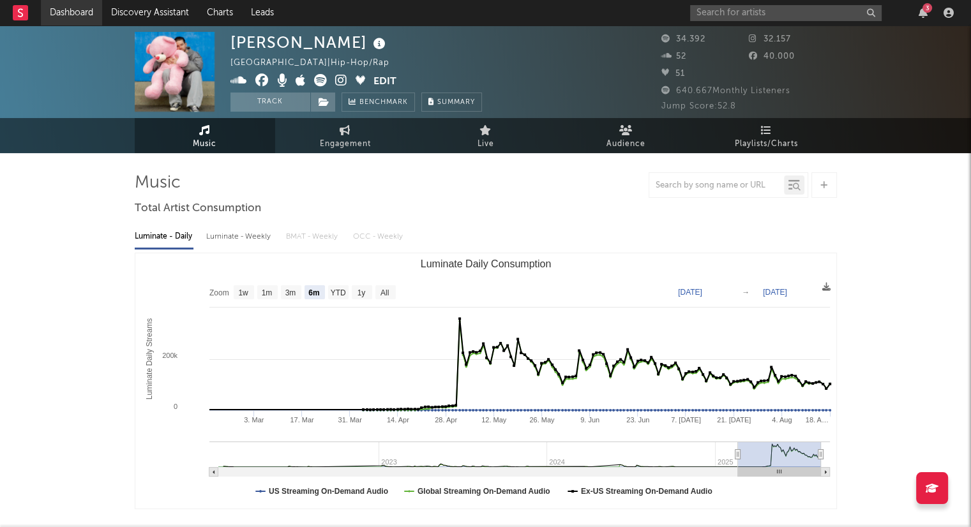
click at [86, 12] on link "Dashboard" at bounding box center [71, 13] width 61 height 26
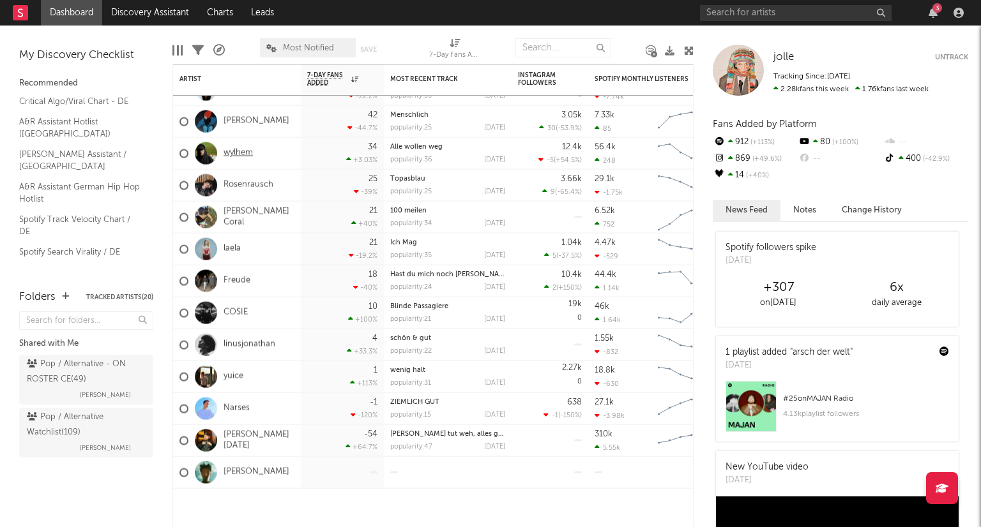
click at [243, 153] on link "wylhem" at bounding box center [238, 153] width 29 height 11
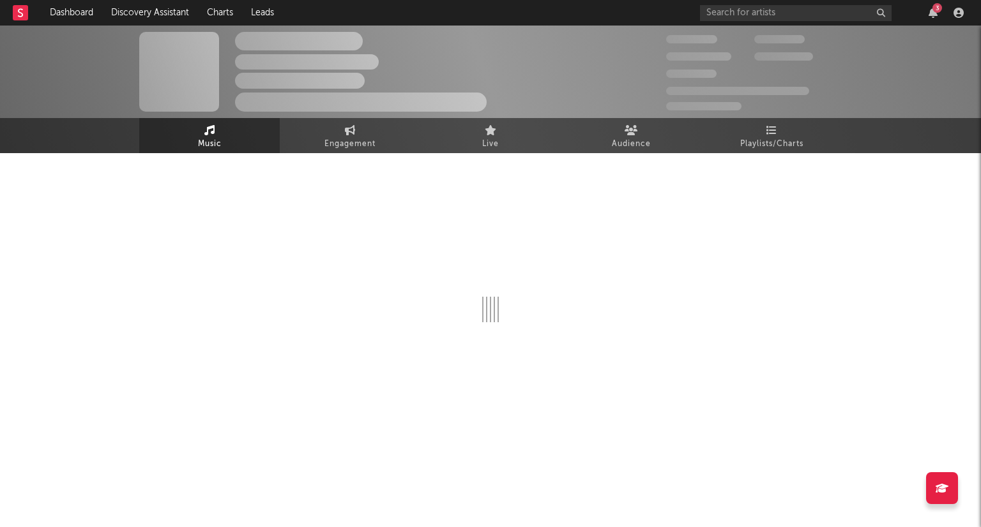
select select "6m"
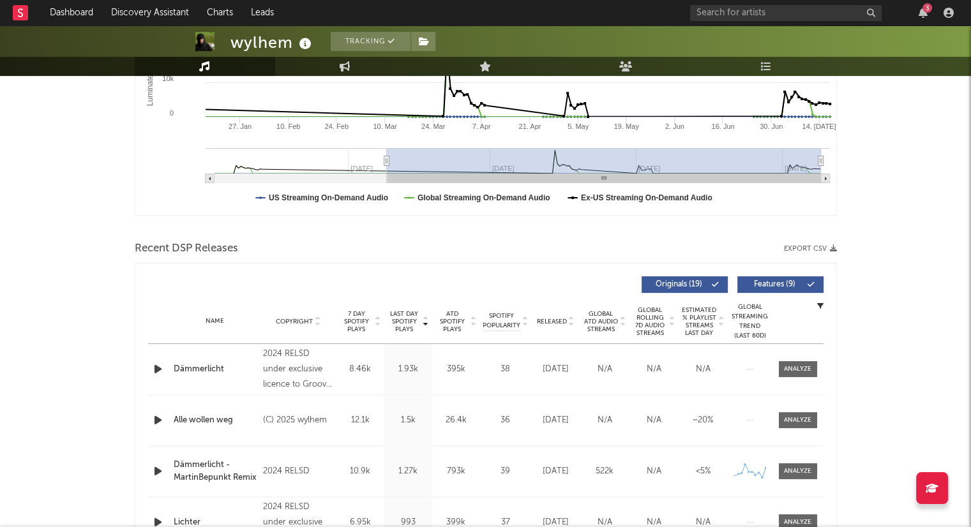
scroll to position [319, 0]
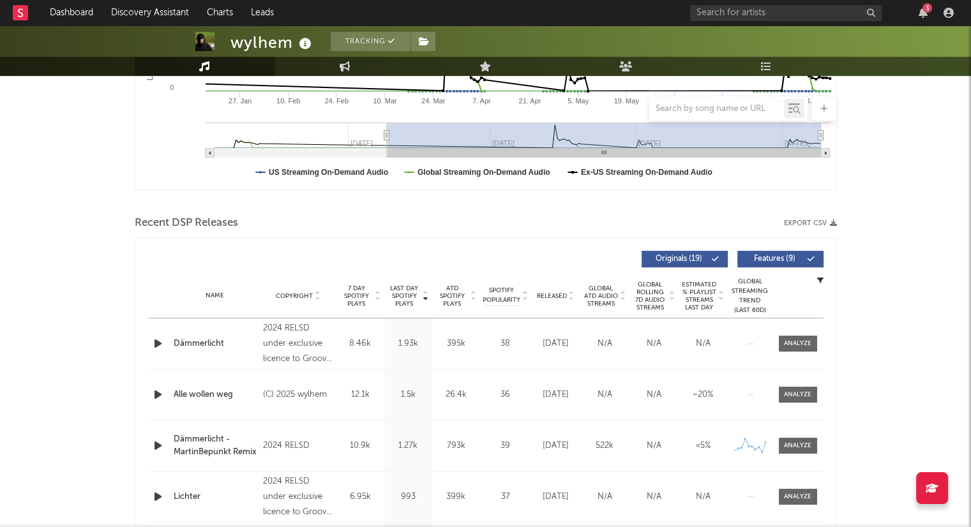
click at [573, 298] on icon at bounding box center [571, 298] width 6 height 5
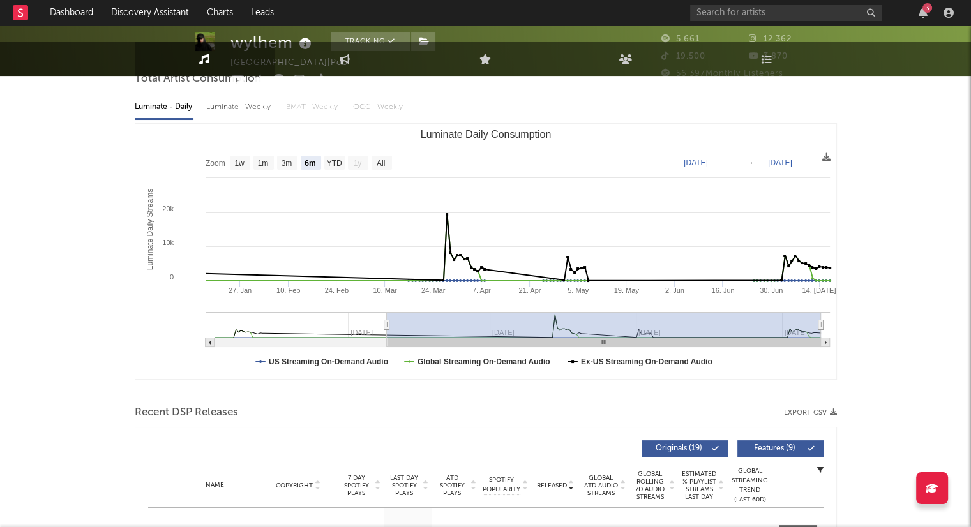
scroll to position [0, 0]
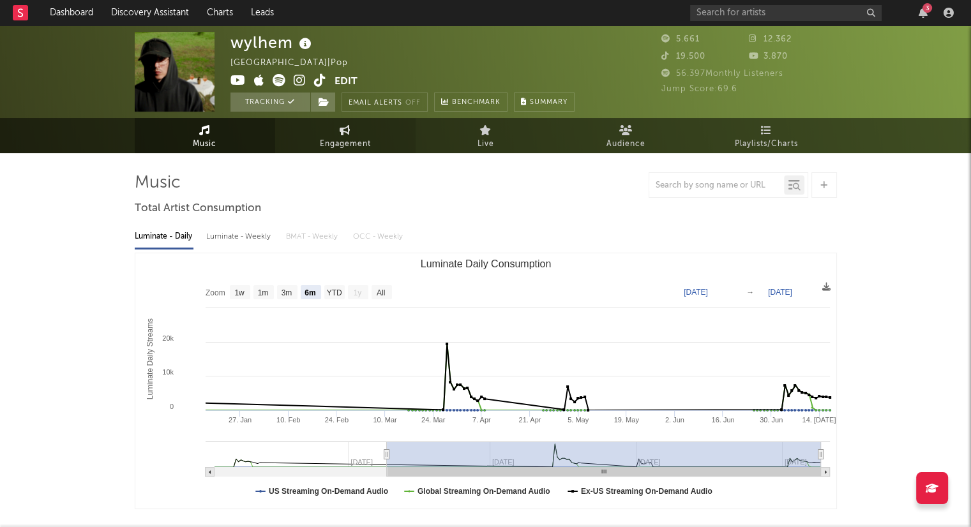
click at [374, 142] on link "Engagement" at bounding box center [345, 135] width 140 height 35
select select "1w"
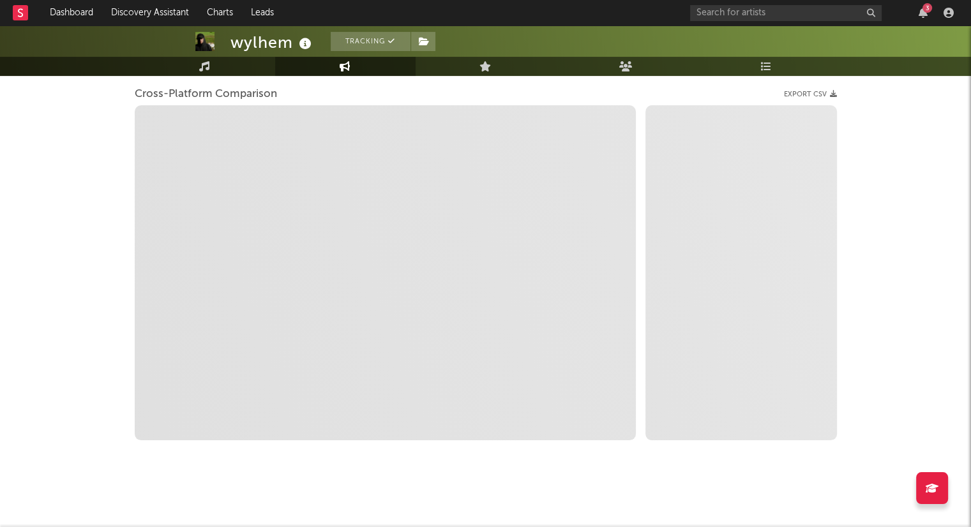
scroll to position [169, 0]
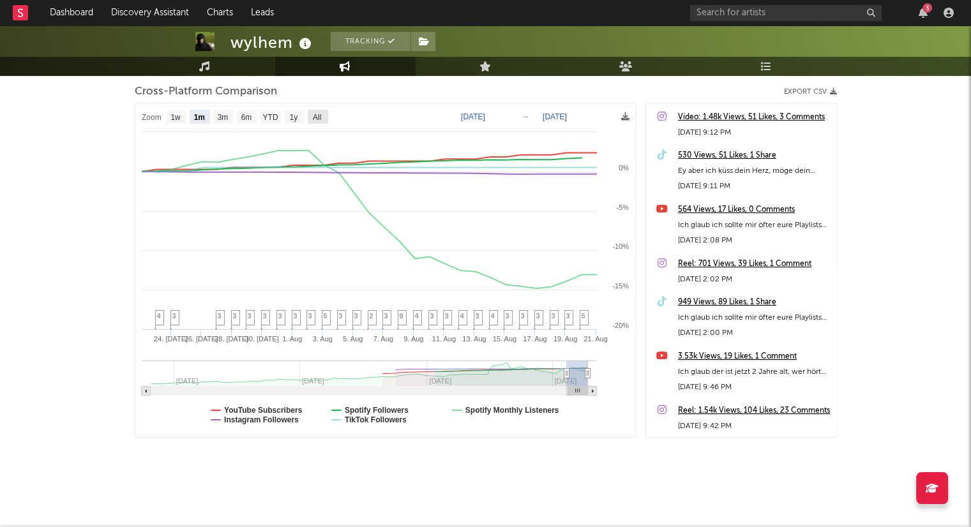
click at [319, 114] on text "All" at bounding box center [316, 117] width 8 height 9
select select "All"
type input "[DATE]"
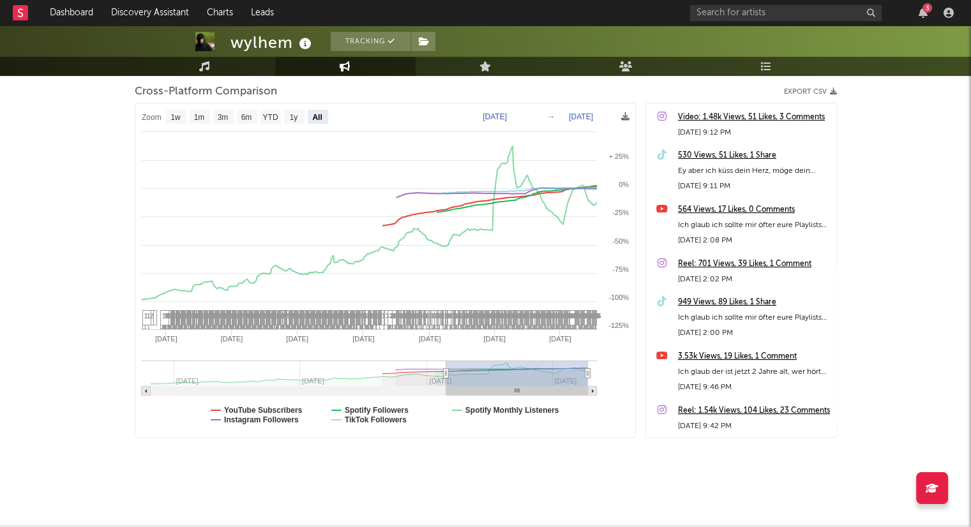
select select "All"
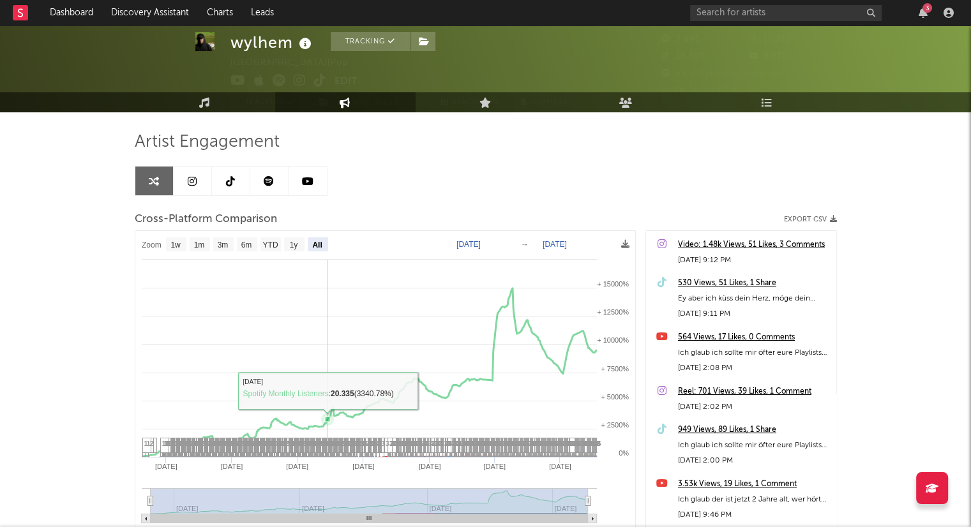
scroll to position [0, 0]
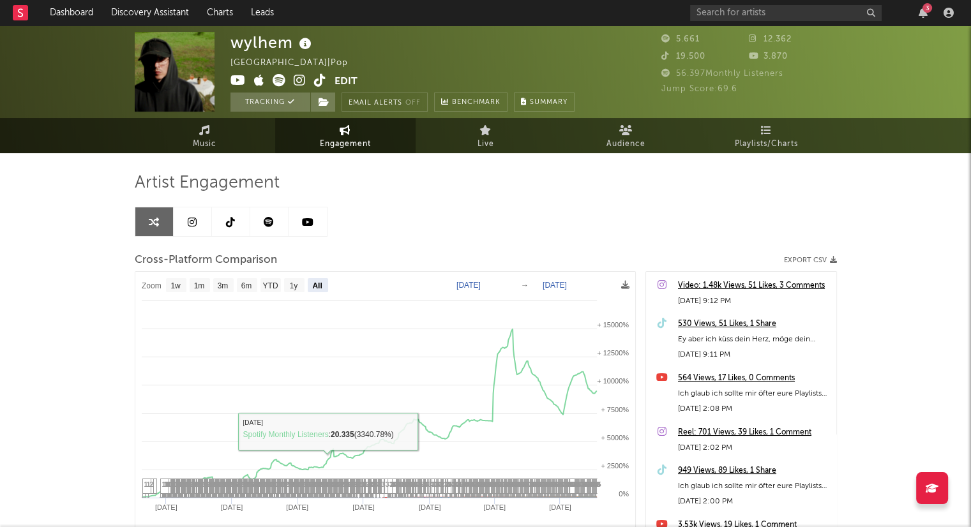
click at [269, 229] on link at bounding box center [269, 222] width 38 height 29
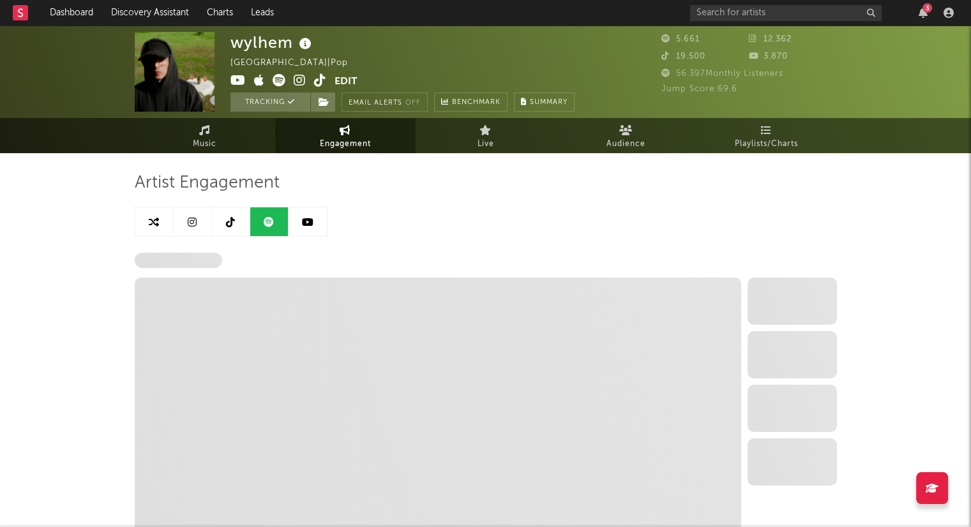
select select "6m"
select select "1w"
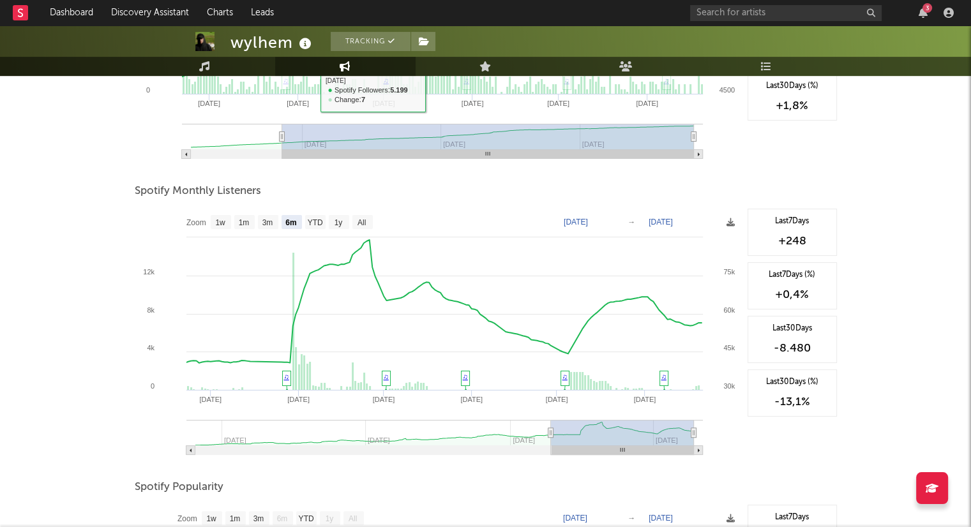
scroll to position [383, 0]
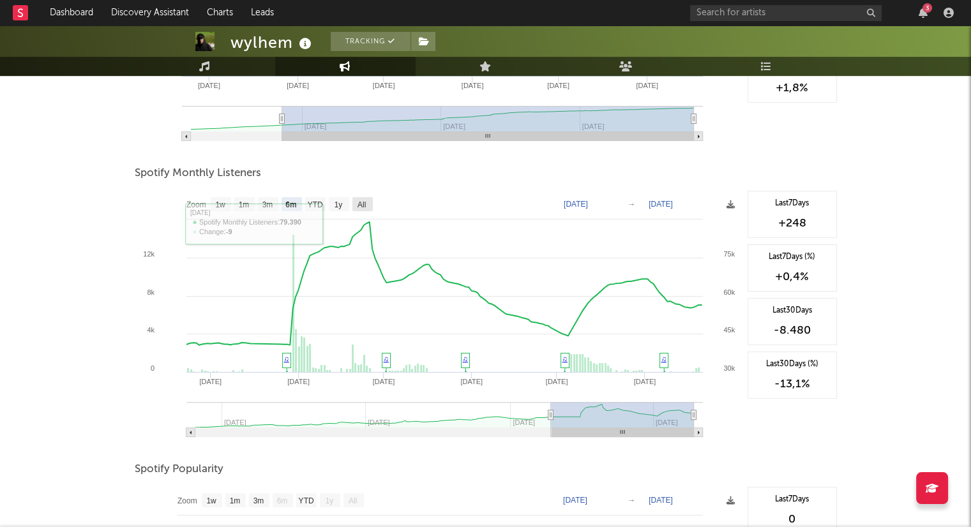
click at [360, 199] on g "All" at bounding box center [363, 204] width 20 height 14
select select "All"
type input "[DATE]"
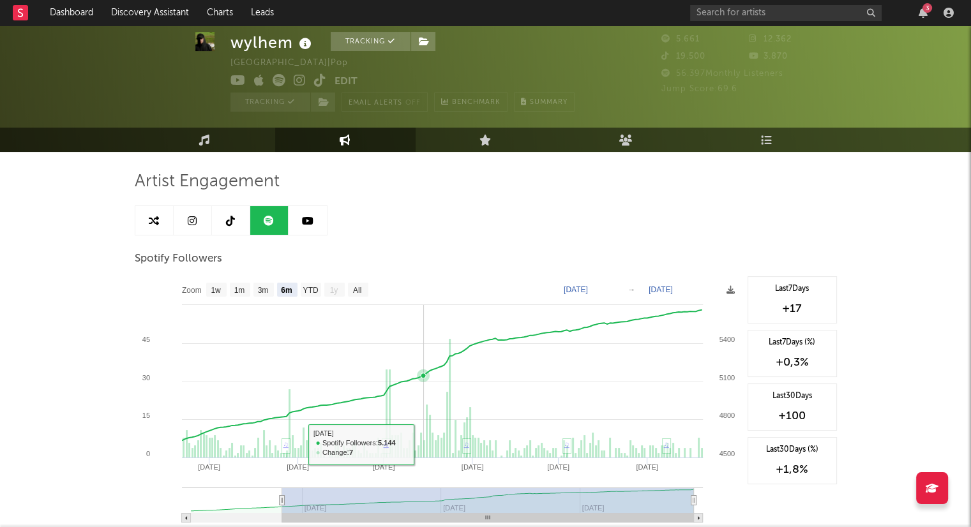
scroll to position [0, 0]
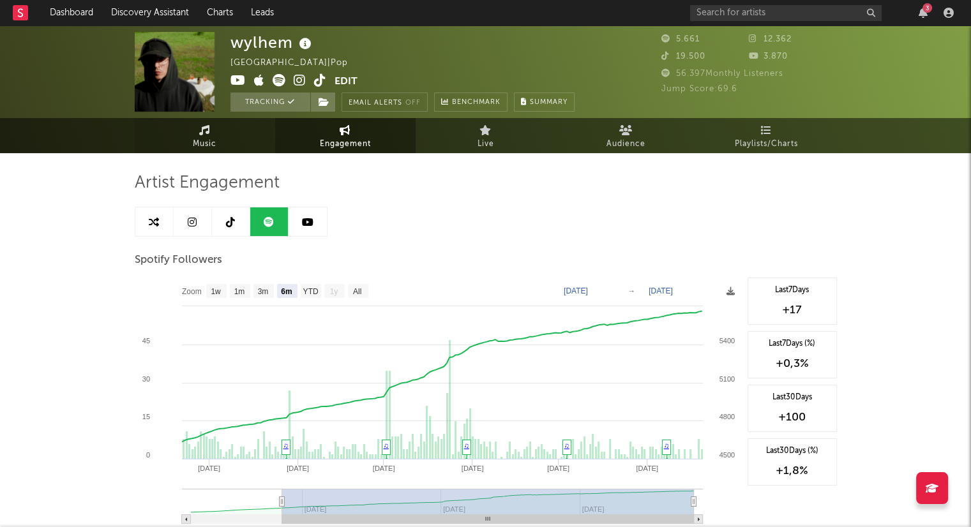
click at [245, 149] on link "Music" at bounding box center [205, 135] width 140 height 35
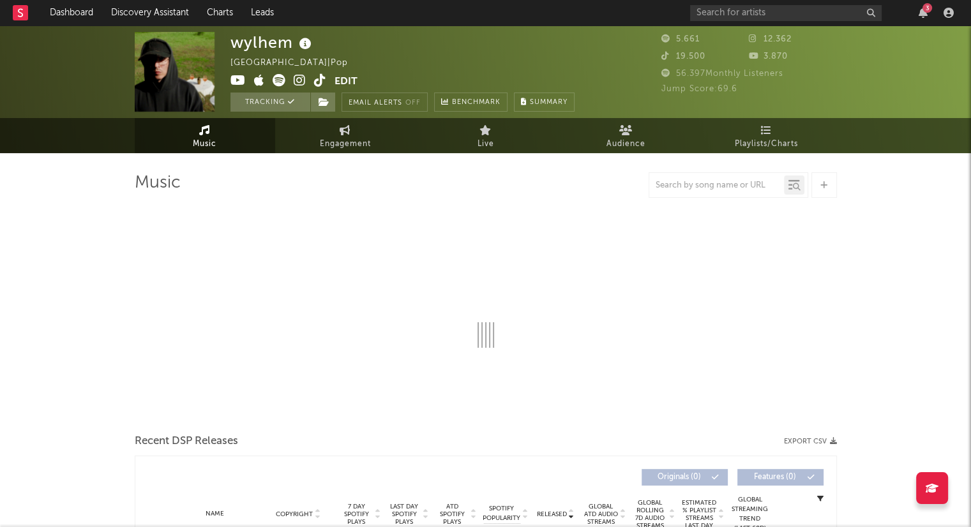
select select "6m"
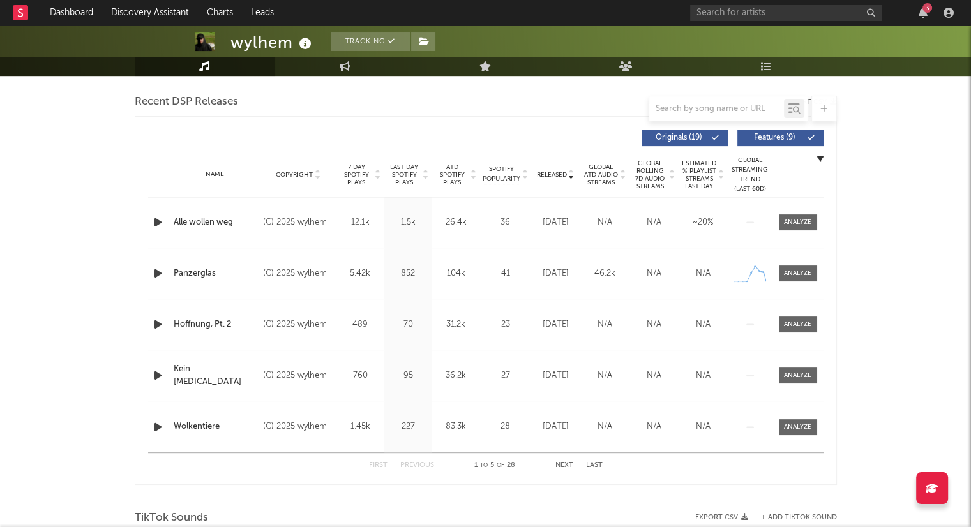
scroll to position [447, 0]
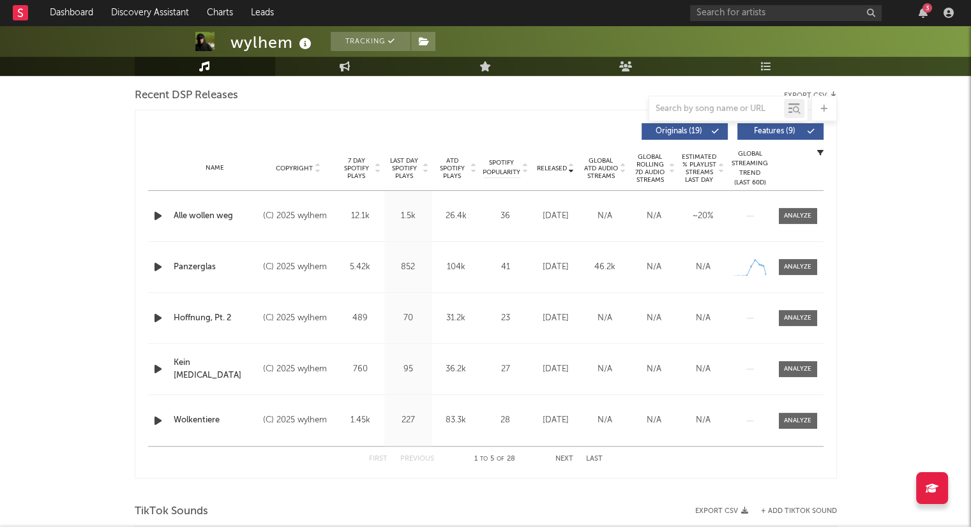
click at [570, 457] on button "Next" at bounding box center [565, 459] width 18 height 7
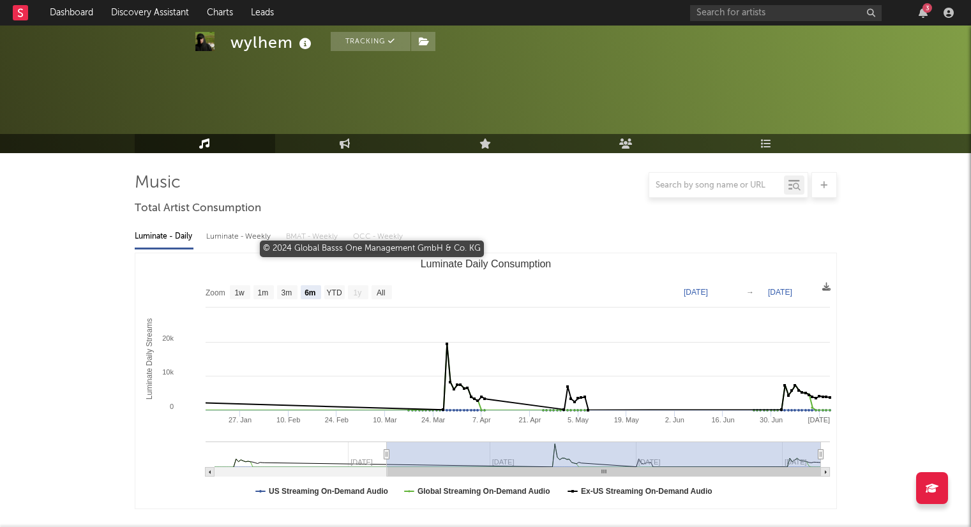
select select "6m"
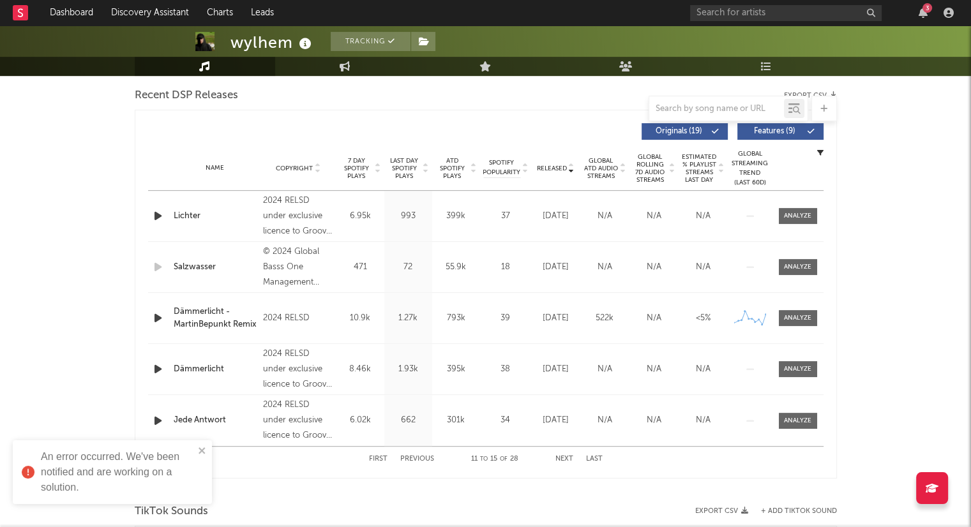
click at [563, 458] on button "Next" at bounding box center [565, 459] width 18 height 7
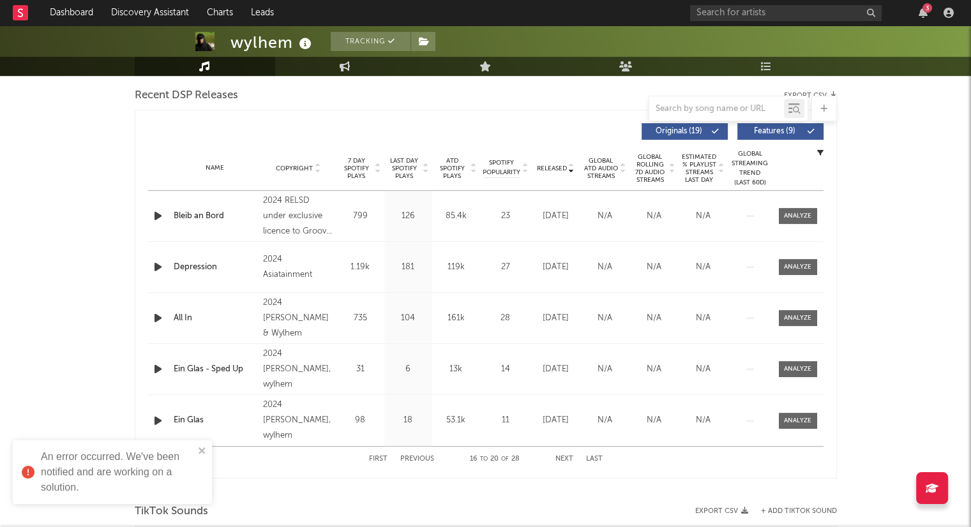
click at [565, 460] on button "Next" at bounding box center [565, 459] width 18 height 7
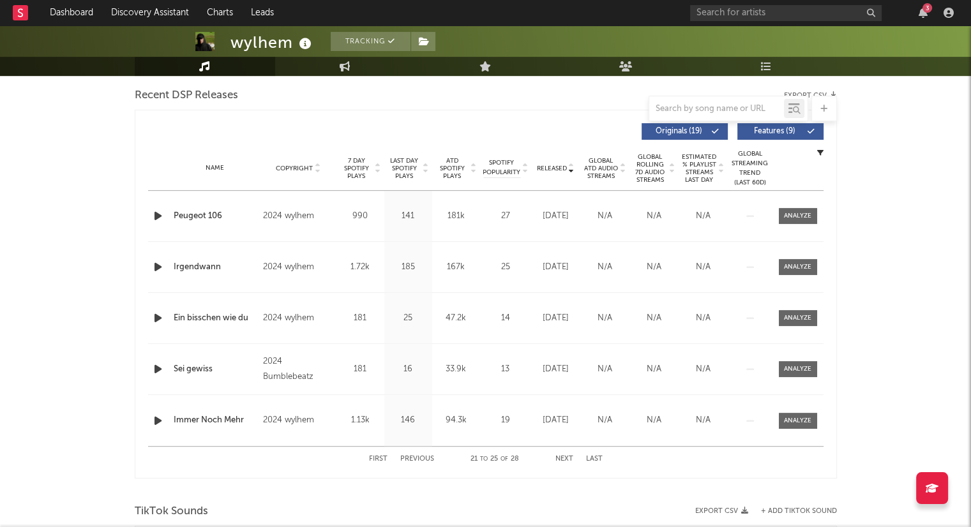
click at [565, 460] on button "Next" at bounding box center [565, 459] width 18 height 7
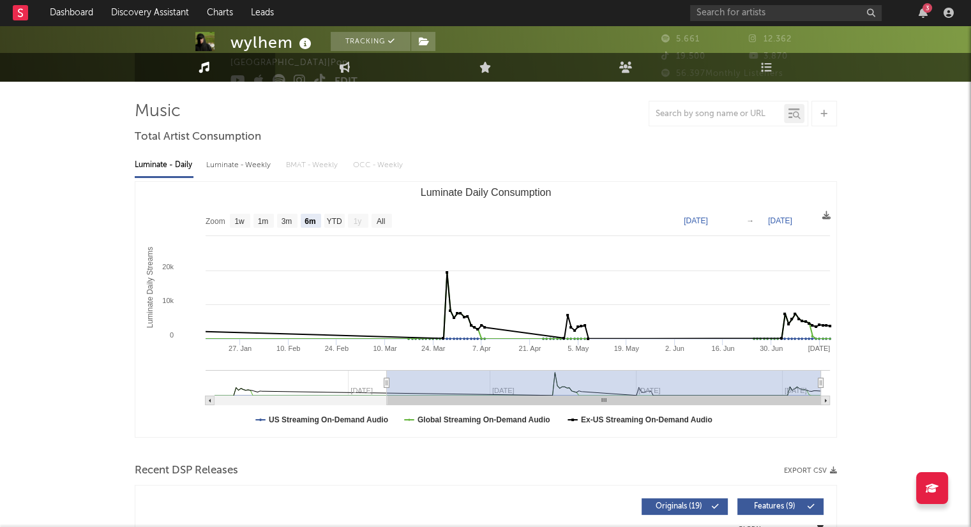
scroll to position [0, 0]
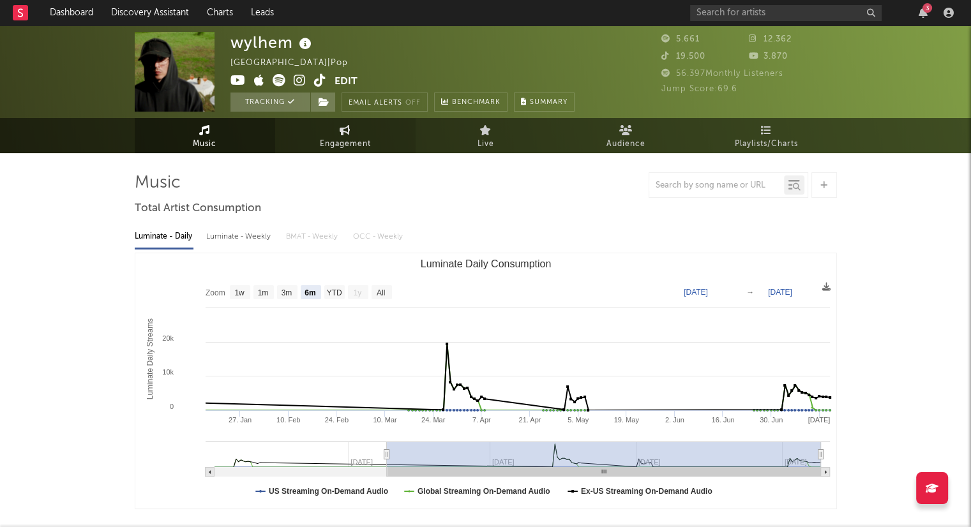
click at [330, 127] on link "Engagement" at bounding box center [345, 135] width 140 height 35
select select "1w"
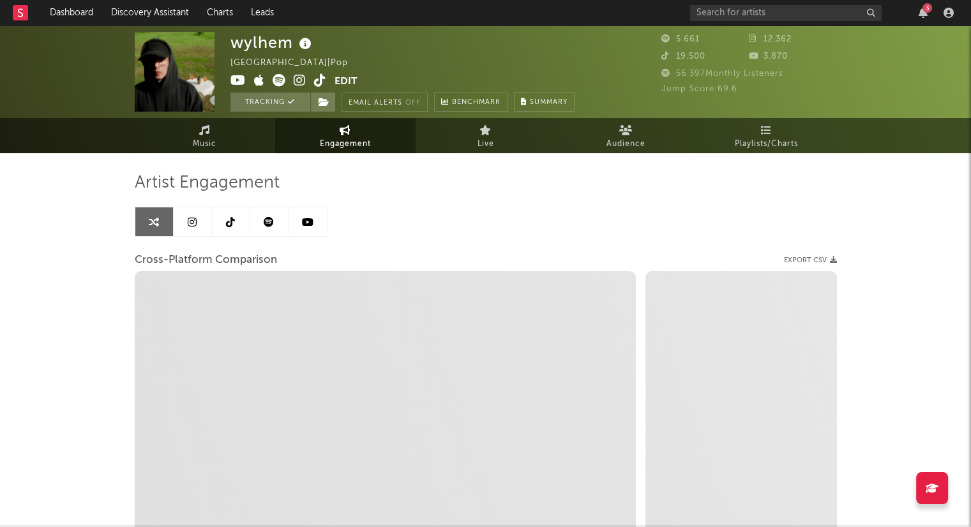
select select "1m"
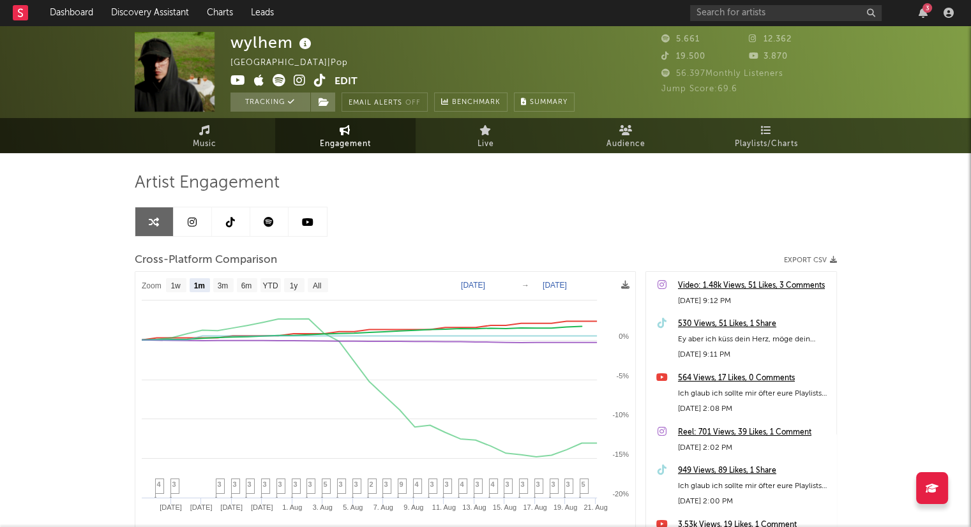
click at [222, 222] on link at bounding box center [231, 222] width 38 height 29
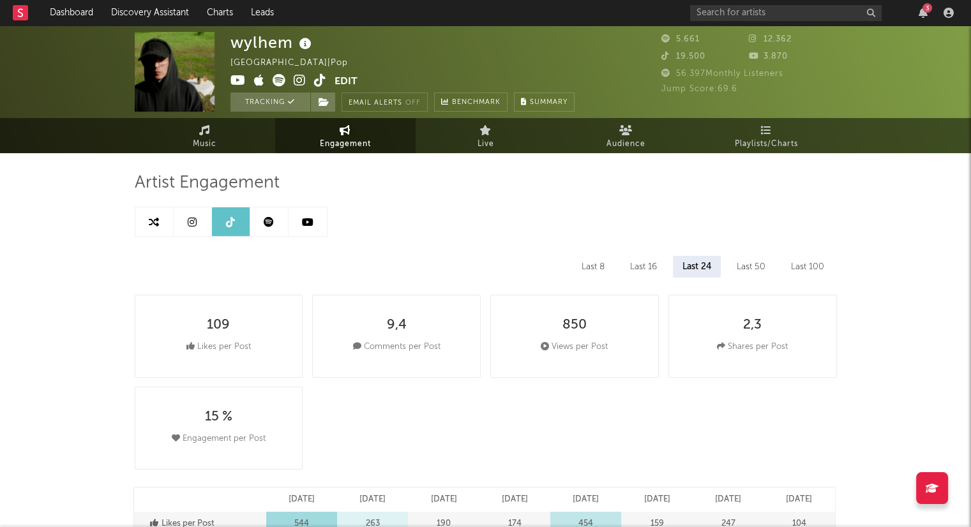
select select "6m"
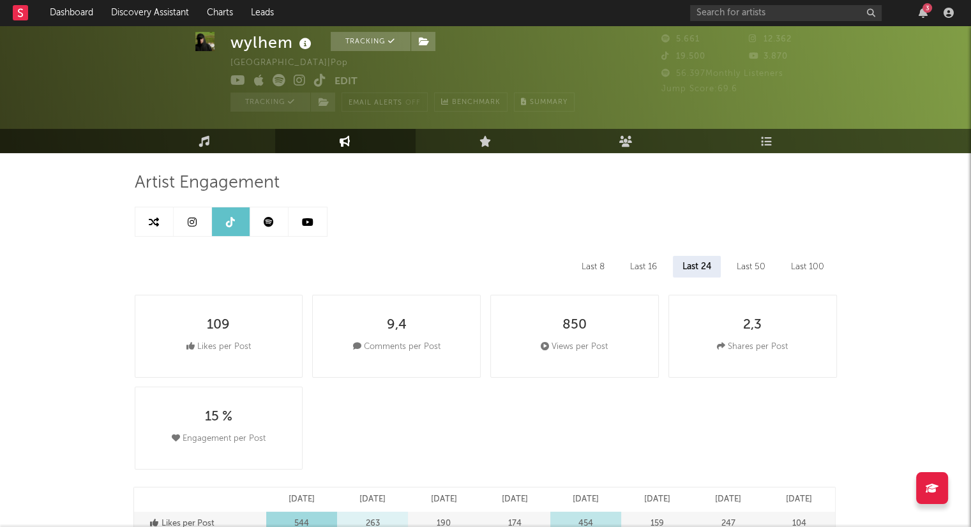
scroll to position [64, 0]
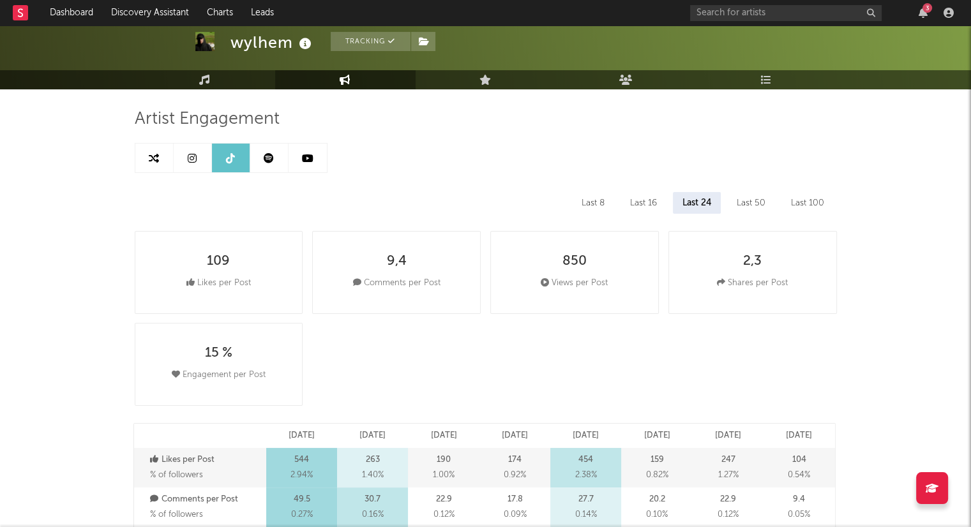
click at [642, 202] on div "Last 16" at bounding box center [644, 203] width 46 height 22
click at [598, 198] on div "Last 8" at bounding box center [593, 203] width 42 height 22
click at [633, 200] on div "Last 16" at bounding box center [644, 203] width 46 height 22
click at [692, 195] on div "Last 24" at bounding box center [697, 203] width 47 height 22
click at [743, 200] on div "Last 50" at bounding box center [751, 203] width 48 height 22
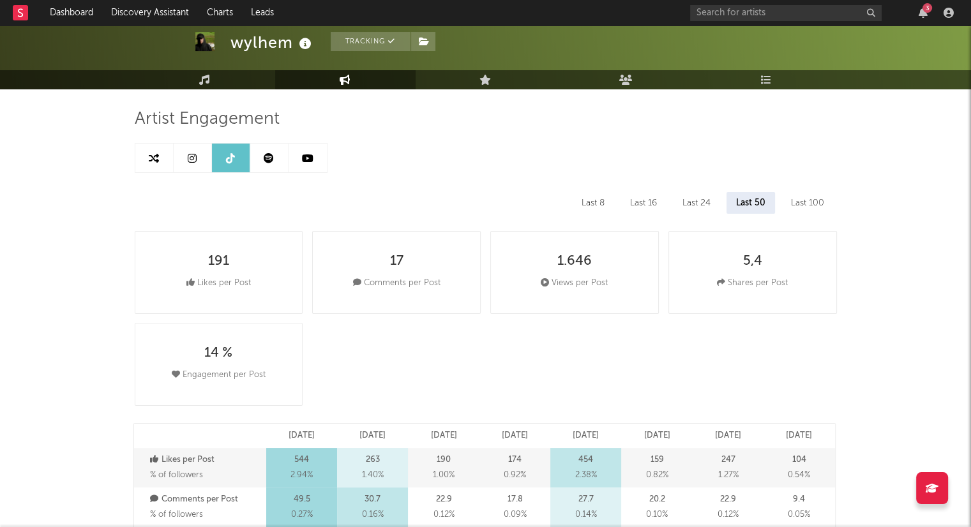
click at [805, 205] on div "Last 100" at bounding box center [808, 203] width 52 height 22
drag, startPoint x: 759, startPoint y: 204, endPoint x: 803, endPoint y: 204, distance: 44.7
click at [757, 205] on div "Last 50" at bounding box center [750, 203] width 48 height 22
click at [805, 204] on div "Last 100" at bounding box center [808, 203] width 52 height 22
click at [748, 207] on div "Last 50" at bounding box center [750, 203] width 48 height 22
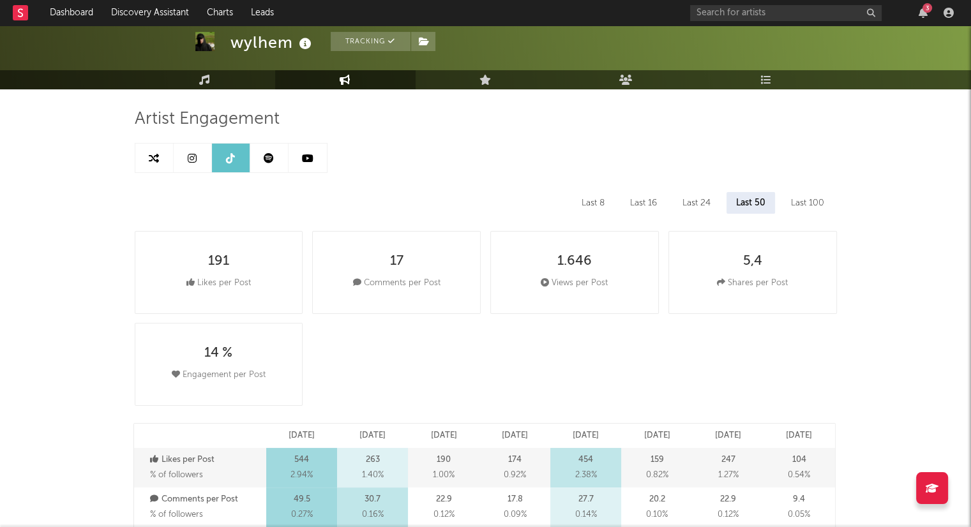
click at [802, 203] on div "Last 100" at bounding box center [808, 203] width 52 height 22
click at [754, 206] on div "Last 50" at bounding box center [750, 203] width 48 height 22
click at [641, 199] on div "Last 16" at bounding box center [644, 203] width 46 height 22
click at [598, 202] on div "Last 8" at bounding box center [593, 203] width 42 height 22
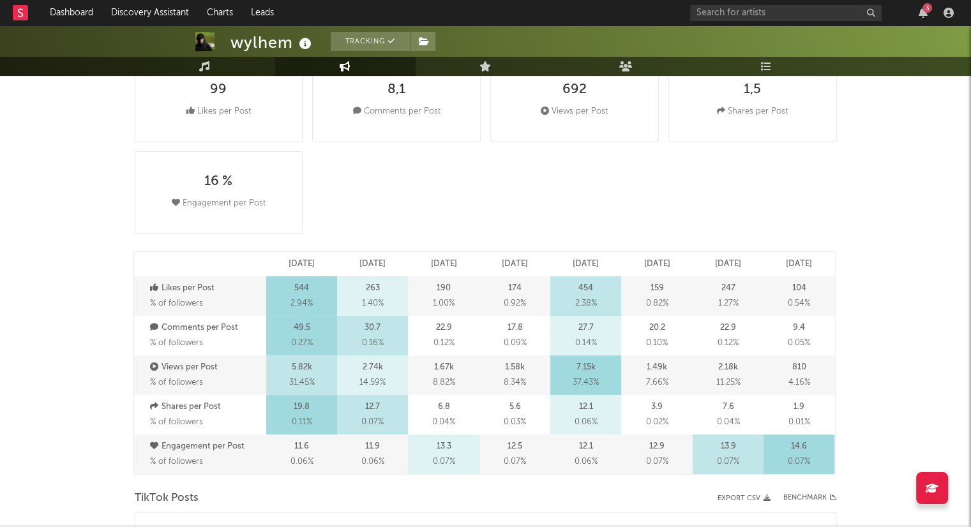
scroll to position [128, 0]
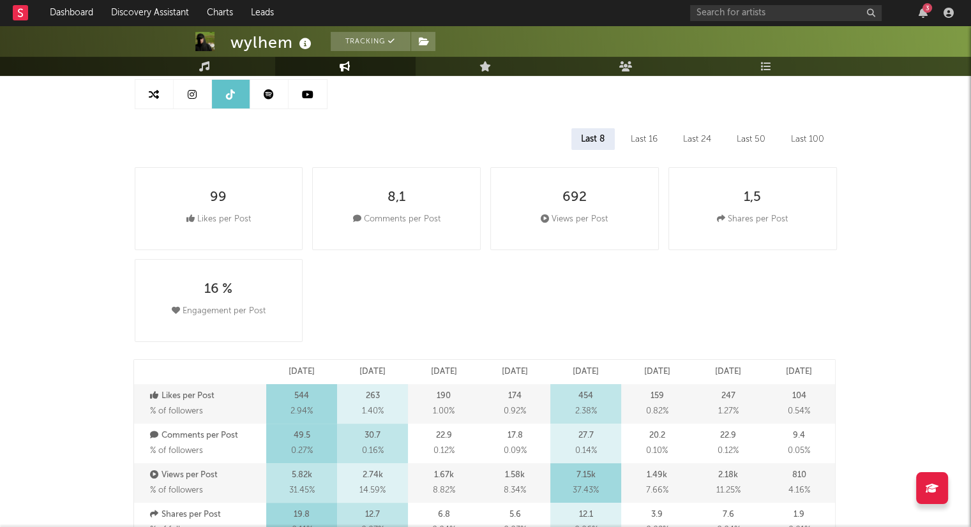
click at [646, 141] on div "Last 16" at bounding box center [644, 139] width 46 height 22
click at [688, 140] on div "Last 24" at bounding box center [697, 139] width 47 height 22
click at [748, 137] on div "Last 50" at bounding box center [751, 139] width 48 height 22
click at [598, 136] on div "Last 8" at bounding box center [593, 139] width 42 height 22
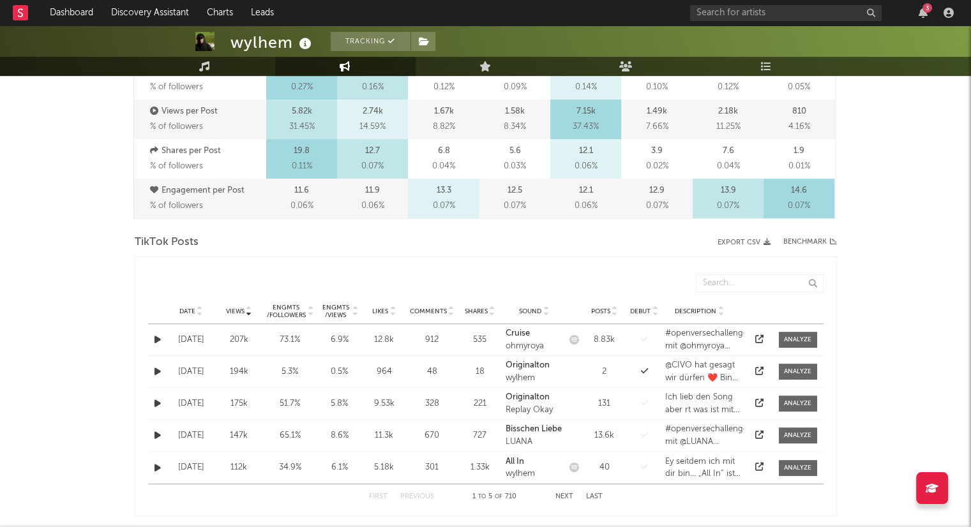
scroll to position [511, 0]
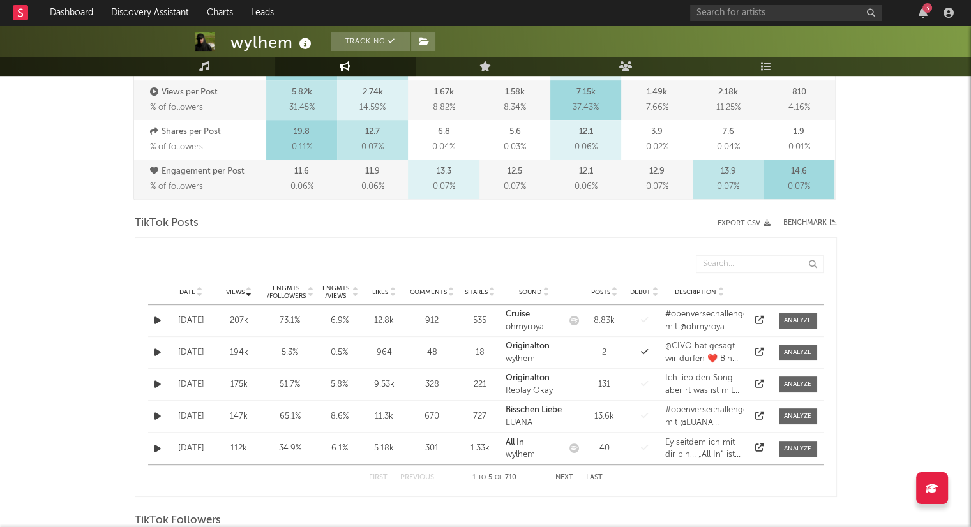
click at [200, 293] on icon at bounding box center [200, 294] width 6 height 5
click at [566, 479] on button "Next" at bounding box center [565, 477] width 18 height 7
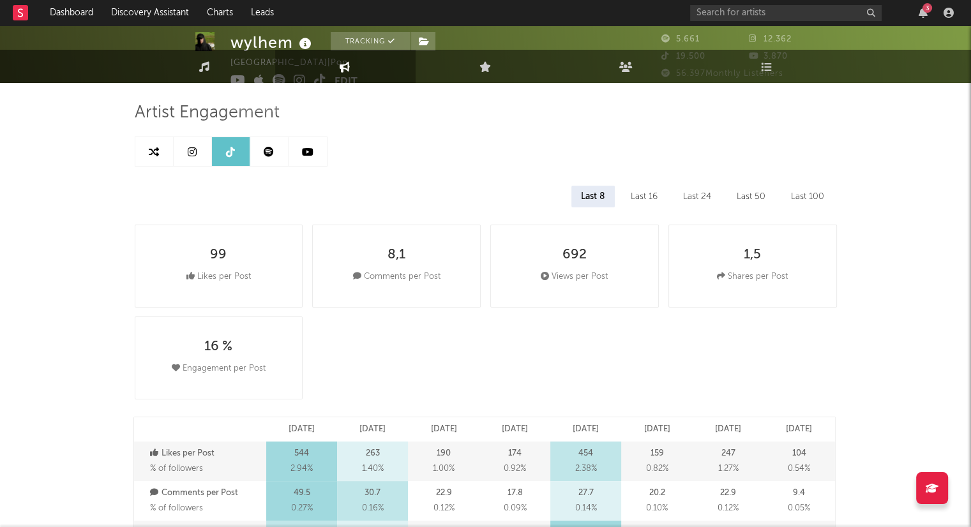
scroll to position [0, 0]
